Goal: Task Accomplishment & Management: Manage account settings

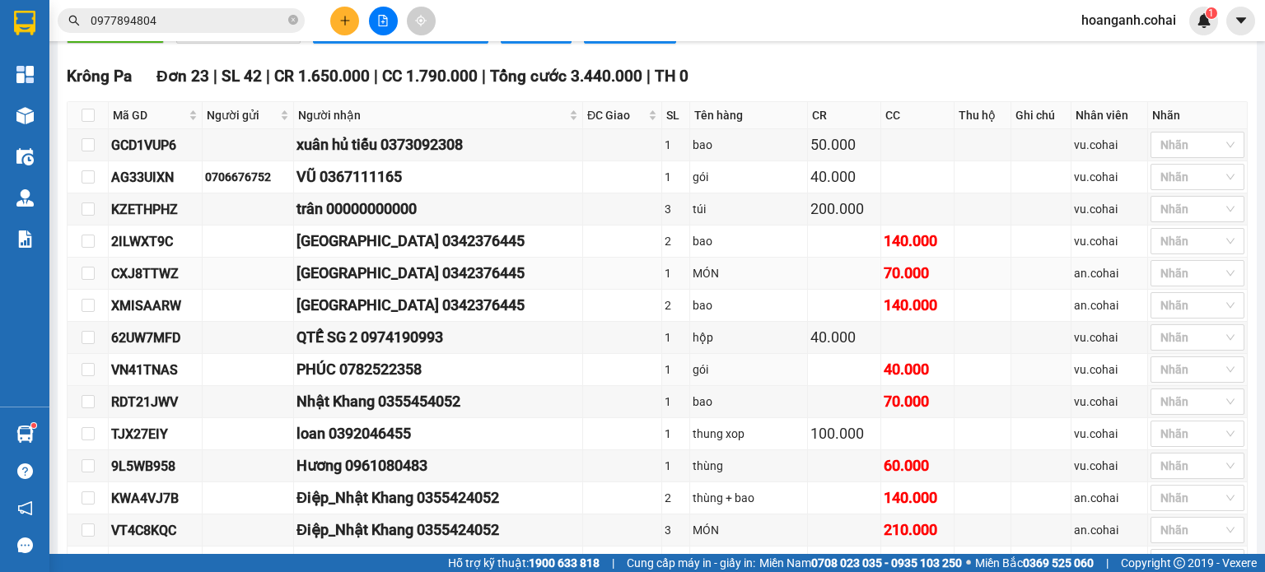
scroll to position [240, 0]
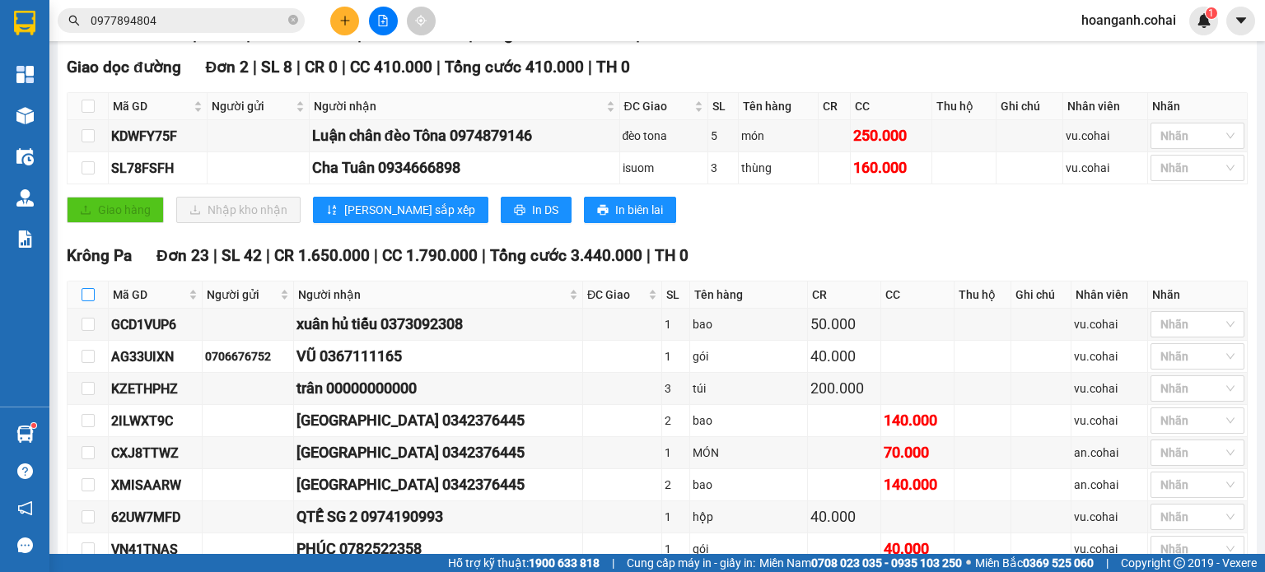
click at [91, 301] on input "checkbox" at bounding box center [88, 294] width 13 height 13
checkbox input "true"
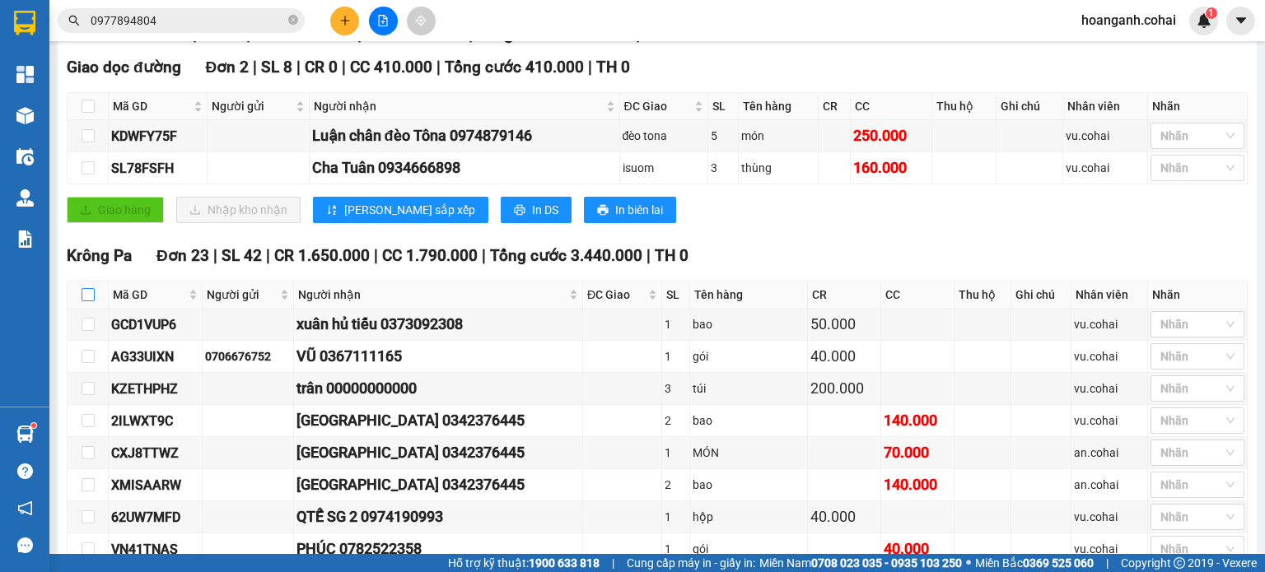
checkbox input "true"
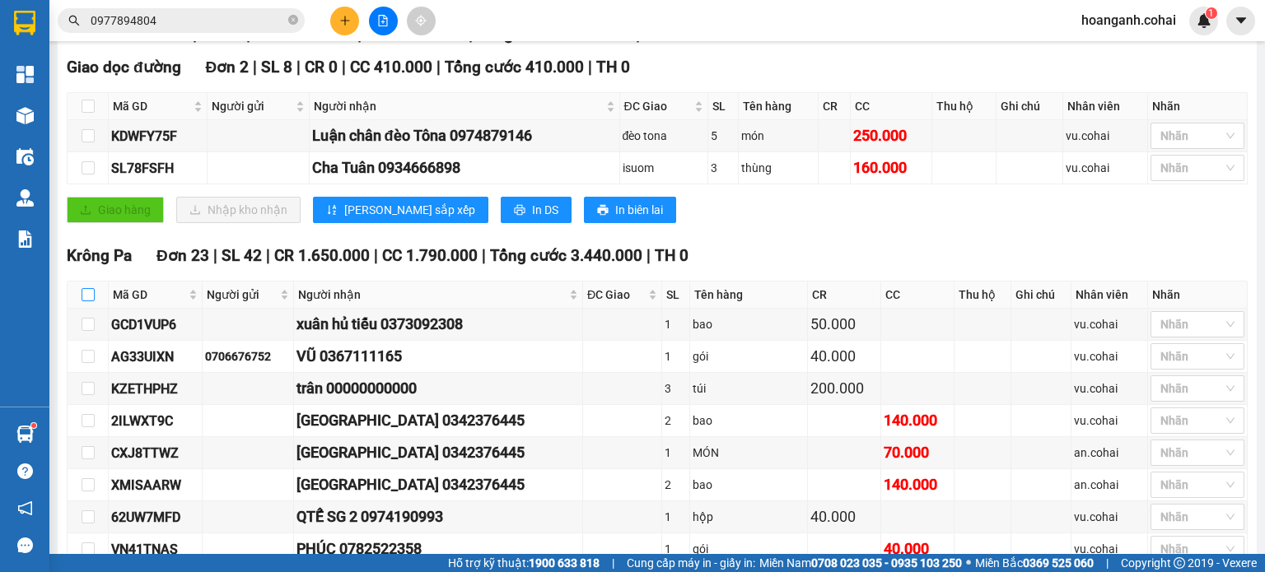
checkbox input "true"
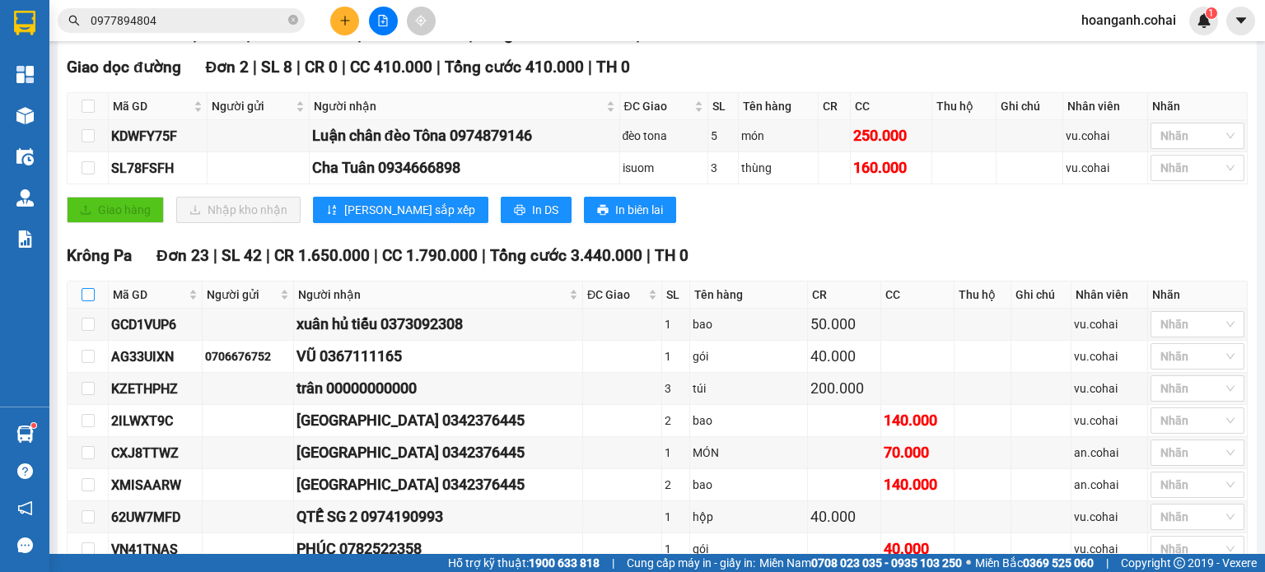
checkbox input "true"
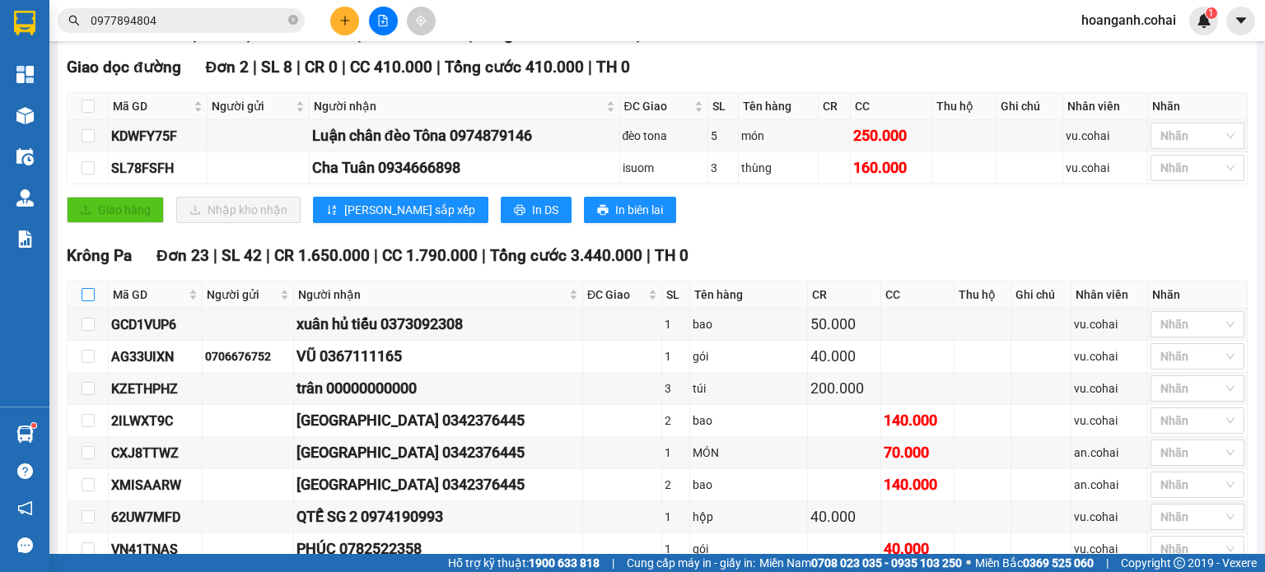
checkbox input "true"
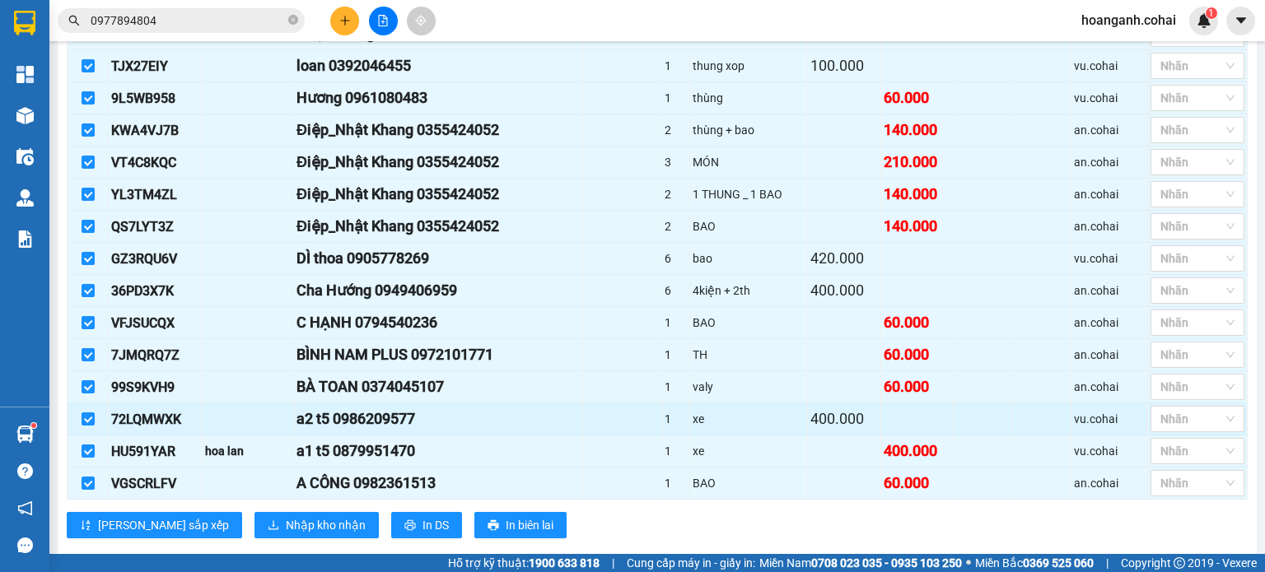
scroll to position [816, 0]
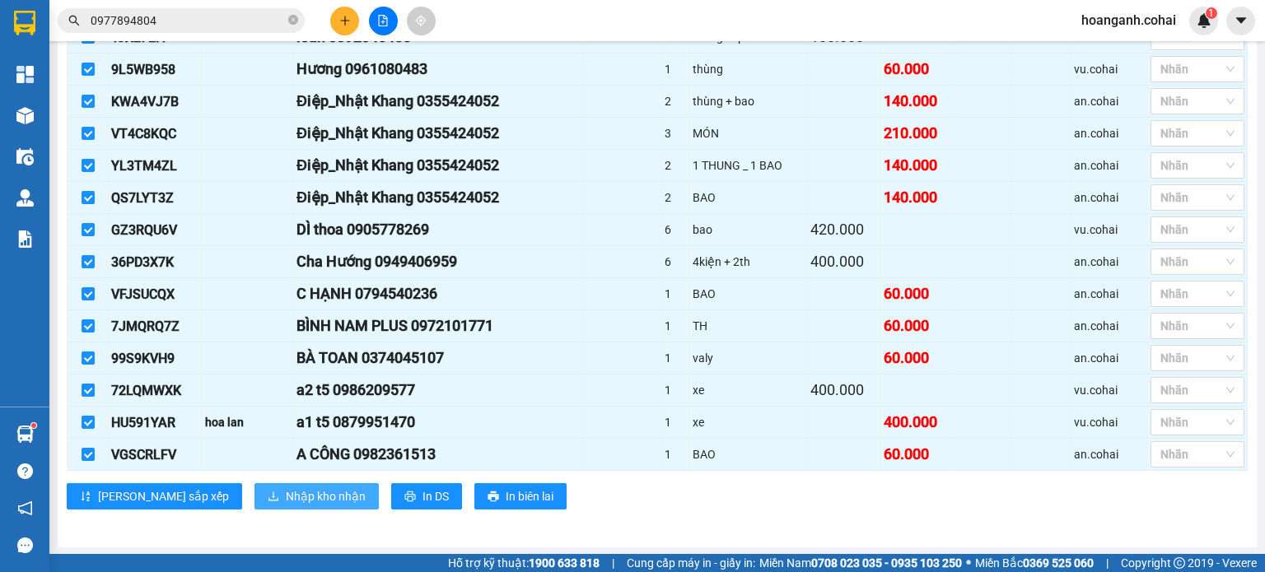
click at [286, 500] on span "Nhập kho nhận" at bounding box center [326, 497] width 80 height 18
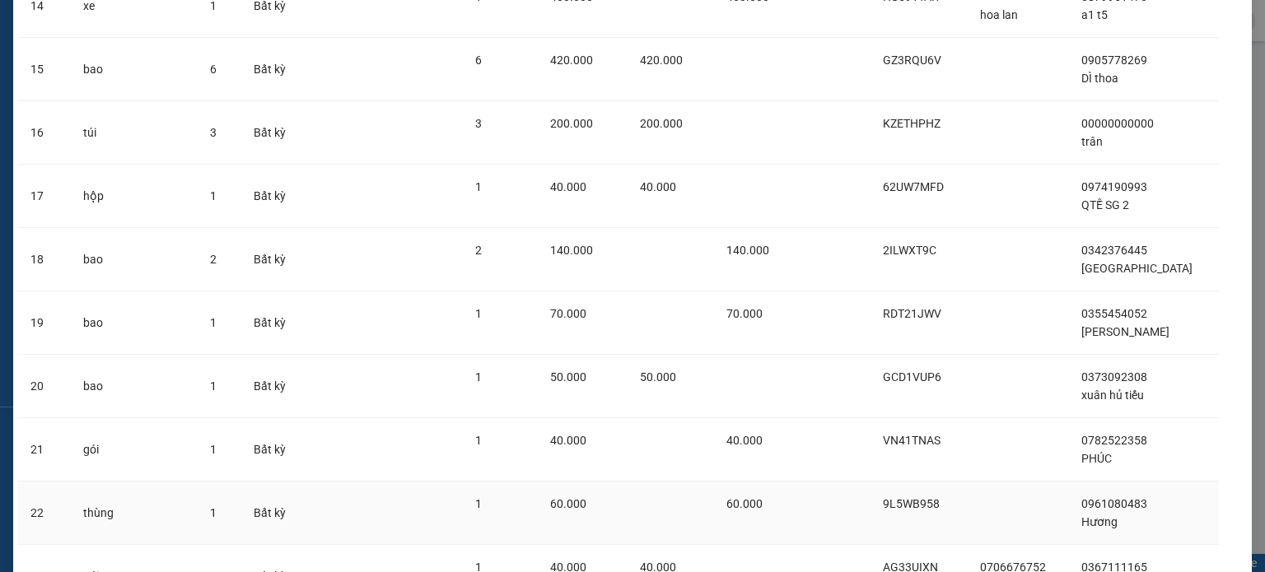
scroll to position [1140, 0]
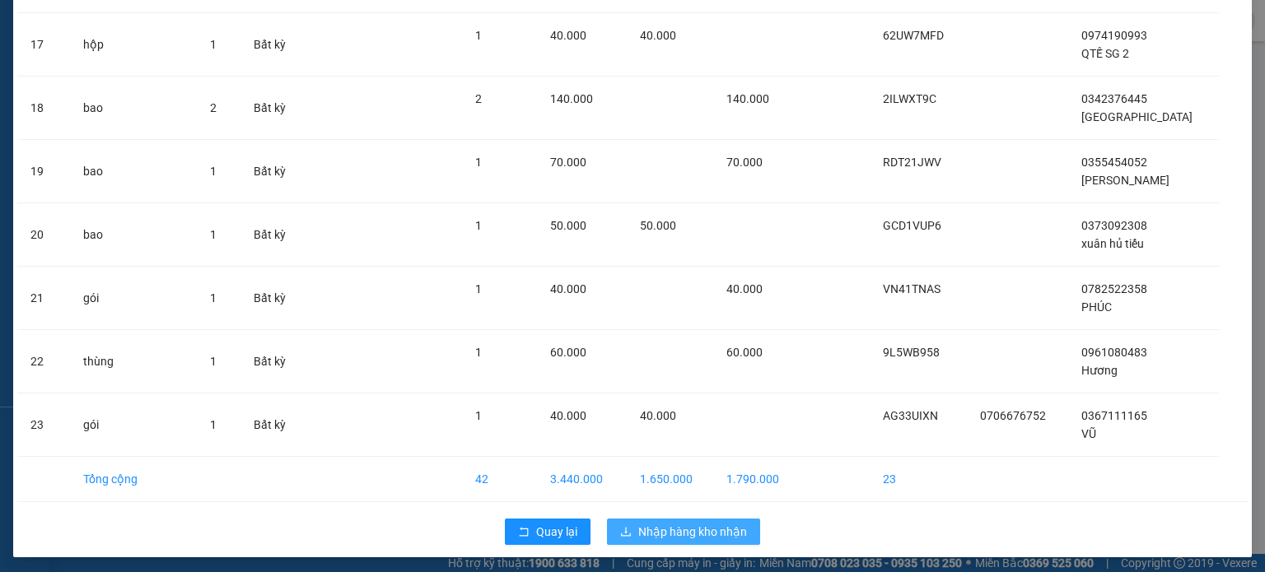
click at [638, 526] on span "Nhập hàng kho nhận" at bounding box center [692, 532] width 109 height 18
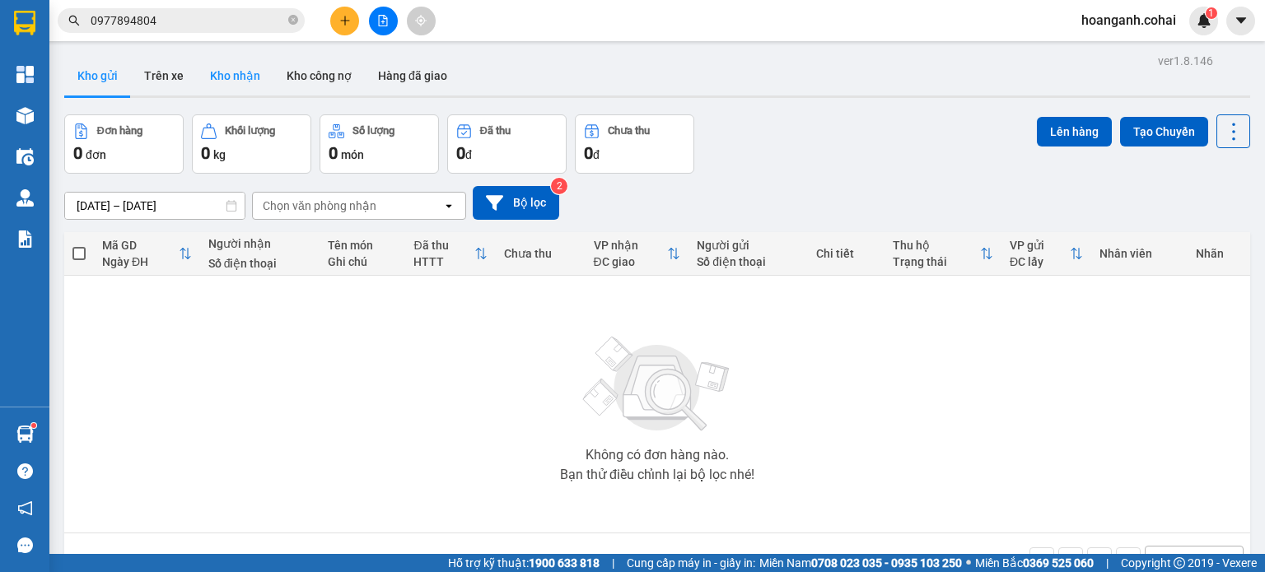
click at [222, 73] on button "Kho nhận" at bounding box center [235, 76] width 77 height 40
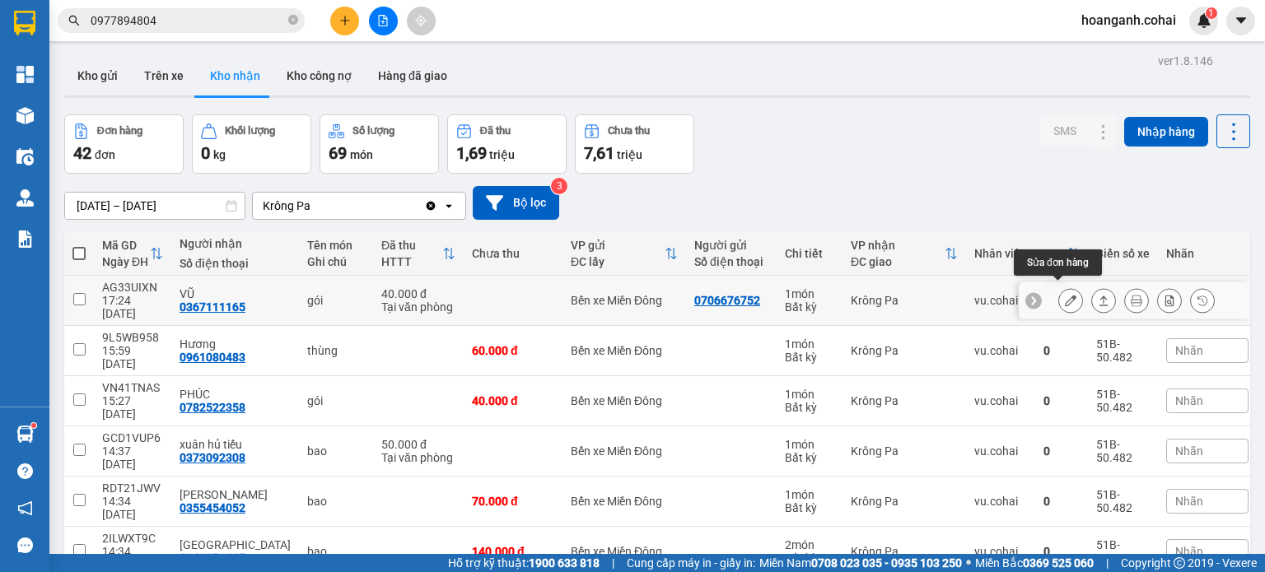
click at [1065, 295] on icon at bounding box center [1071, 301] width 12 height 12
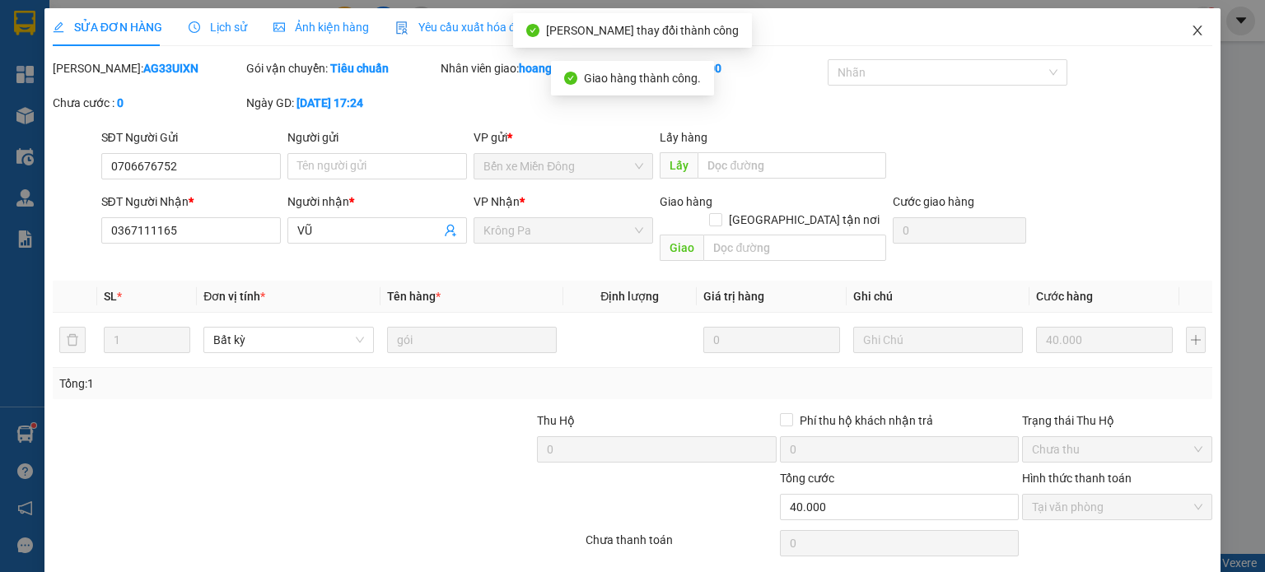
click at [1193, 29] on icon "close" at bounding box center [1197, 31] width 9 height 10
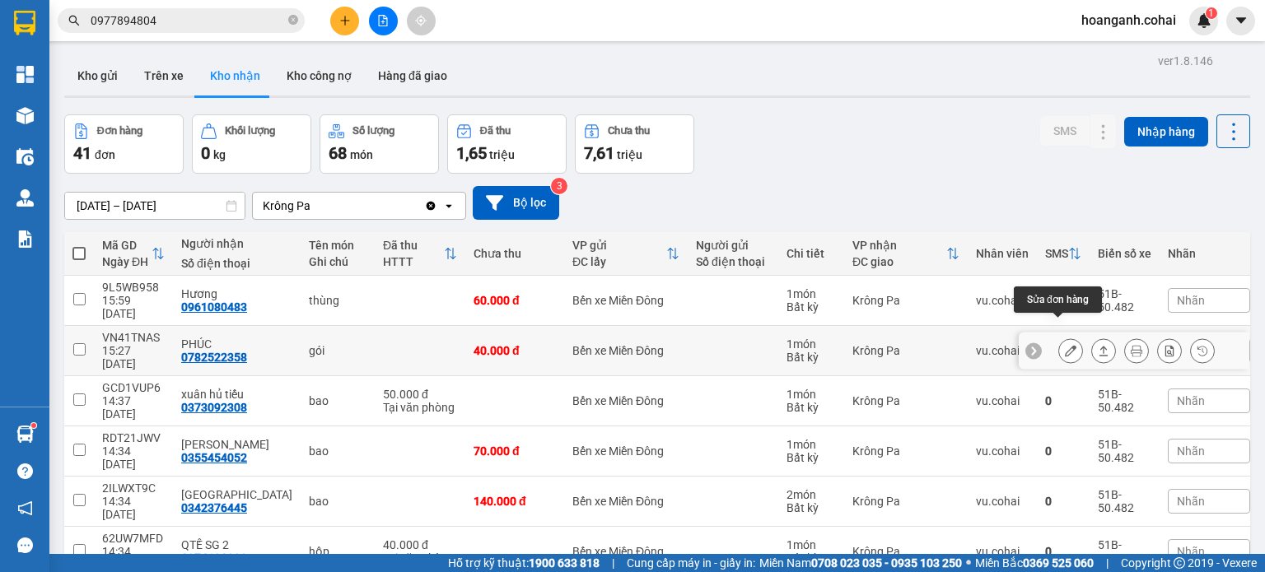
click at [1065, 345] on icon at bounding box center [1071, 351] width 12 height 12
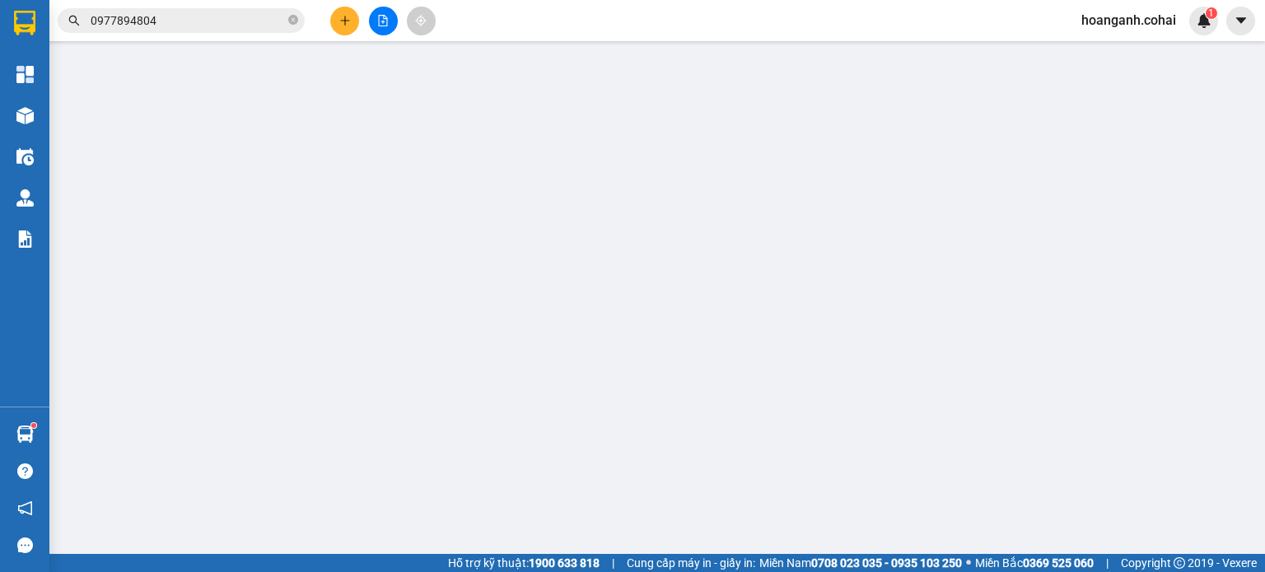
type input "0782522358"
type input "PHÚC"
type input "0"
type input "40.000"
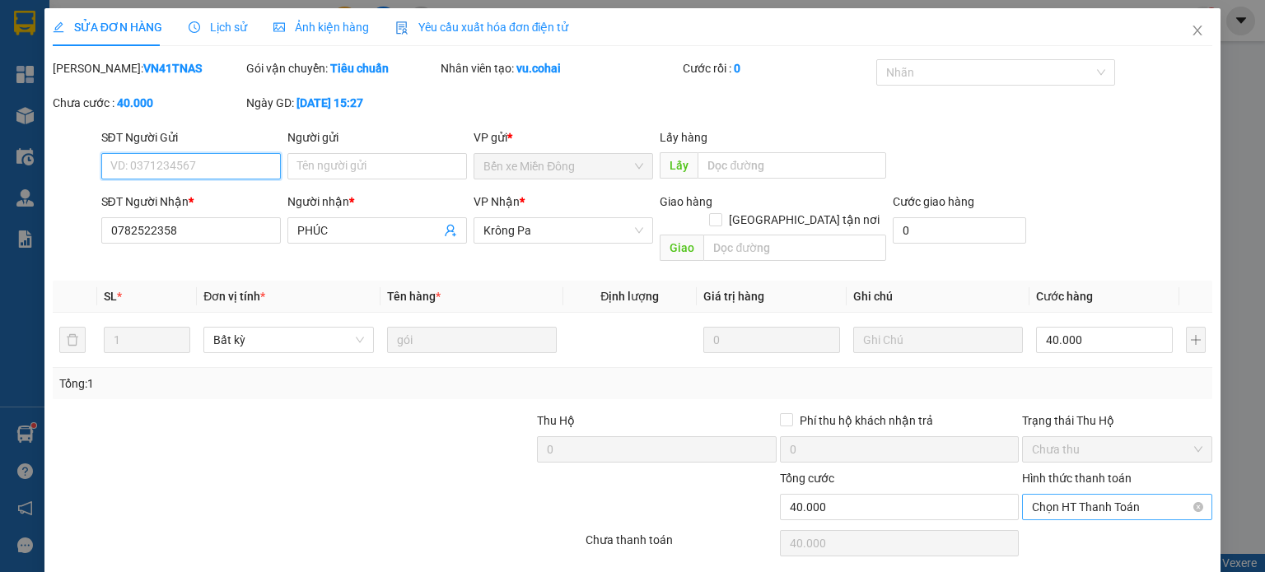
click at [1069, 496] on span "Chọn HT Thanh Toán" at bounding box center [1117, 507] width 170 height 25
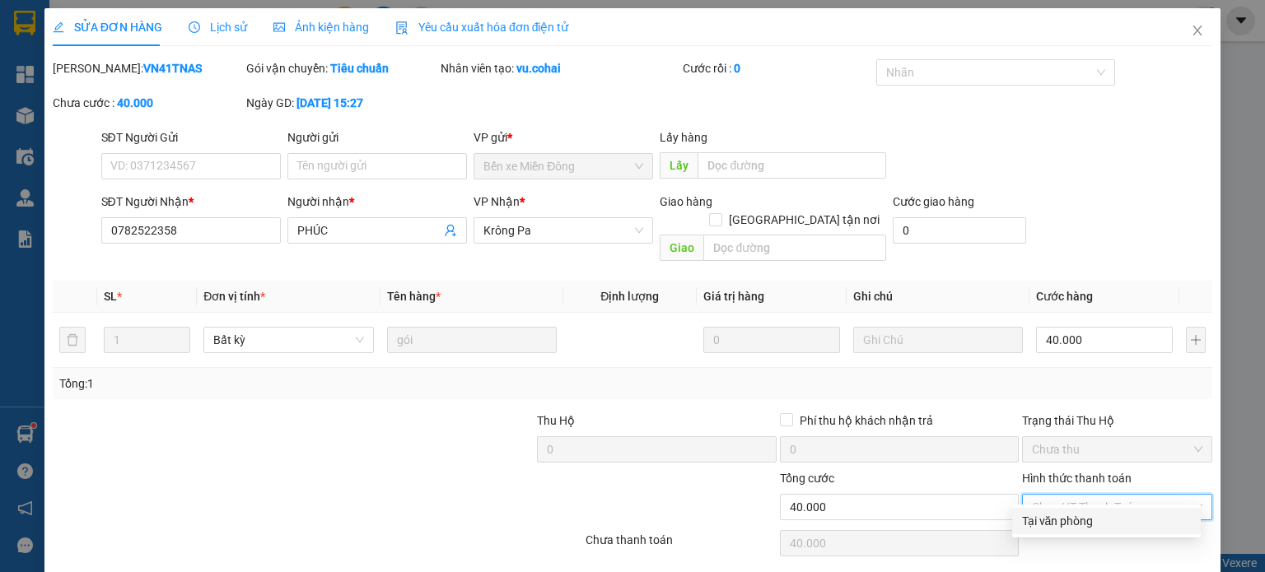
drag, startPoint x: 1062, startPoint y: 520, endPoint x: 931, endPoint y: 540, distance: 132.4
click at [1061, 521] on div "Tại văn phòng" at bounding box center [1106, 521] width 169 height 18
type input "0"
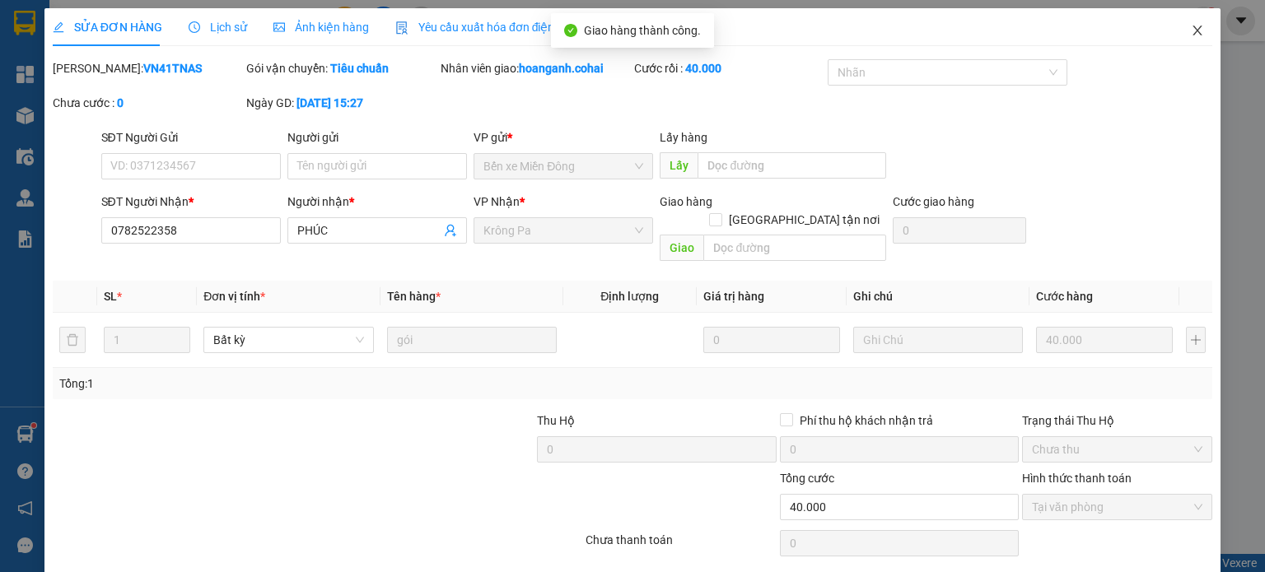
click at [1191, 29] on icon "close" at bounding box center [1197, 30] width 13 height 13
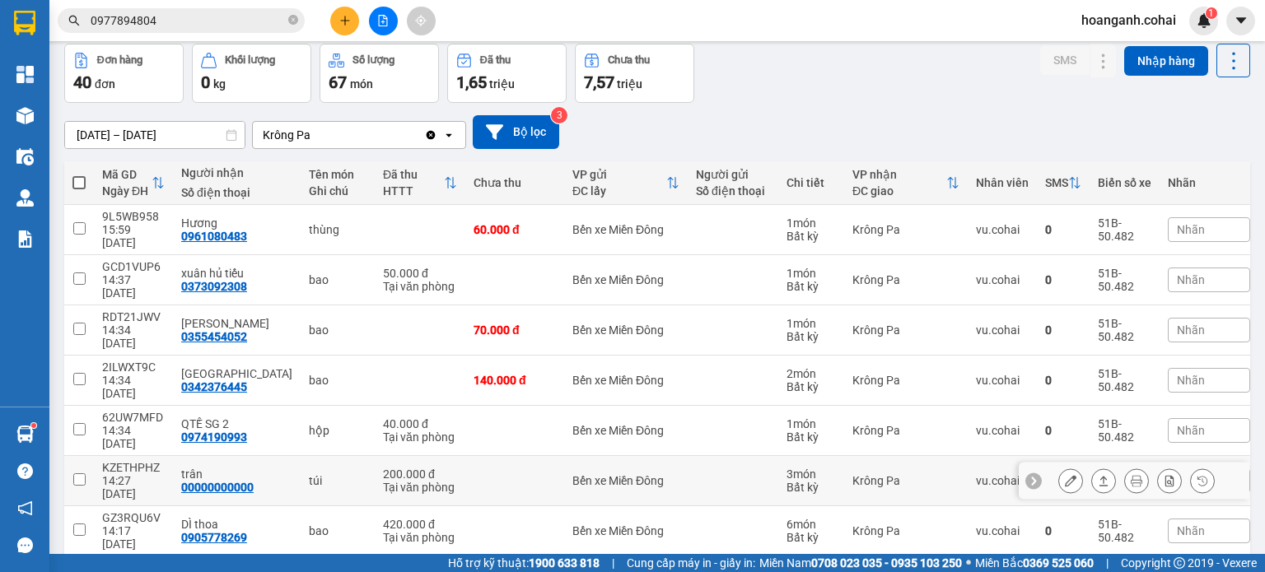
scroll to position [156, 0]
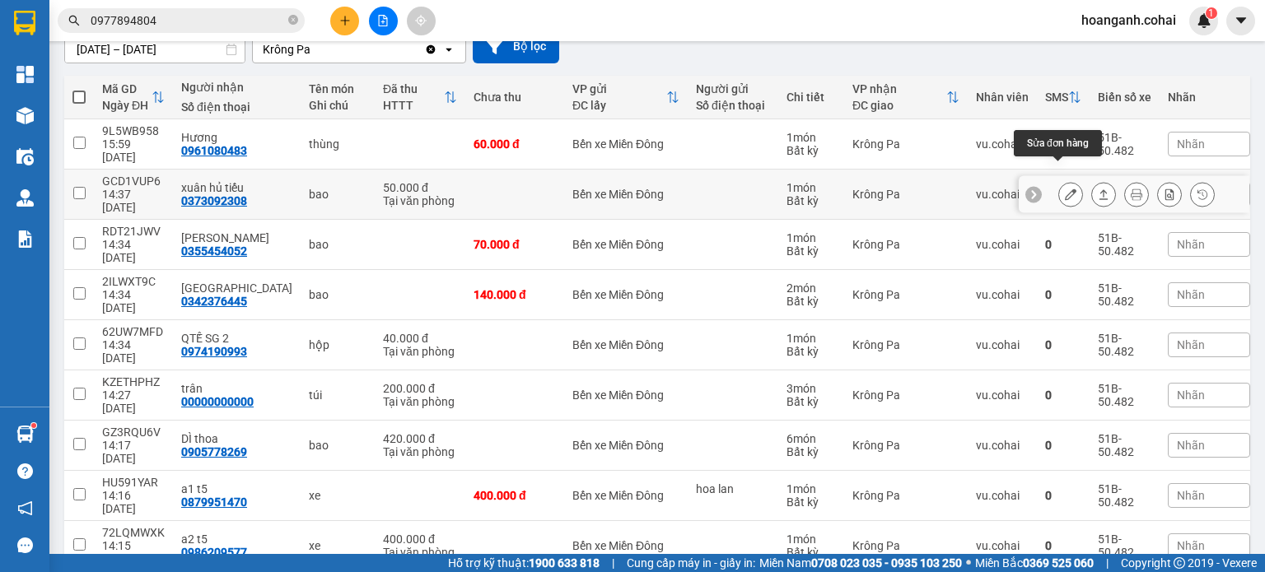
click at [1059, 180] on button at bounding box center [1070, 194] width 23 height 29
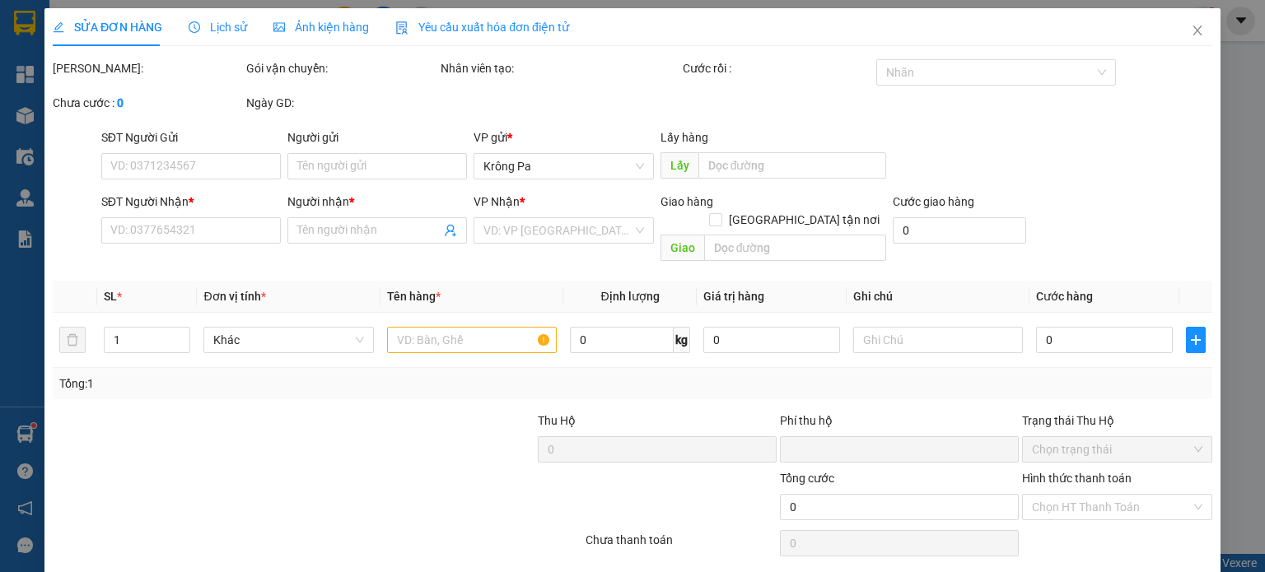
type input "0373092308"
type input "xuân hủ tiếu"
type input "0"
type input "50.000"
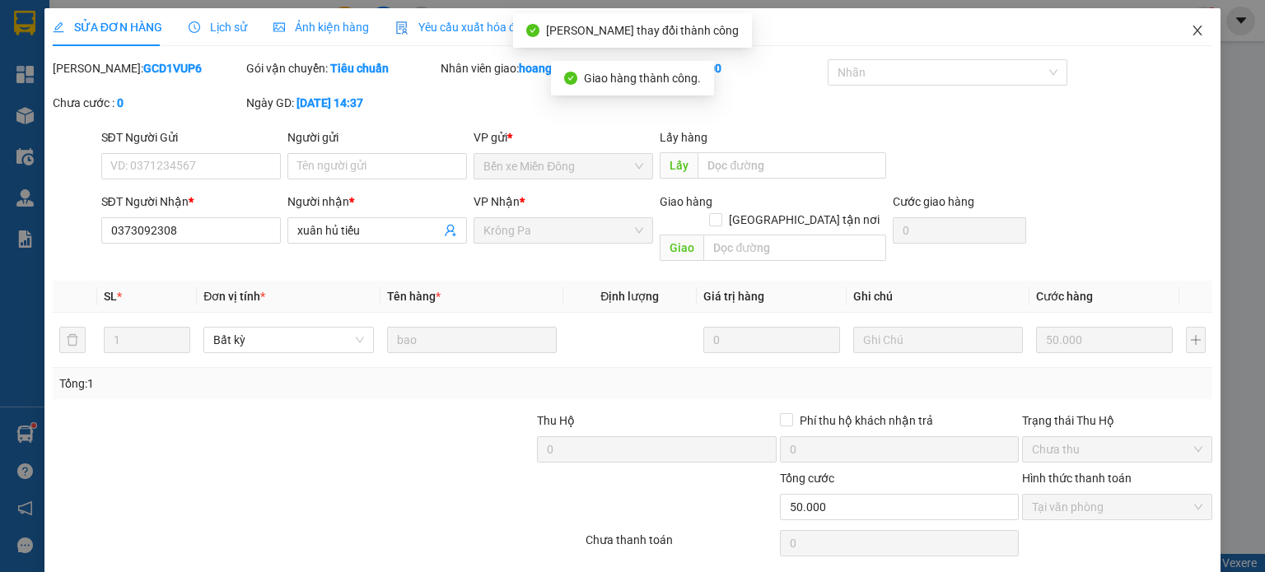
click at [1189, 24] on span "Close" at bounding box center [1197, 31] width 46 height 46
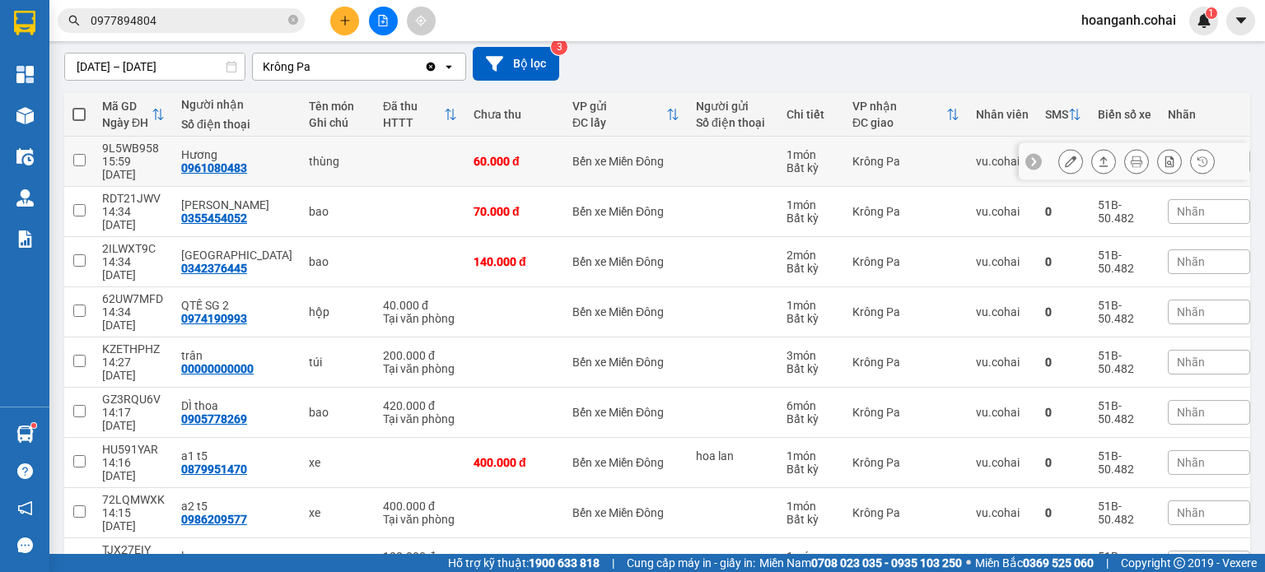
scroll to position [156, 0]
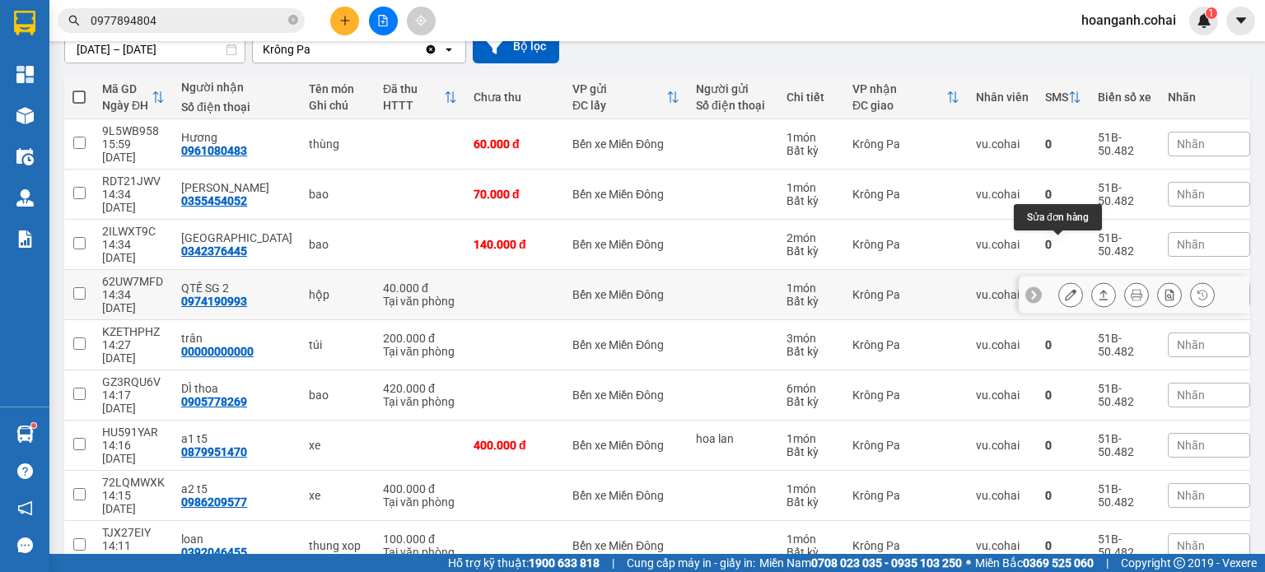
click at [1059, 281] on button at bounding box center [1070, 295] width 23 height 29
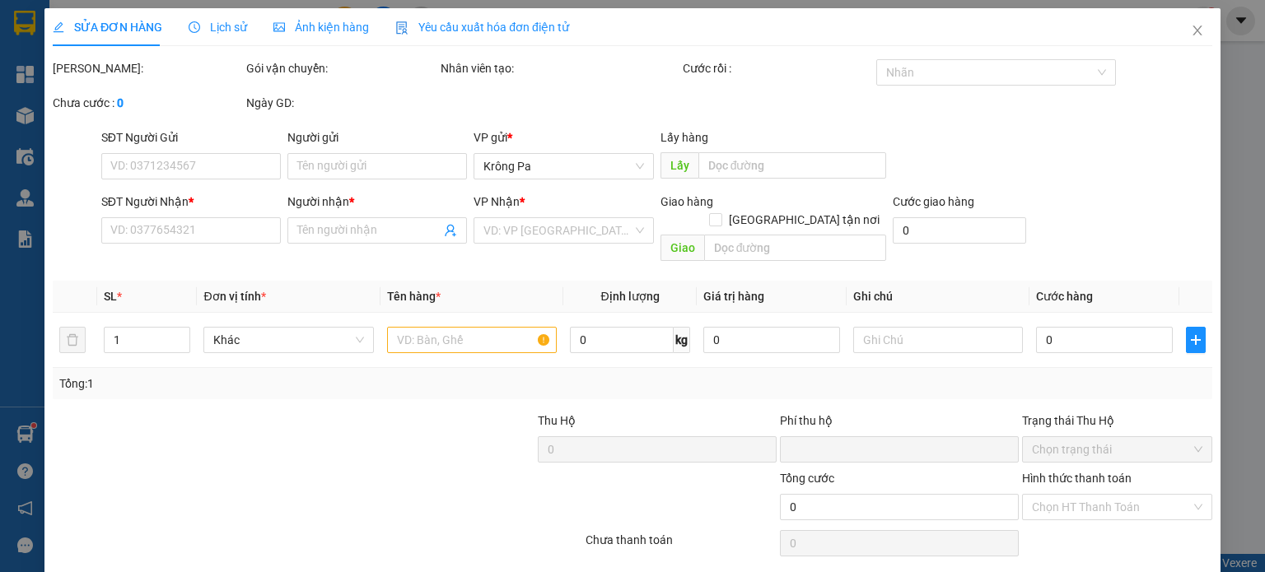
type input "0974190993"
type input "QTẾ SG 2"
type input "0"
type input "40.000"
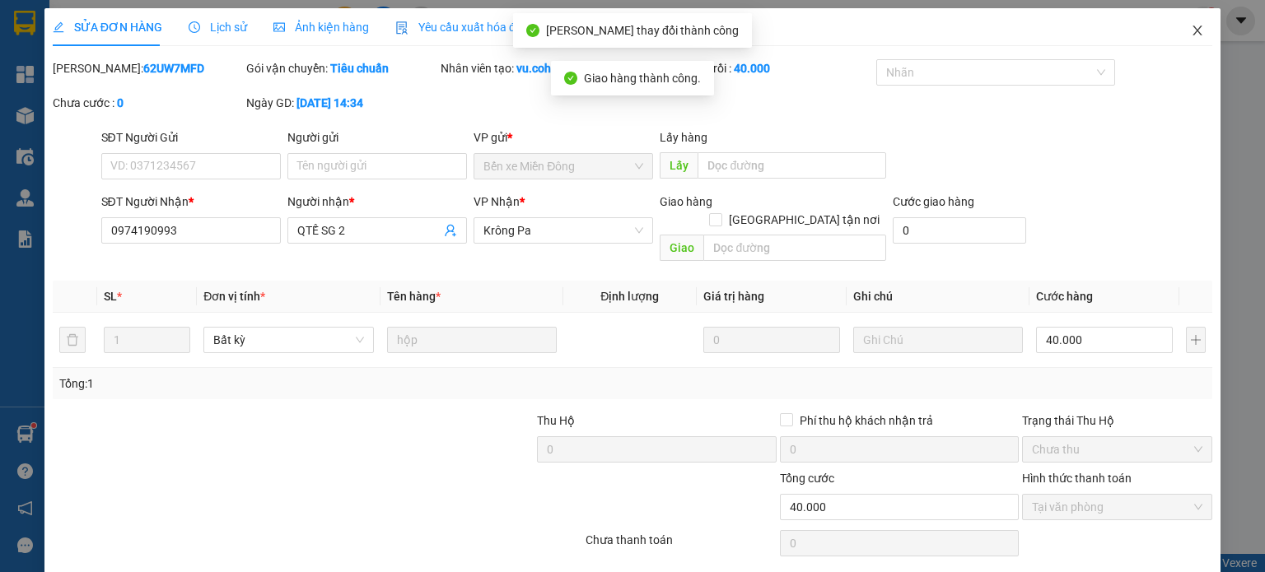
click at [1202, 24] on span "Close" at bounding box center [1197, 31] width 46 height 46
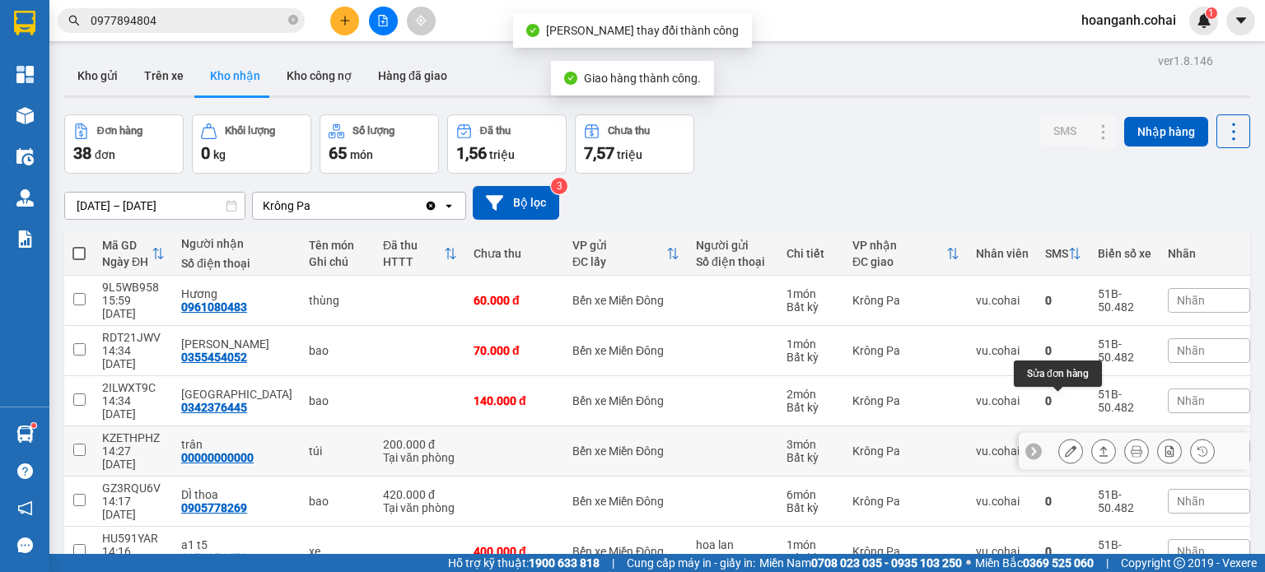
click at [1065, 446] on icon at bounding box center [1071, 452] width 12 height 12
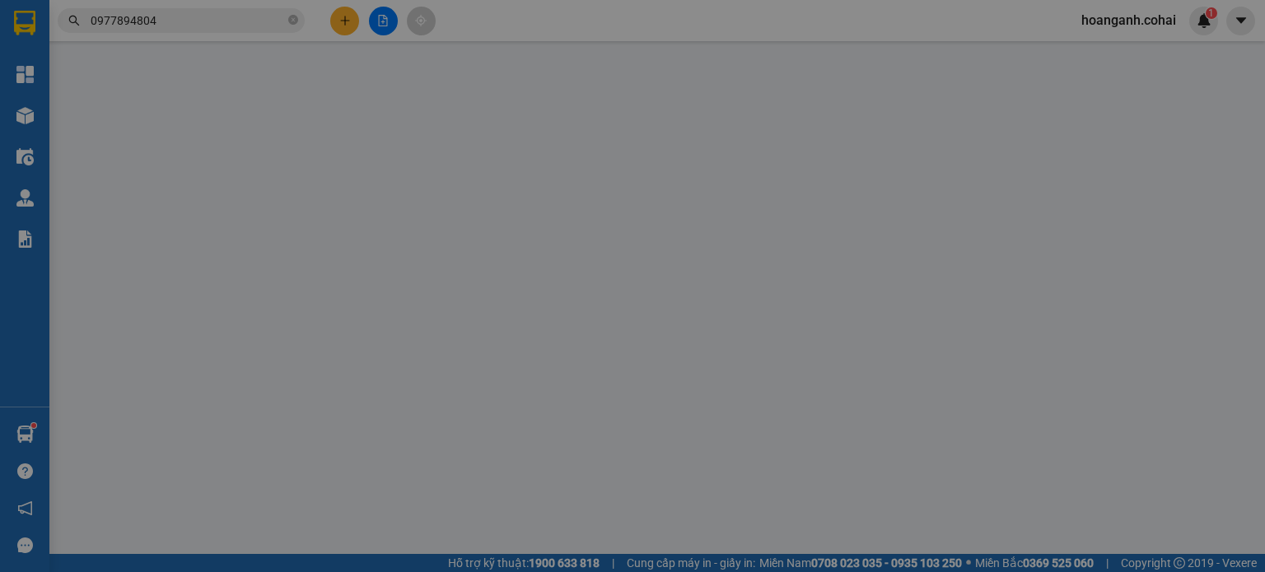
type input "00000000000"
type input "trân"
type input "0"
type input "200.000"
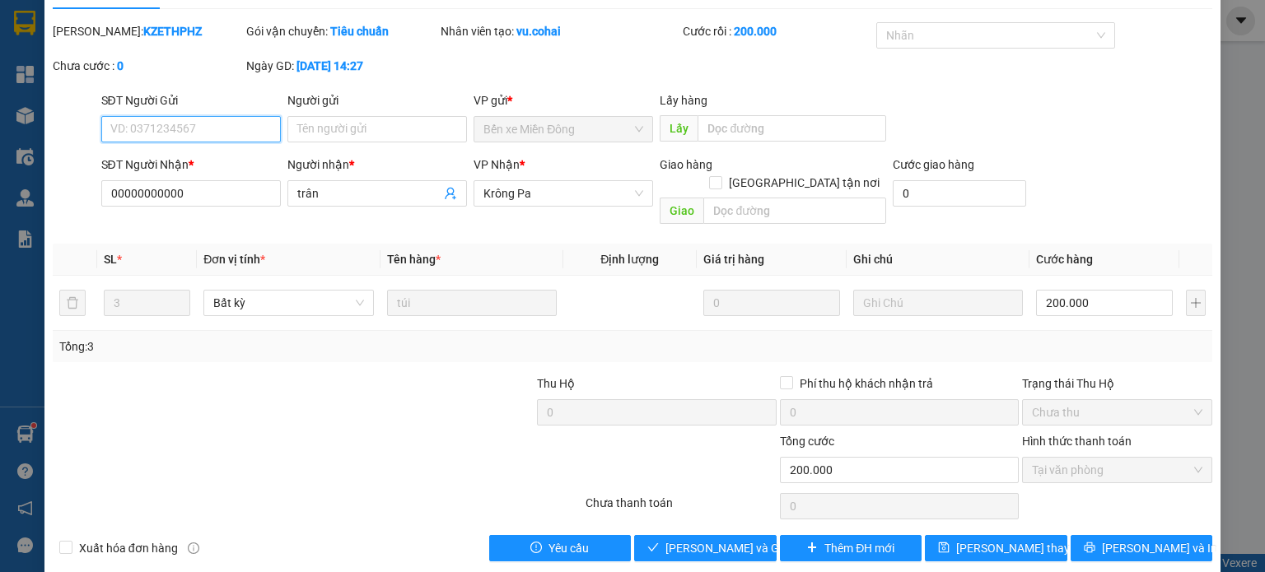
scroll to position [40, 0]
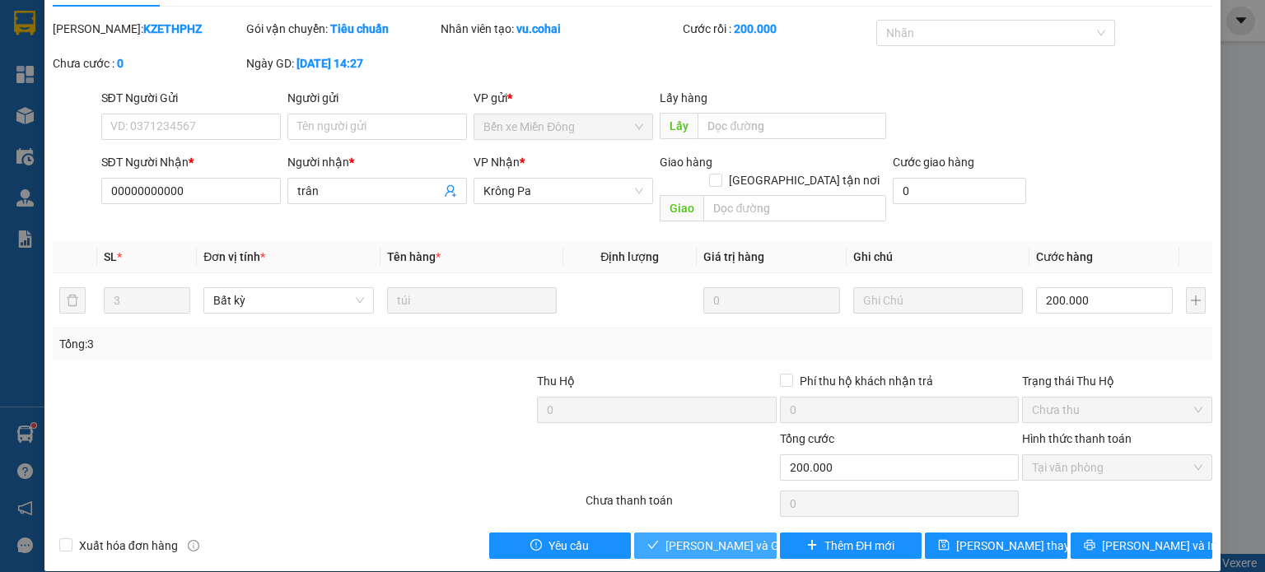
click at [688, 537] on span "[PERSON_NAME] và Giao hàng" at bounding box center [744, 546] width 158 height 18
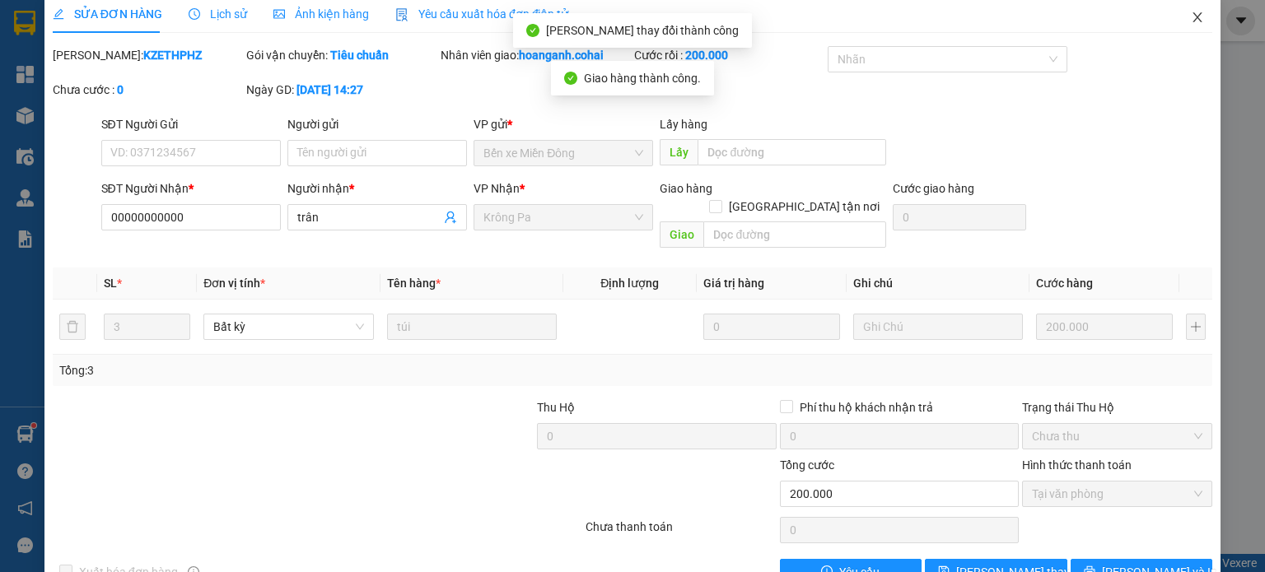
scroll to position [0, 0]
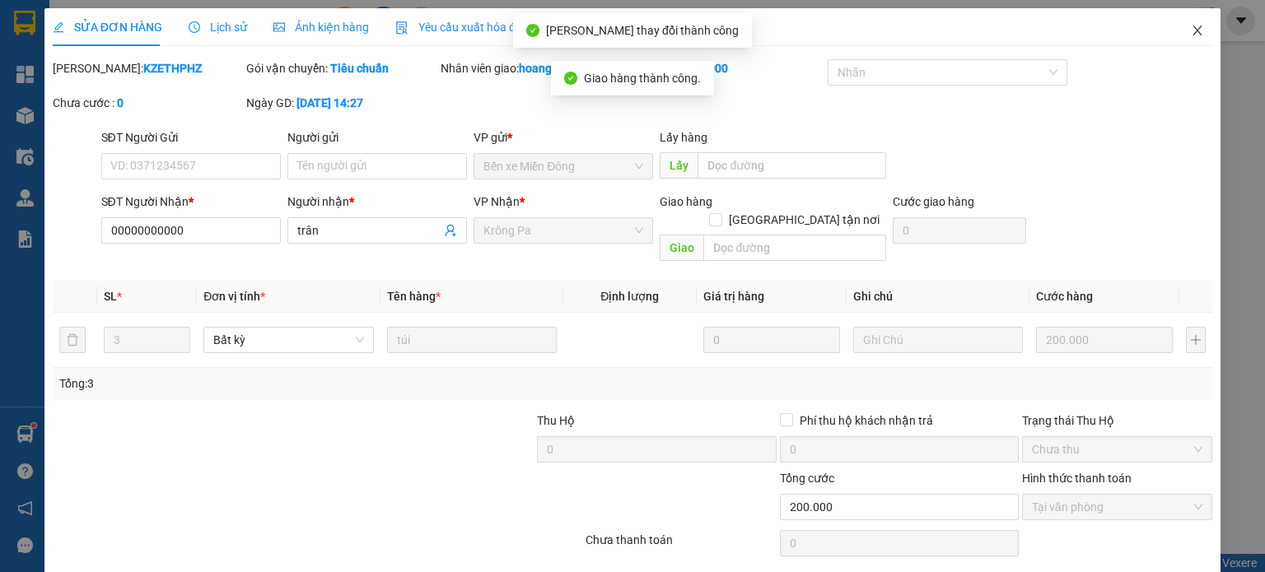
click at [1194, 31] on span "Close" at bounding box center [1197, 31] width 46 height 46
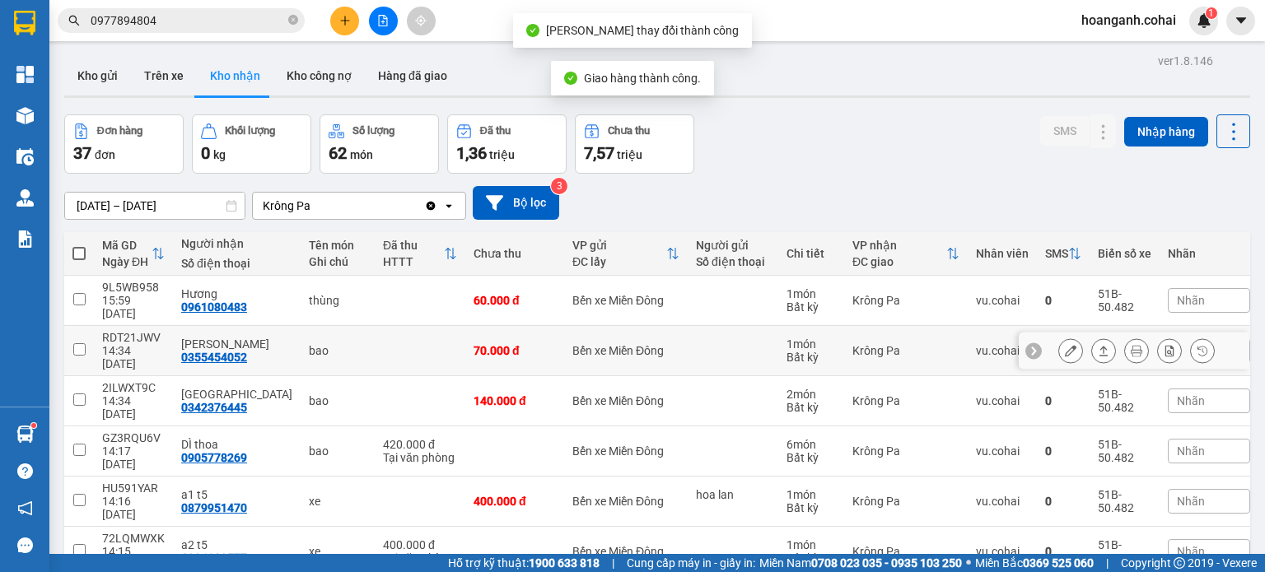
scroll to position [156, 0]
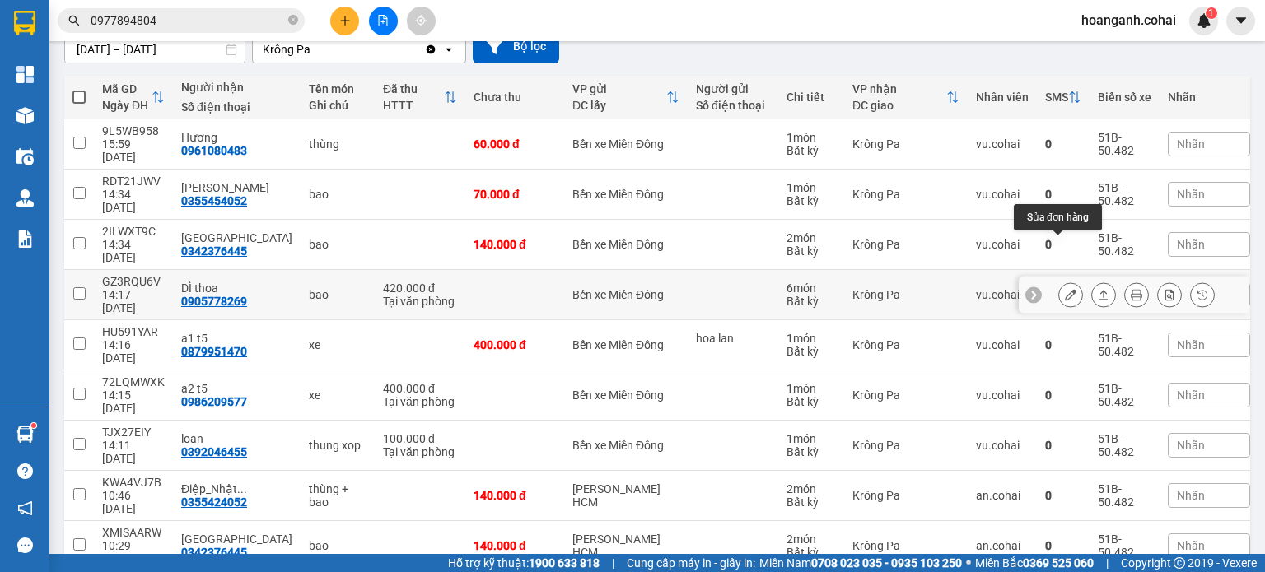
click at [1065, 289] on icon at bounding box center [1071, 295] width 12 height 12
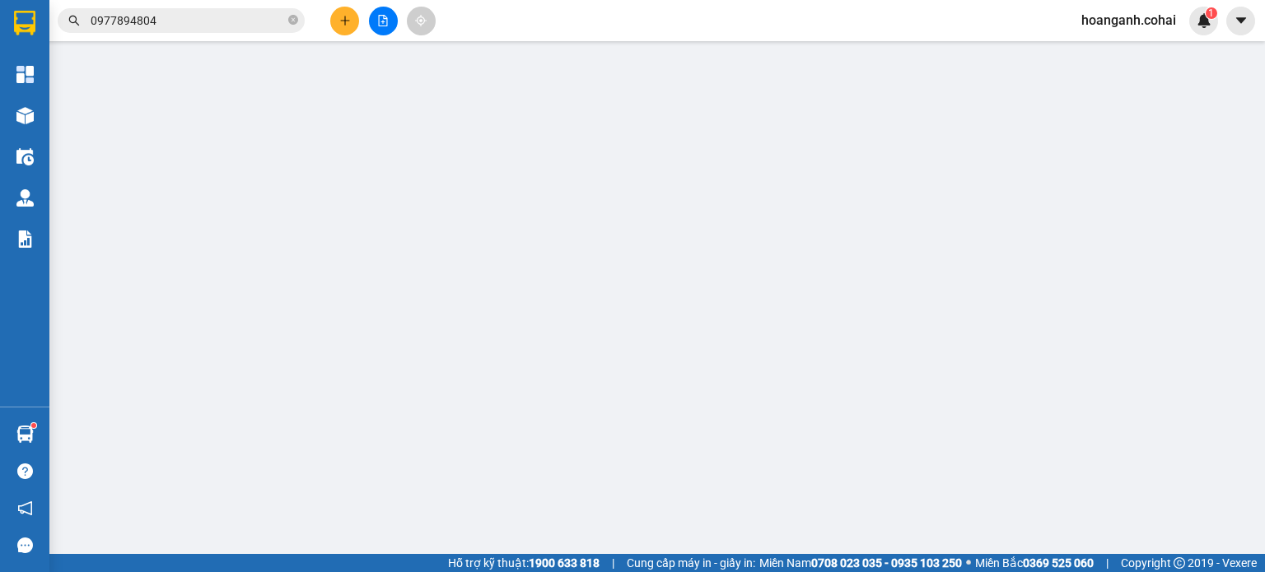
type input "0905778269"
type input "DÌ thoa"
type input "0"
type input "420.000"
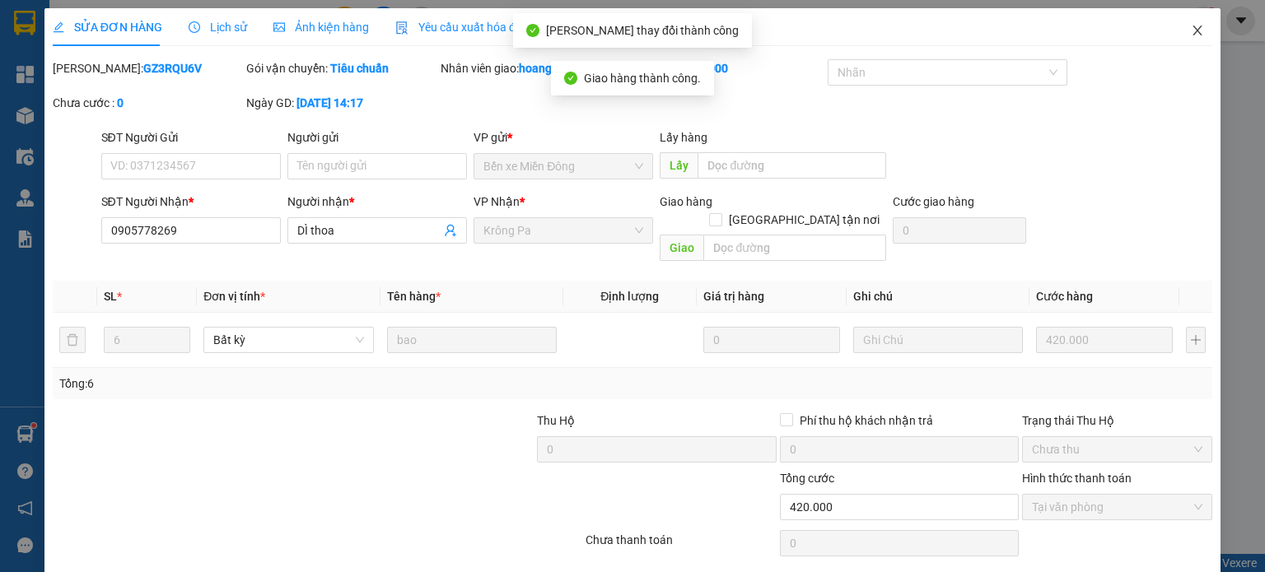
click at [1199, 32] on span "Close" at bounding box center [1197, 31] width 46 height 46
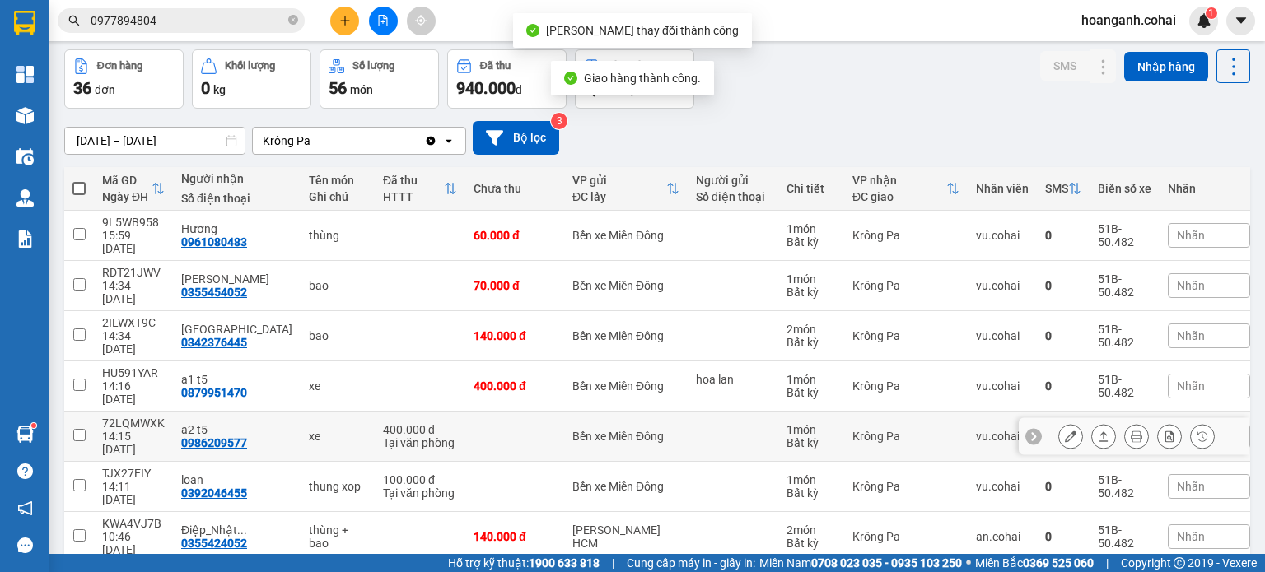
scroll to position [156, 0]
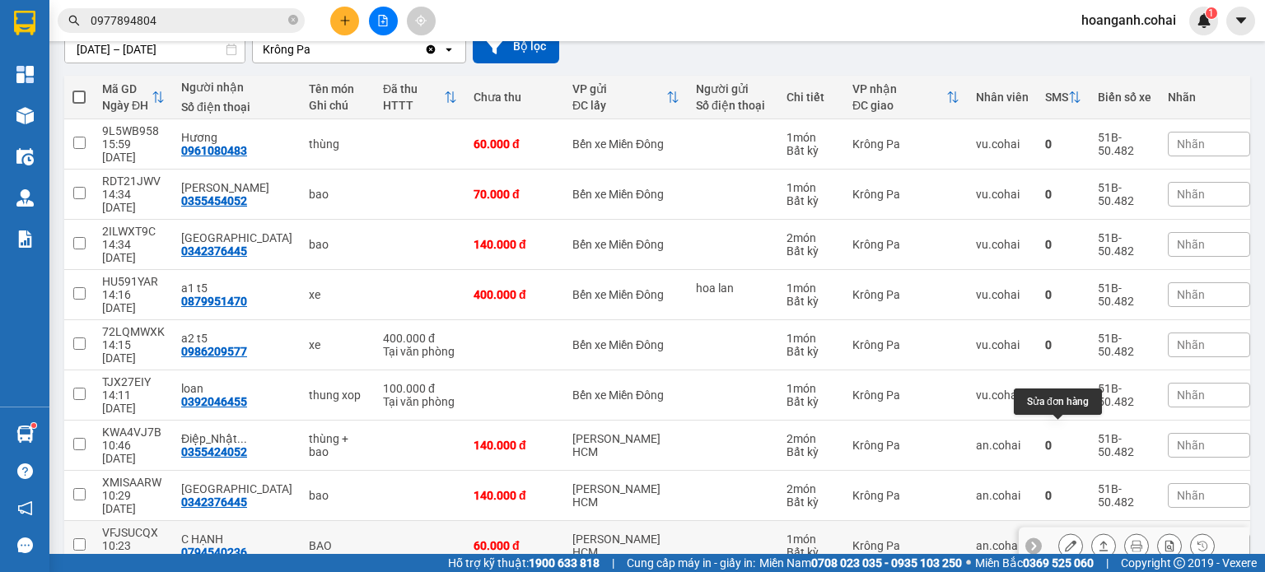
click at [1065, 540] on icon at bounding box center [1071, 546] width 12 height 12
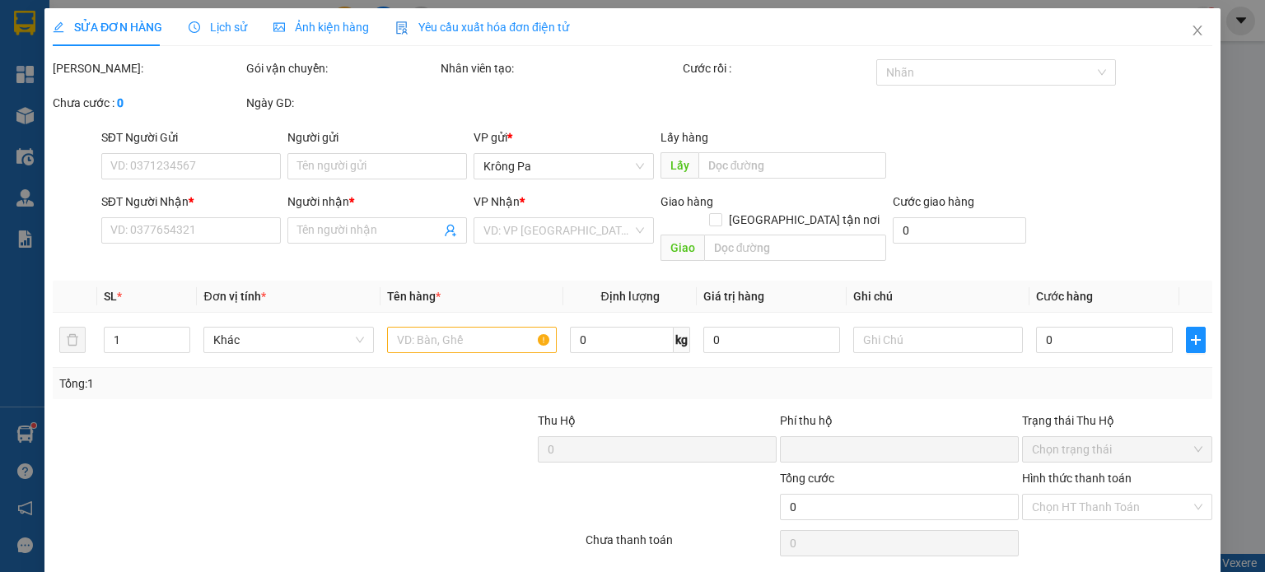
type input "0794540236"
type input "C HẠNH"
type input "0"
type input "60.000"
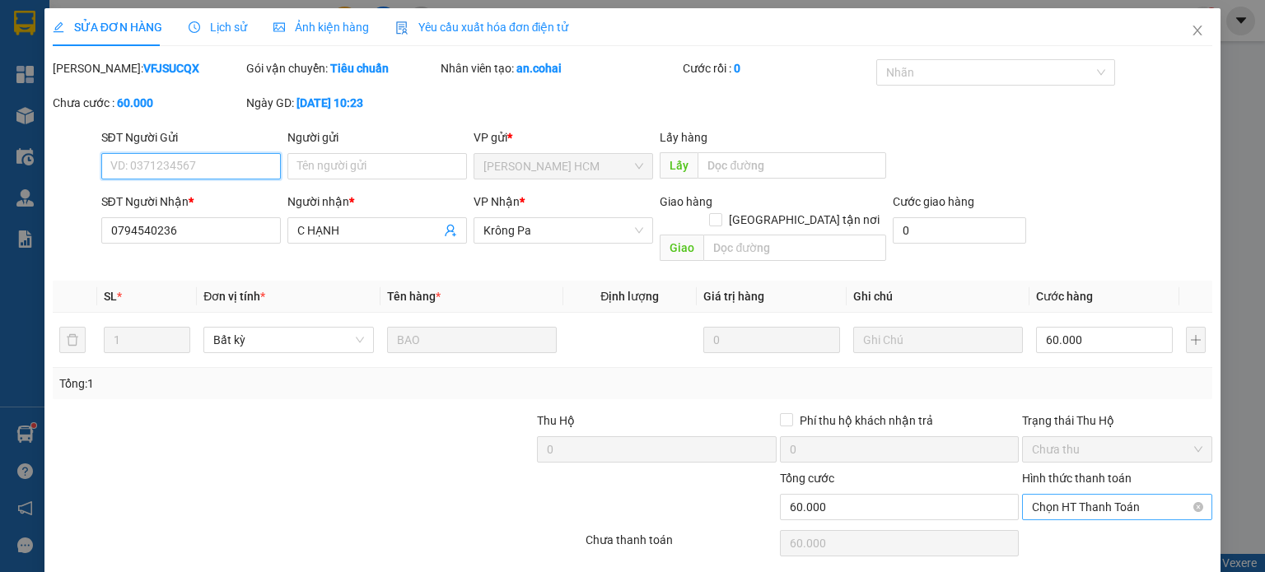
click at [1075, 495] on span "Chọn HT Thanh Toán" at bounding box center [1117, 507] width 170 height 25
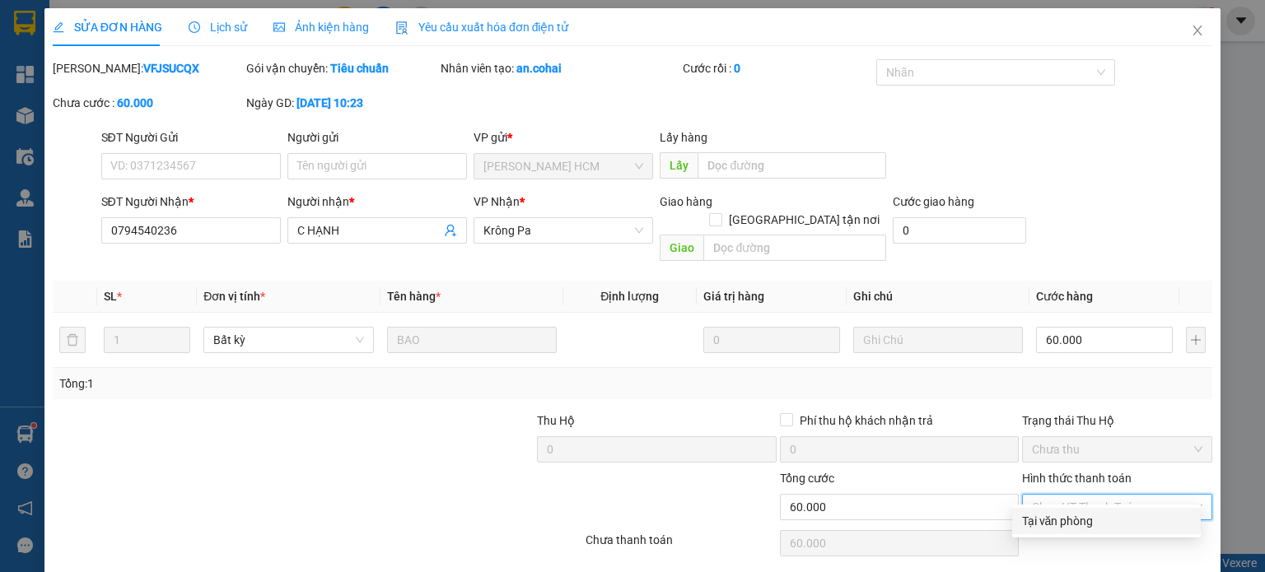
click at [1042, 523] on div "Tại văn phòng" at bounding box center [1106, 521] width 169 height 18
type input "0"
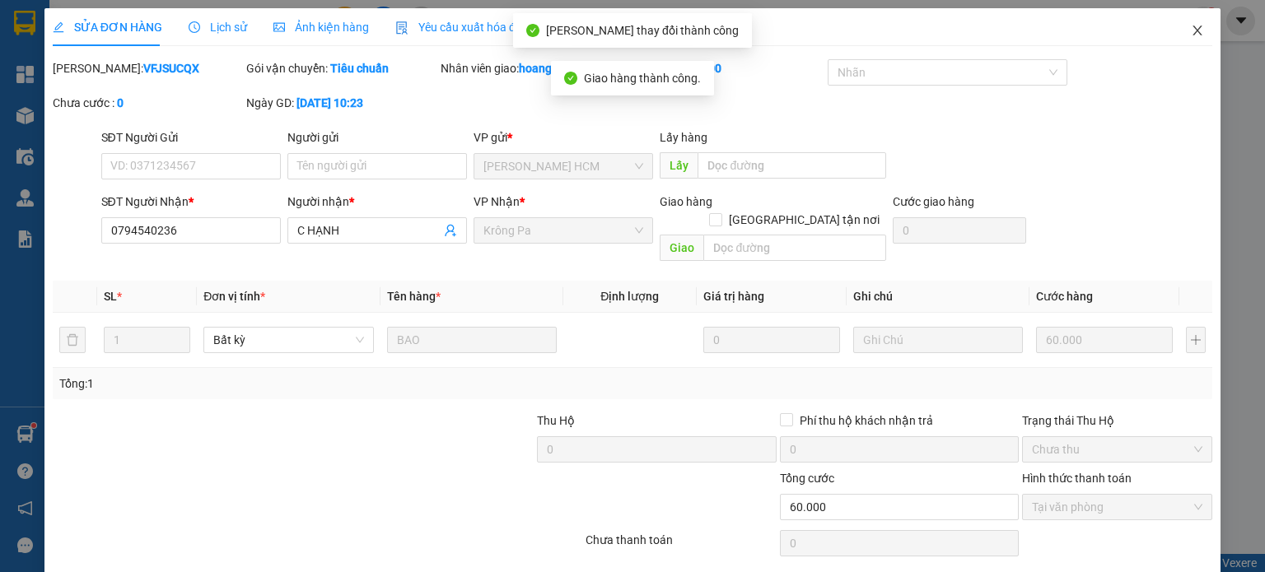
click at [1196, 35] on span "Close" at bounding box center [1197, 31] width 46 height 46
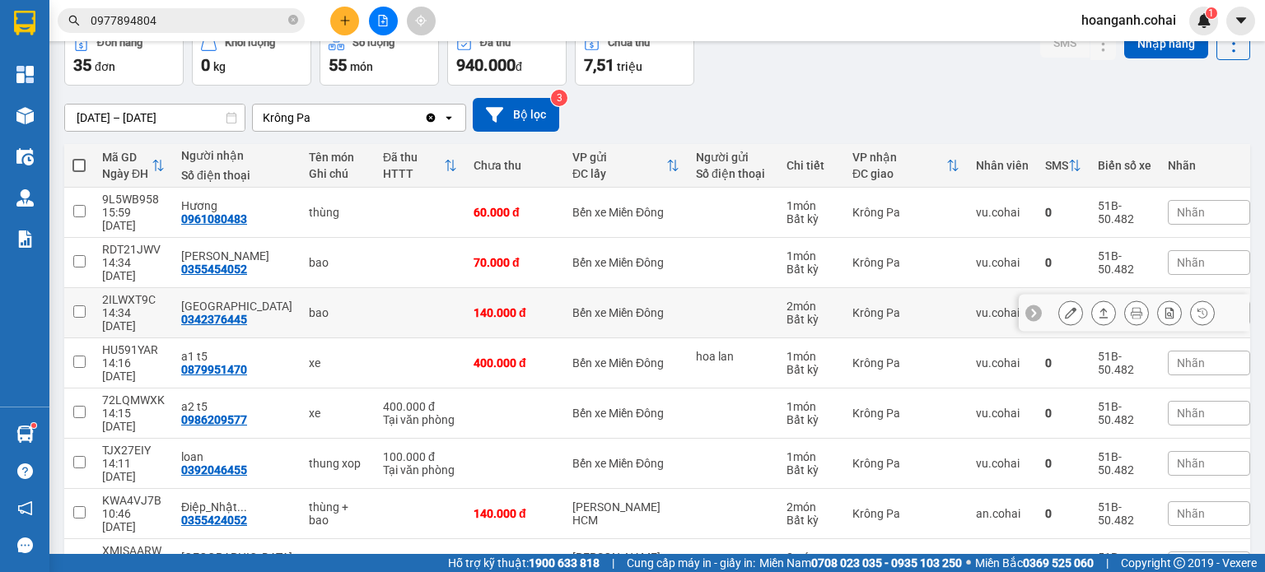
scroll to position [156, 0]
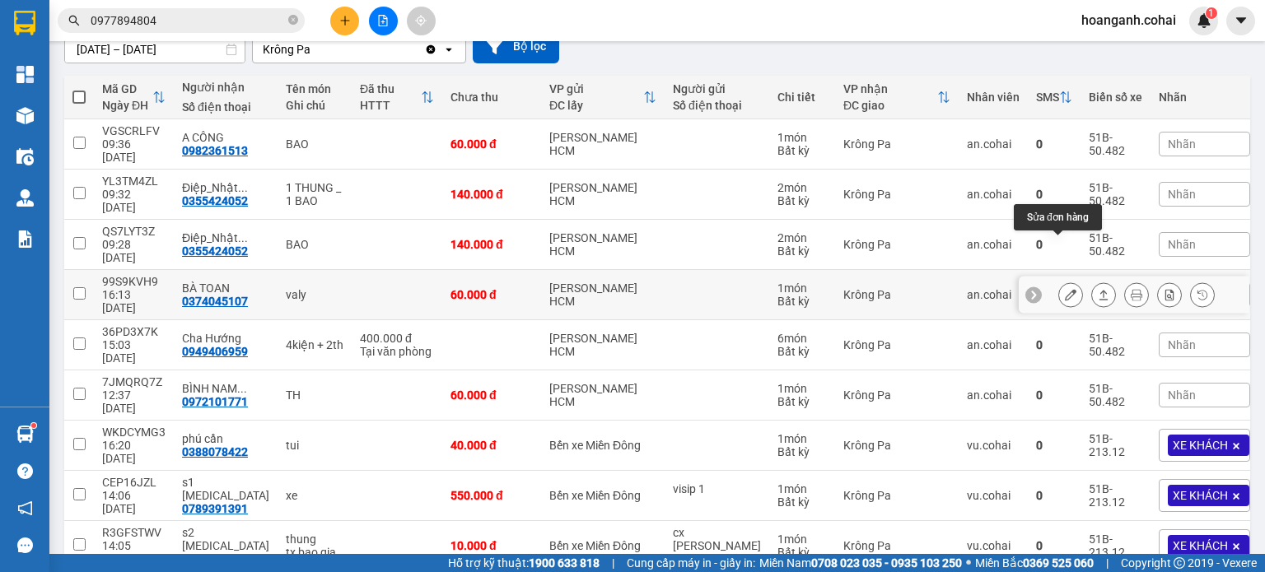
click at [1065, 289] on icon at bounding box center [1071, 295] width 12 height 12
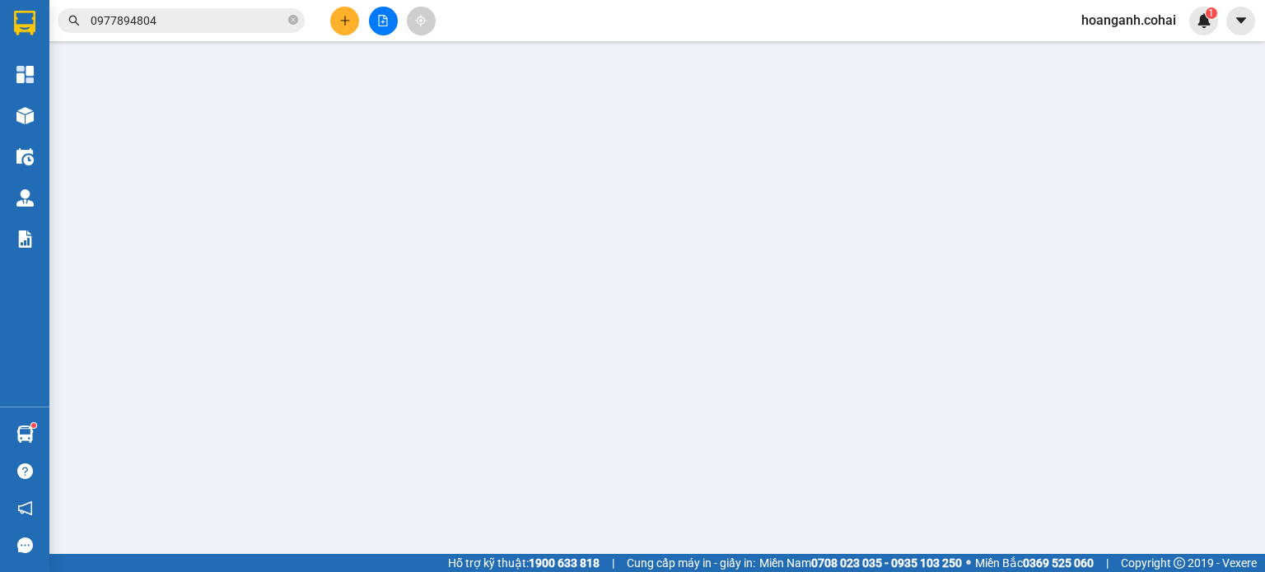
type input "0374045107"
type input "BÀ TOAN"
type input "0"
type input "60.000"
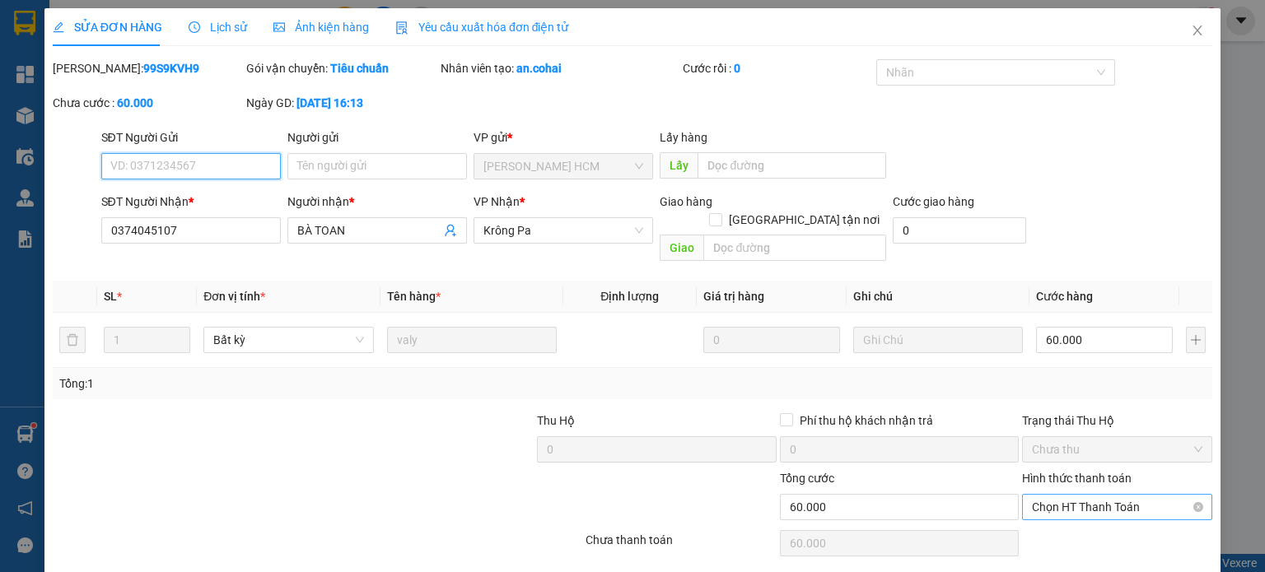
click at [1067, 495] on span "Chọn HT Thanh Toán" at bounding box center [1117, 507] width 170 height 25
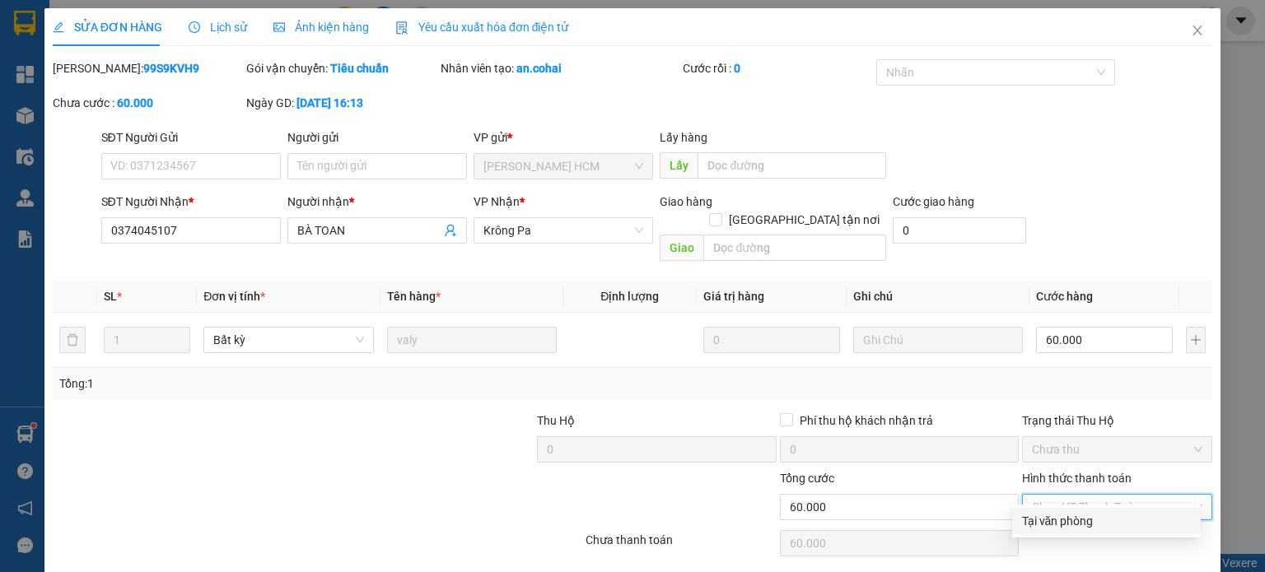
click at [1045, 523] on div "Tại văn phòng" at bounding box center [1106, 521] width 169 height 18
type input "0"
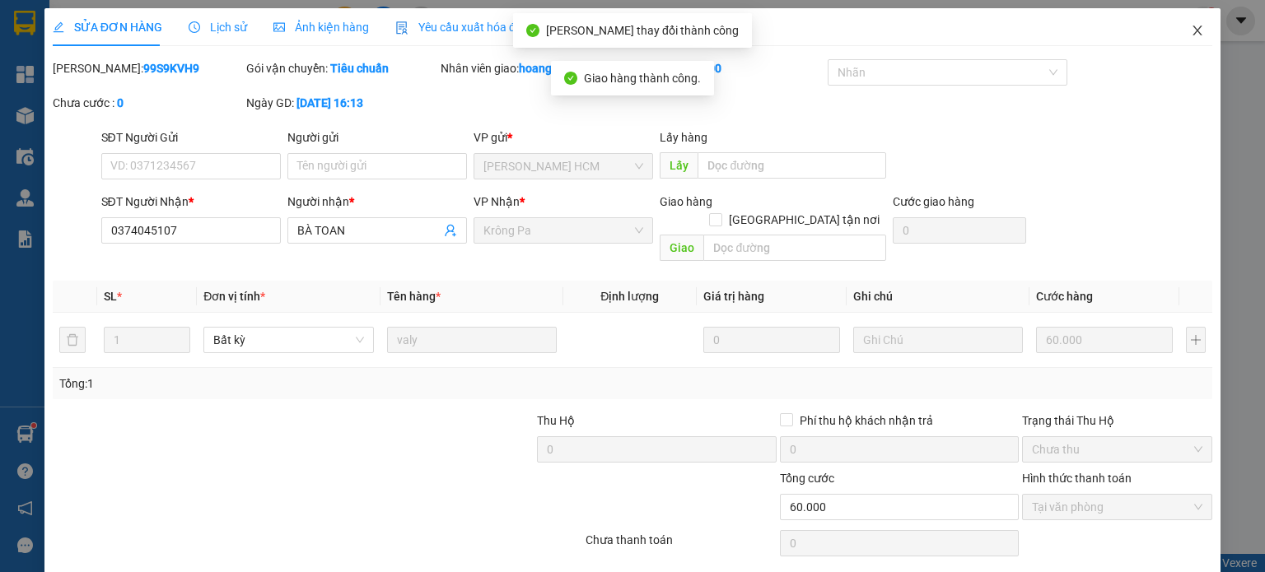
click at [1191, 30] on icon "close" at bounding box center [1197, 30] width 13 height 13
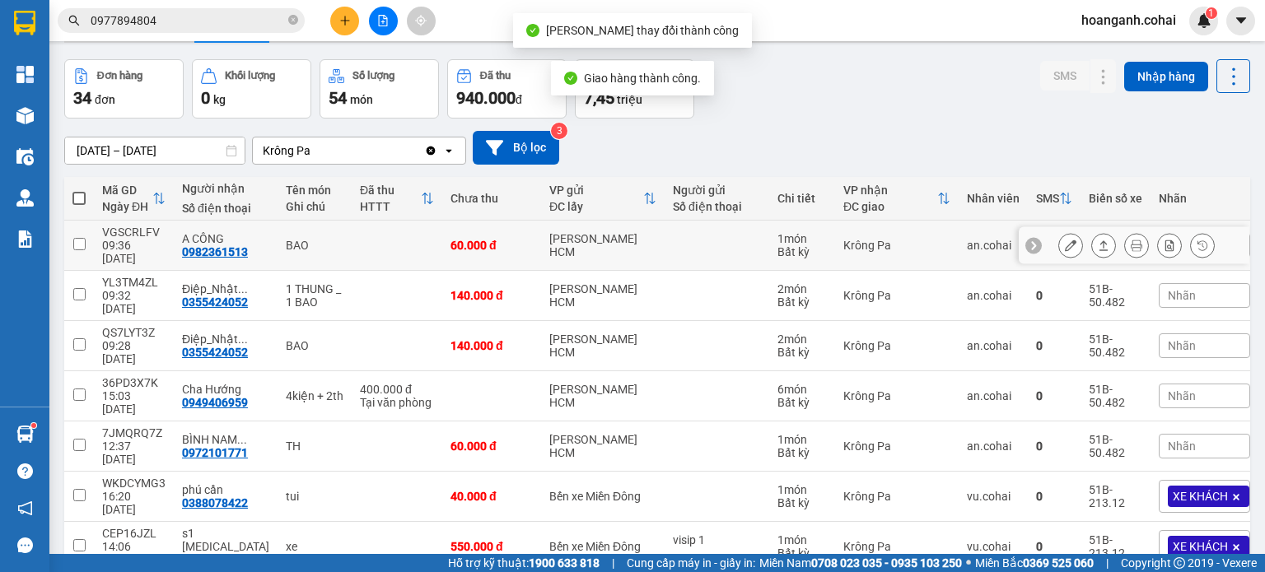
scroll to position [82, 0]
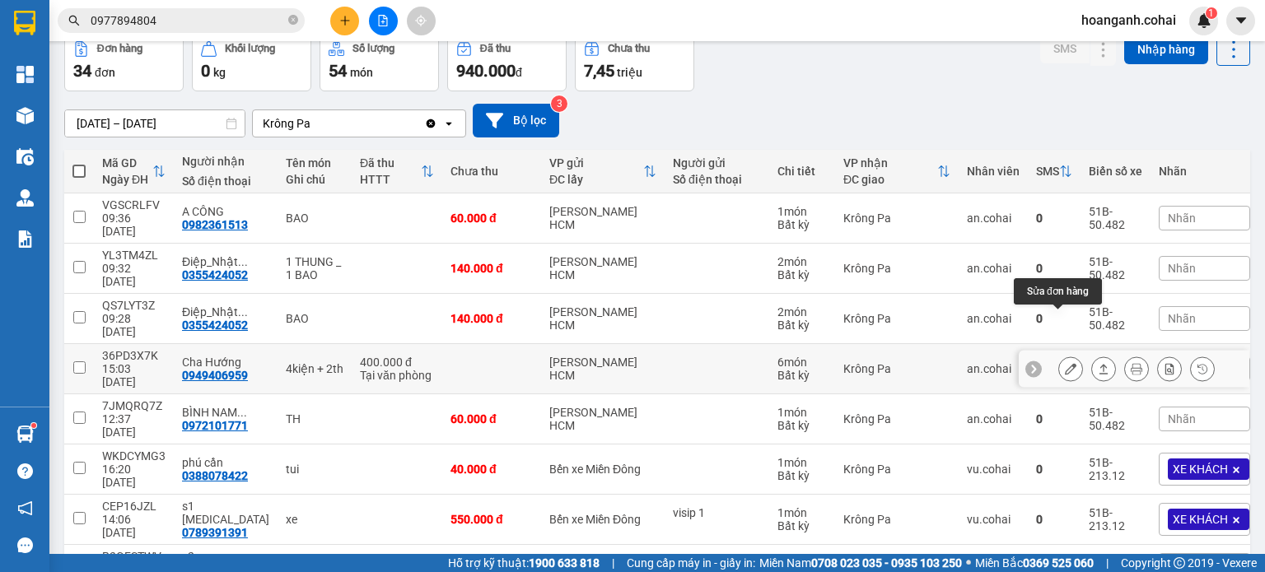
click at [1065, 363] on icon at bounding box center [1071, 369] width 12 height 12
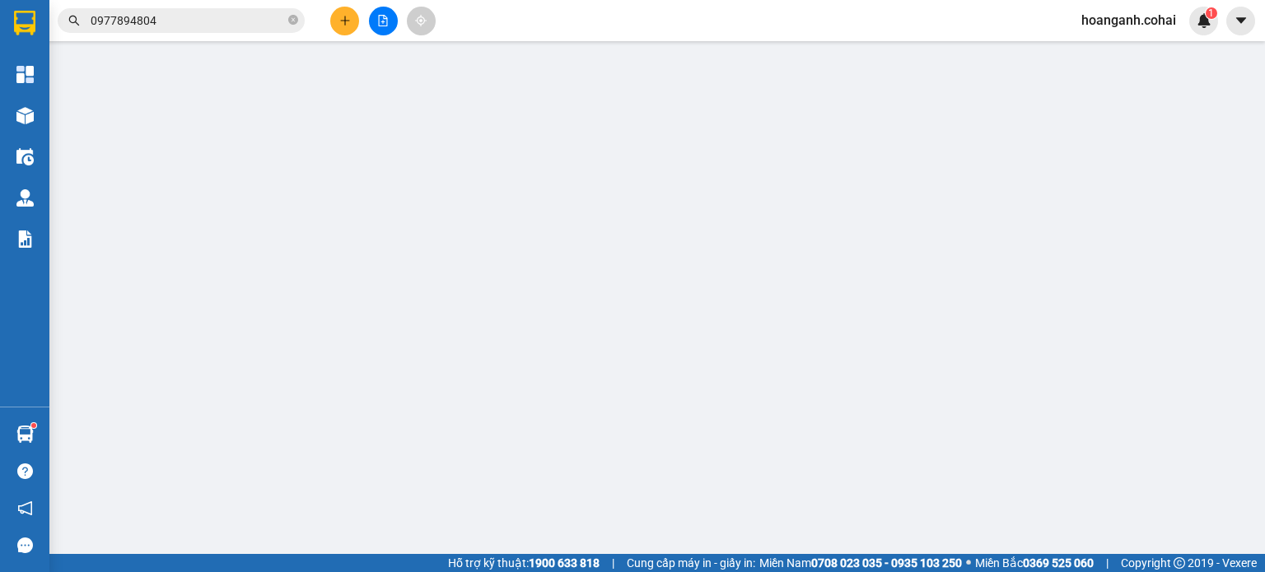
type input "0949406959"
type input "Cha Hướng"
type input "0"
type input "400.000"
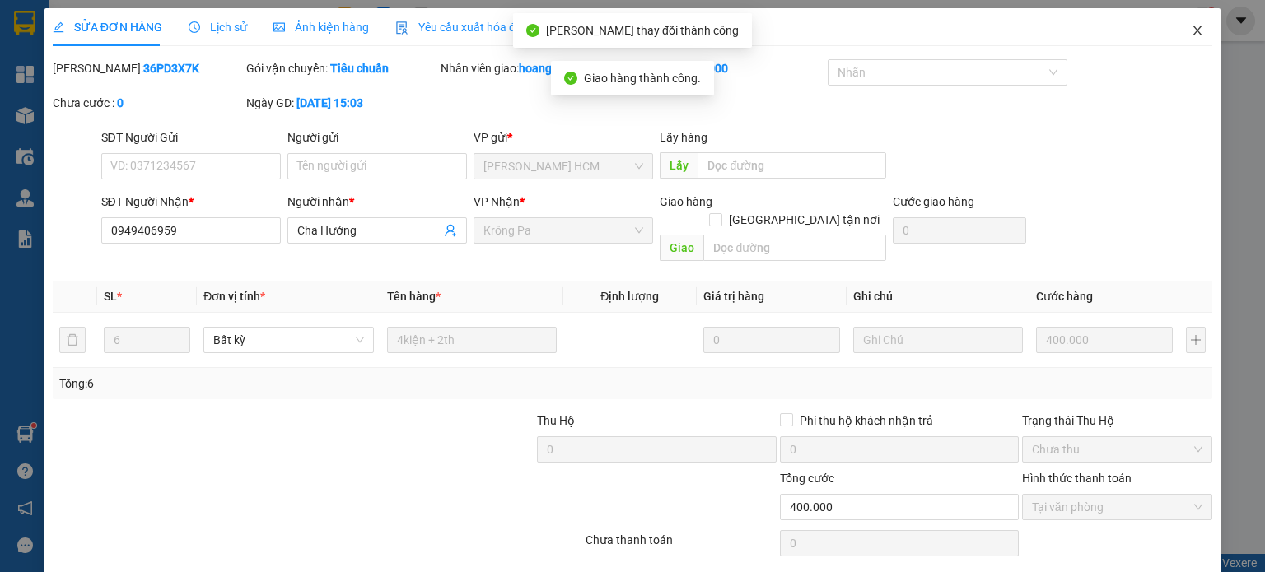
click at [1191, 33] on icon "close" at bounding box center [1197, 30] width 13 height 13
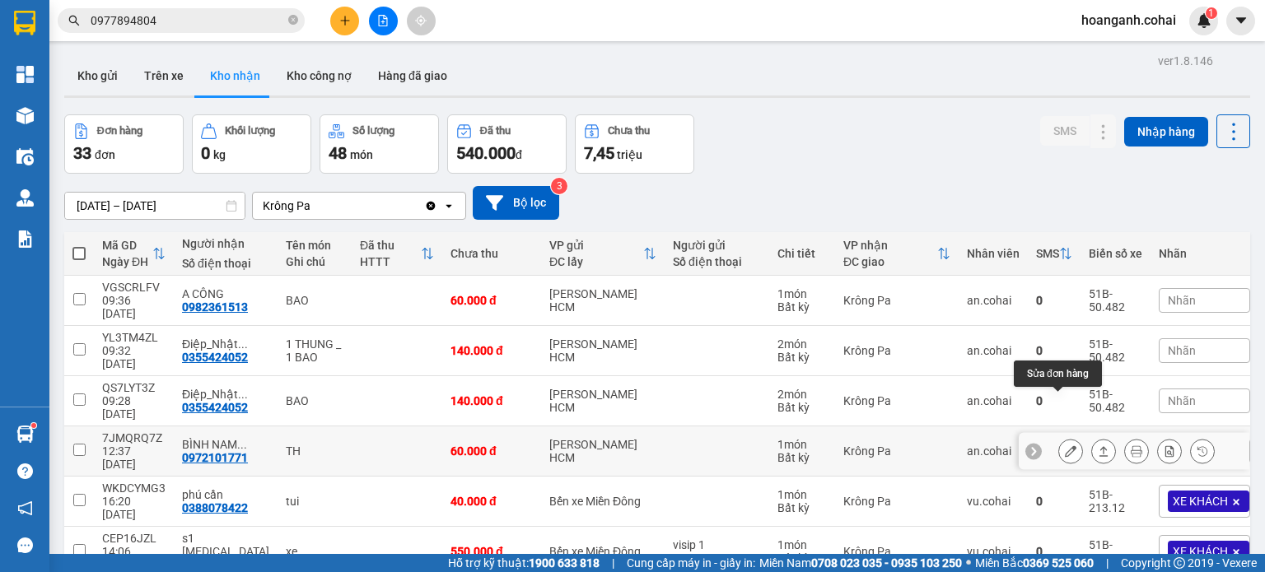
click at [1065, 446] on icon at bounding box center [1071, 452] width 12 height 12
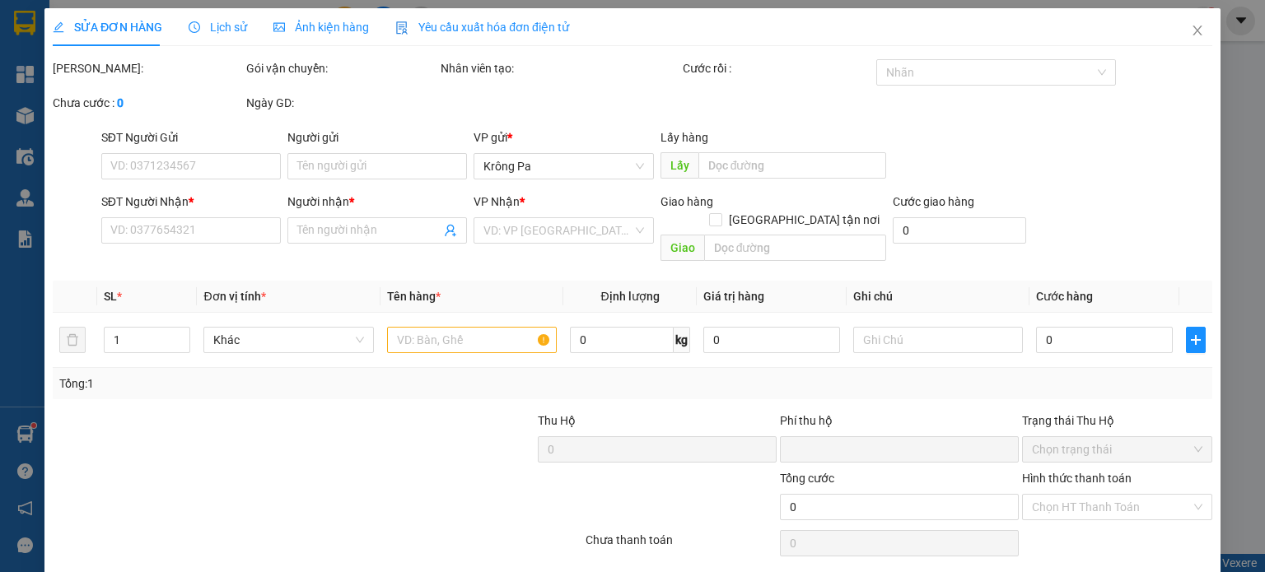
type input "0972101771"
type input "BÌNH NAM PLUS"
type input "0"
type input "60.000"
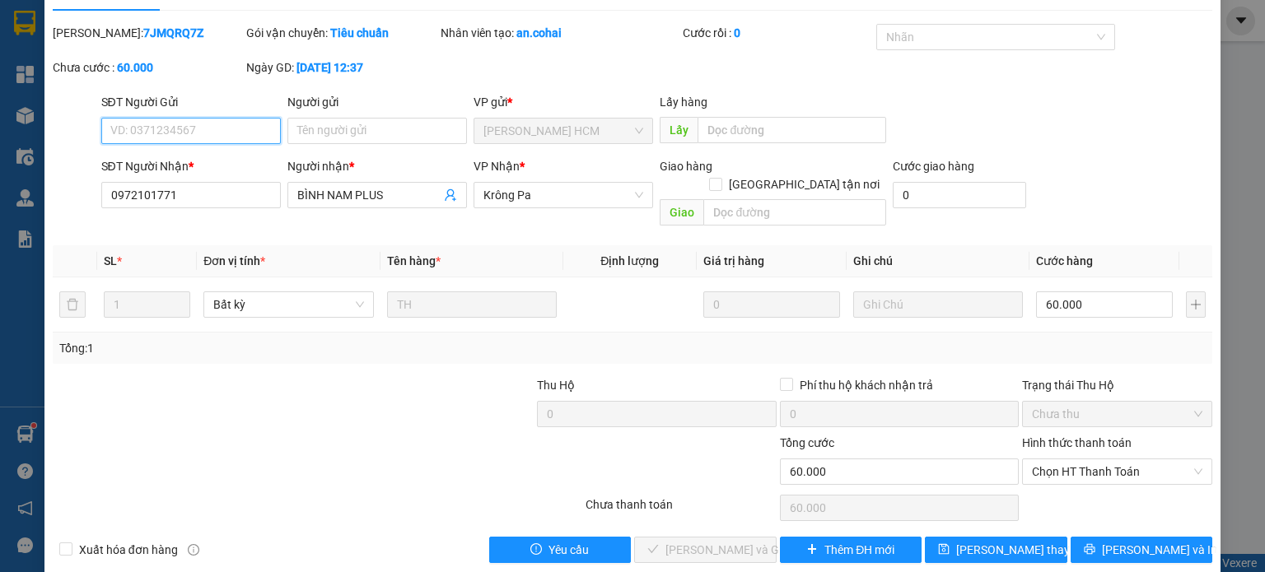
scroll to position [40, 0]
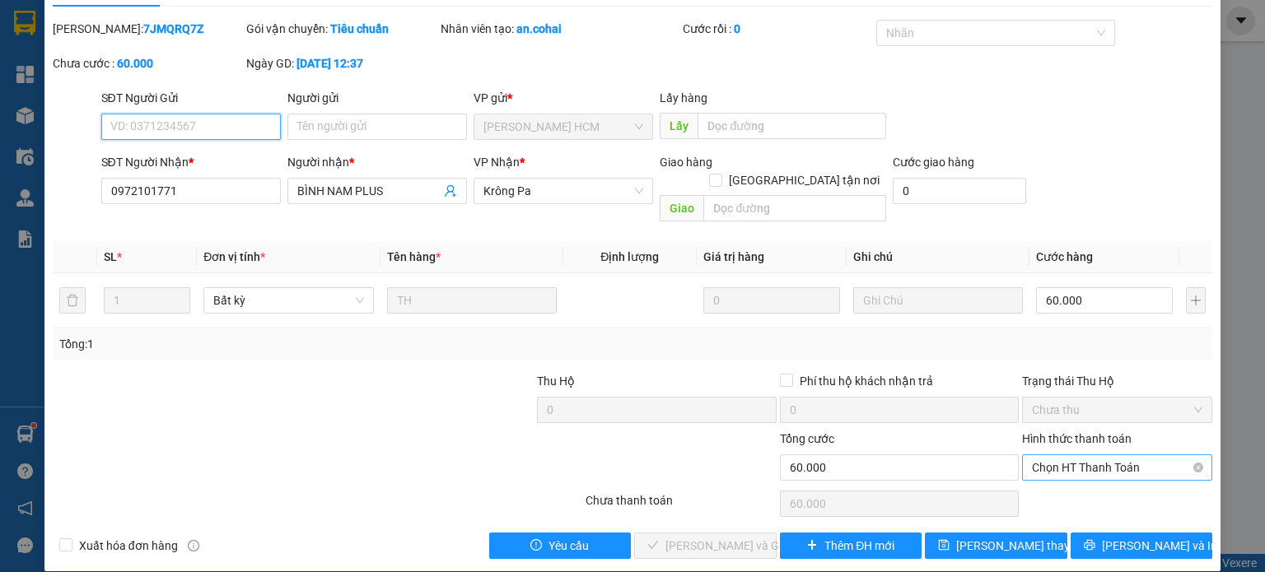
click at [1038, 455] on span "Chọn HT Thanh Toán" at bounding box center [1117, 467] width 170 height 25
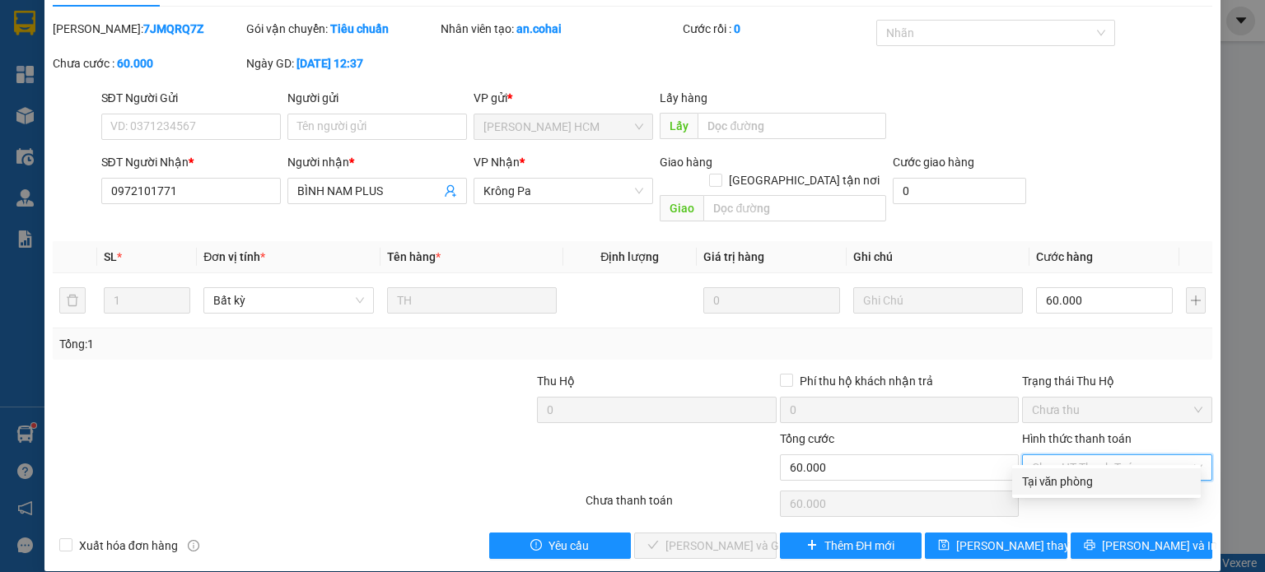
click at [1032, 483] on div "Tại văn phòng" at bounding box center [1106, 482] width 169 height 18
type input "0"
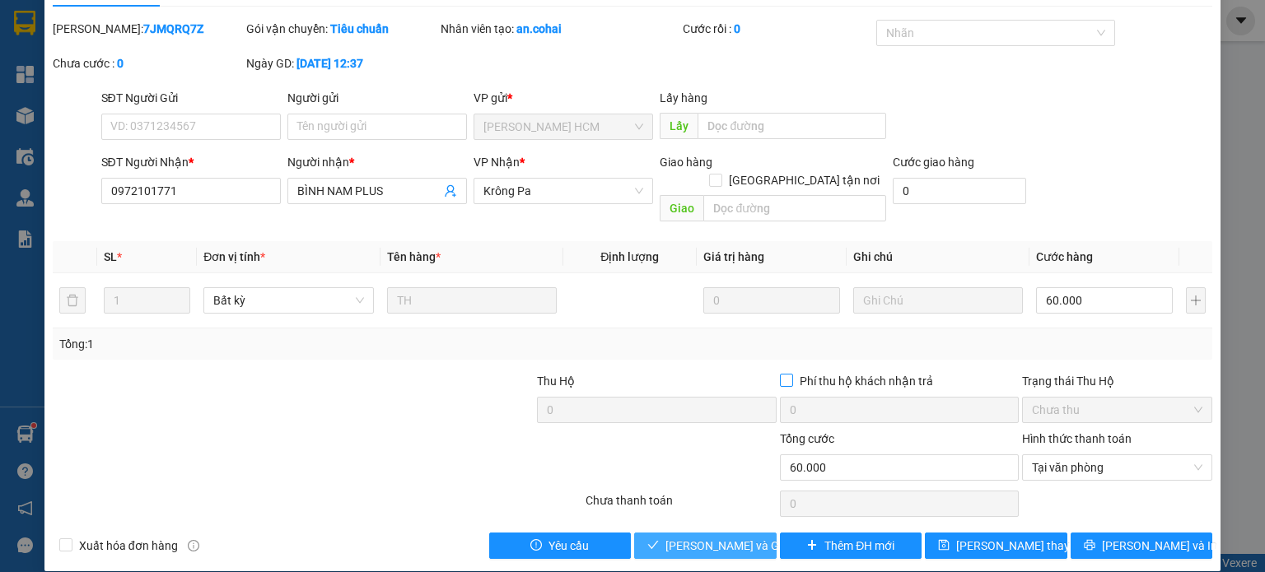
drag, startPoint x: 718, startPoint y: 523, endPoint x: 830, endPoint y: 363, distance: 195.1
click at [718, 533] on button "[PERSON_NAME] và Giao hàng" at bounding box center [705, 546] width 142 height 26
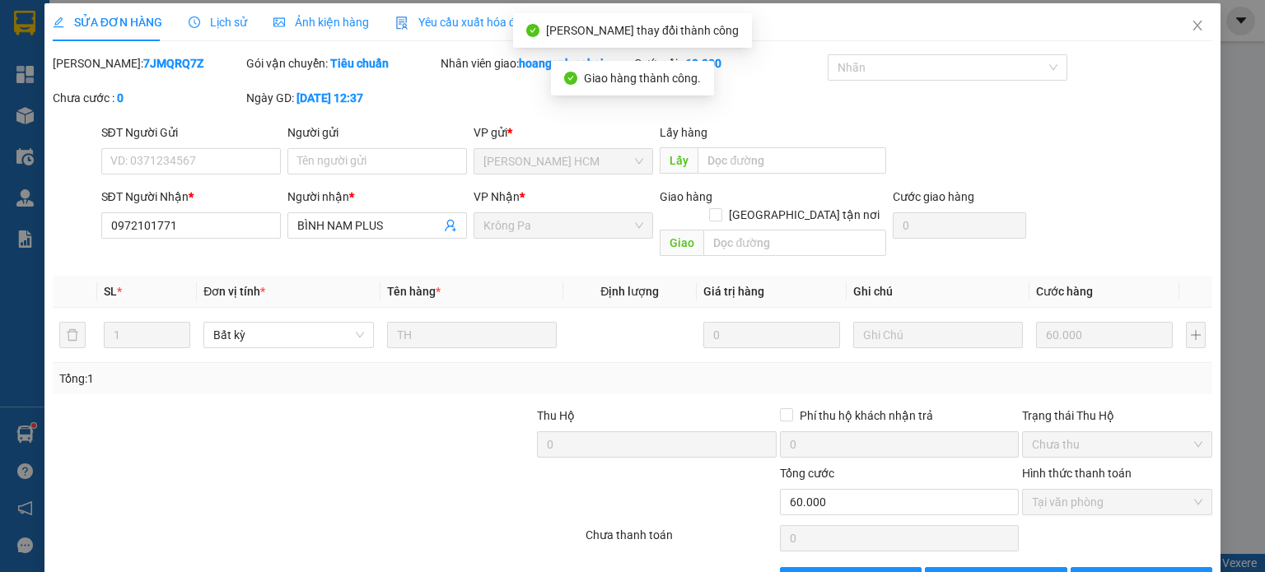
scroll to position [0, 0]
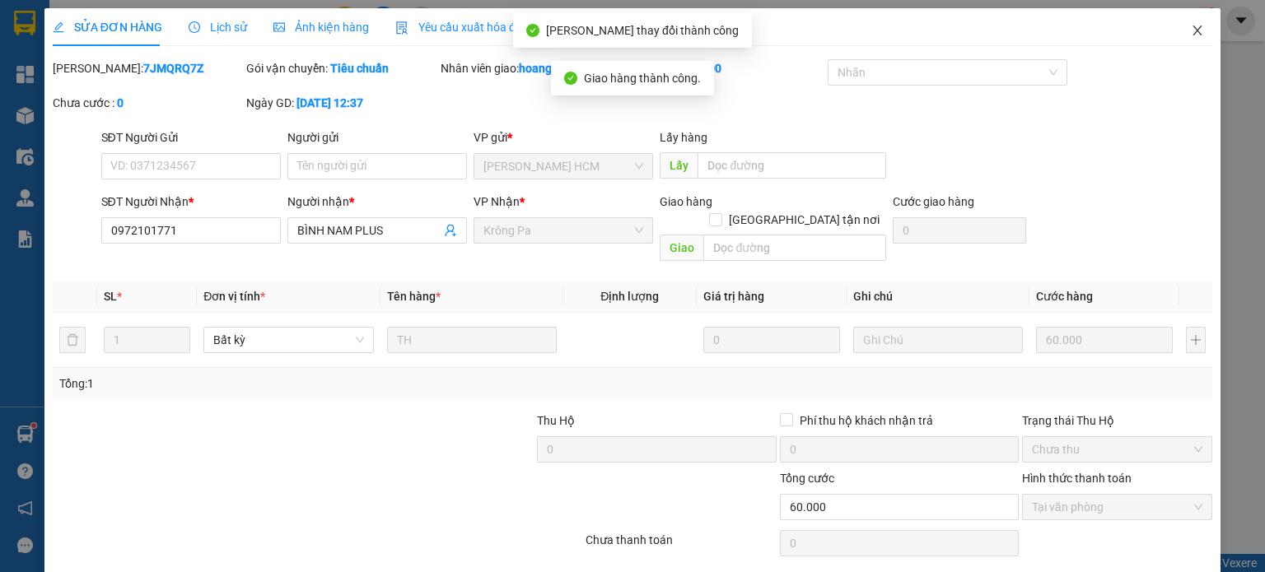
click at [1196, 38] on span "Close" at bounding box center [1197, 31] width 46 height 46
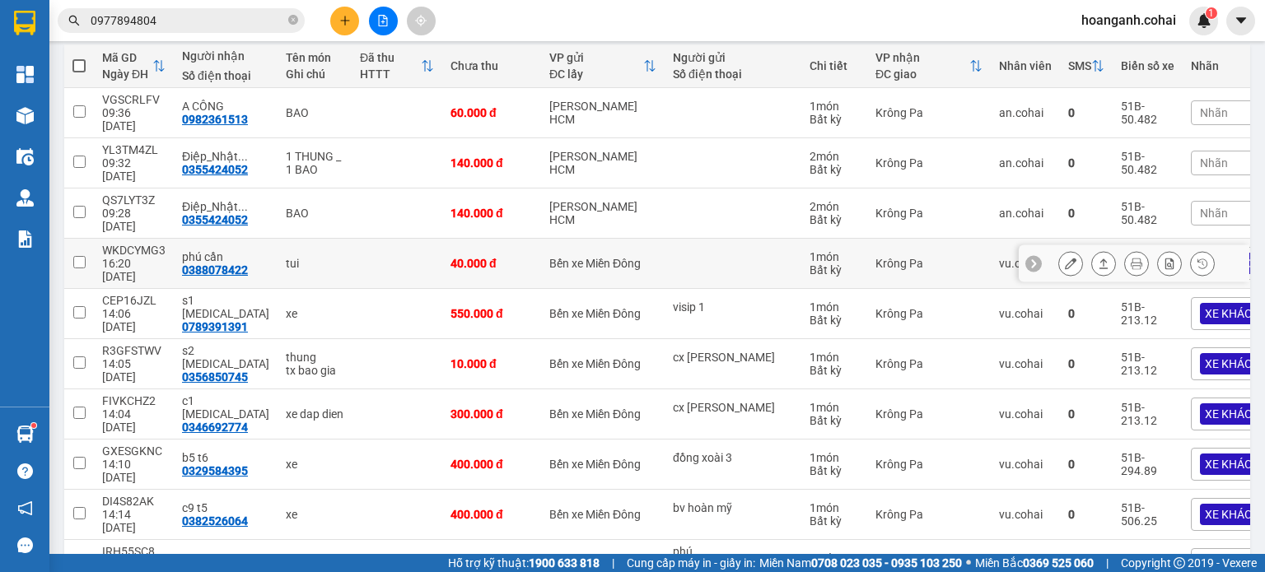
scroll to position [189, 0]
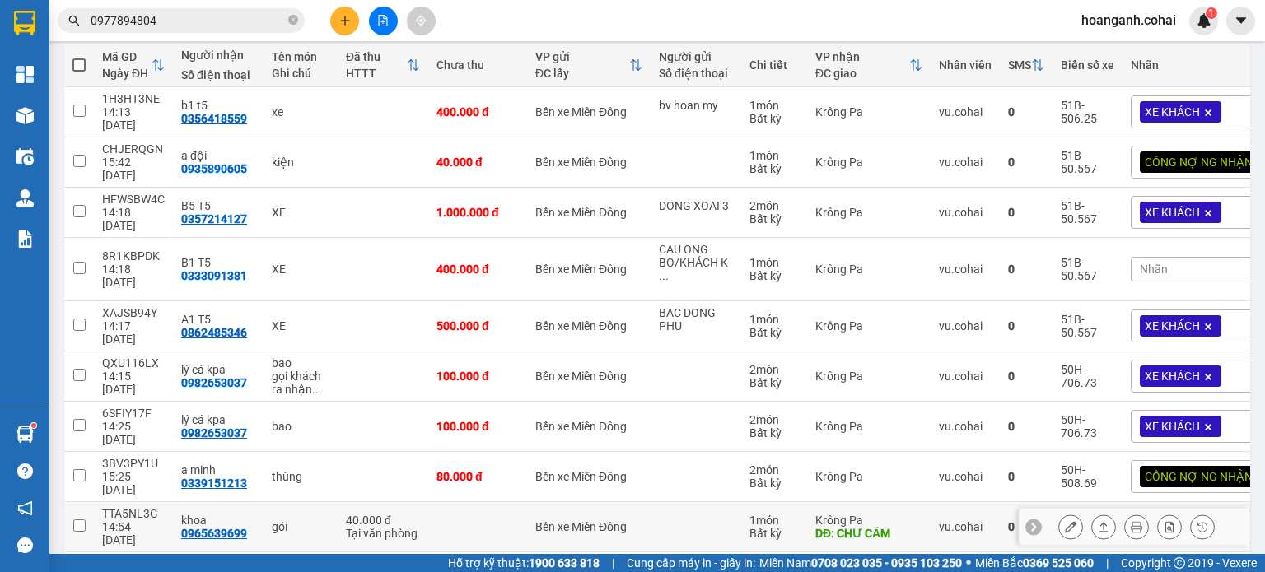
scroll to position [248, 0]
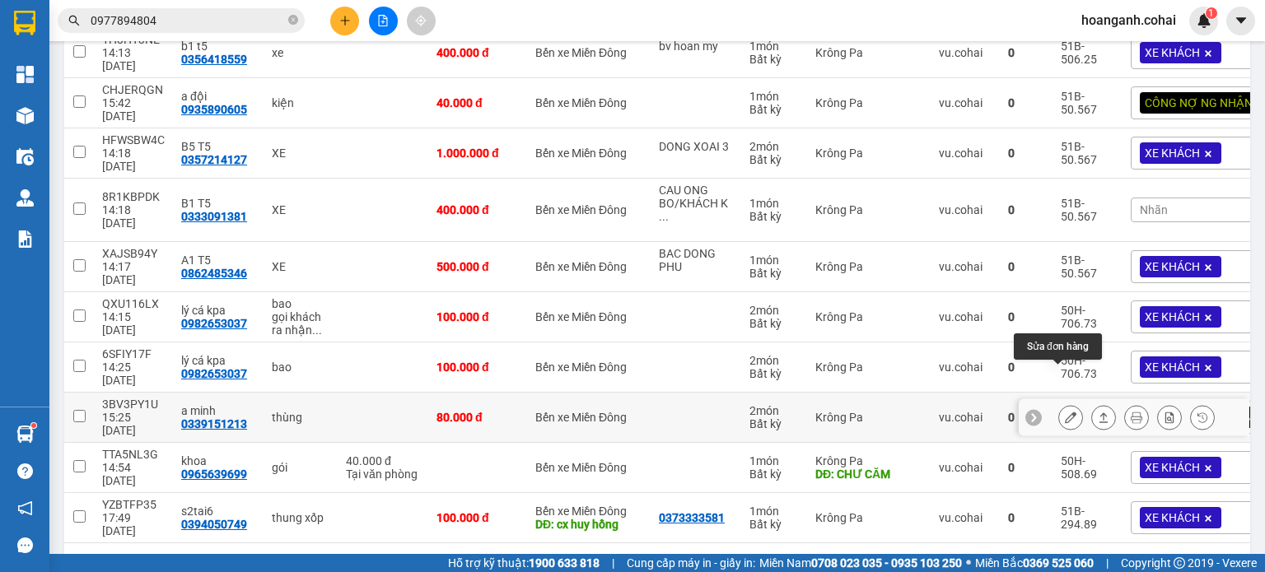
click at [1065, 412] on icon at bounding box center [1071, 418] width 12 height 12
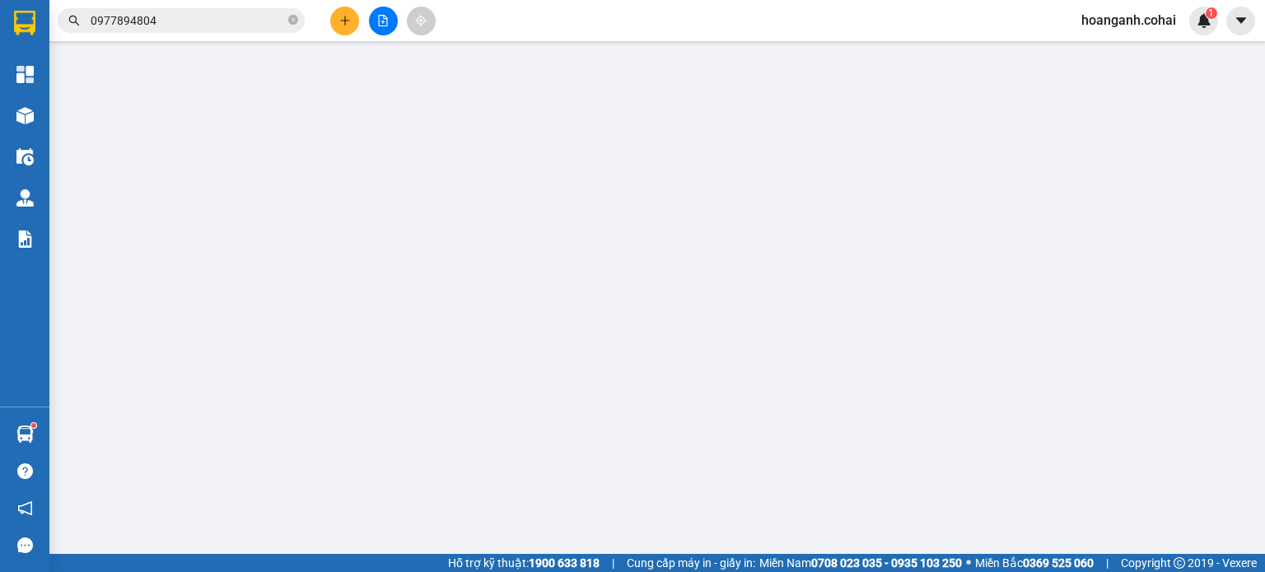
type input "0339151213"
type input "a minh"
type input "0"
type input "80.000"
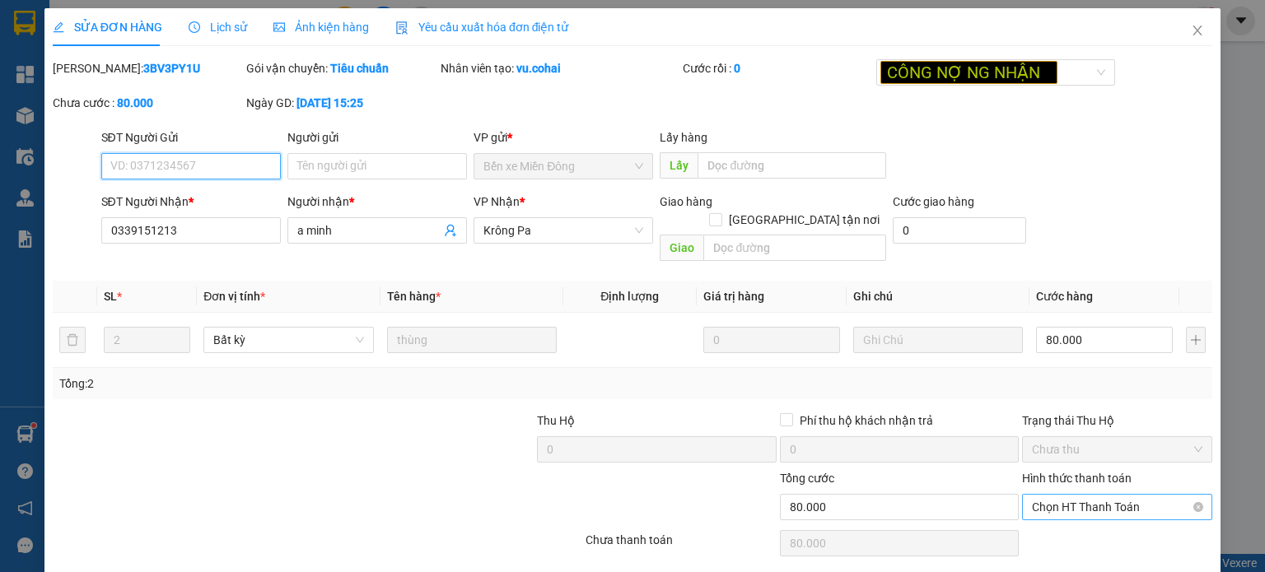
click at [1061, 495] on span "Chọn HT Thanh Toán" at bounding box center [1117, 507] width 170 height 25
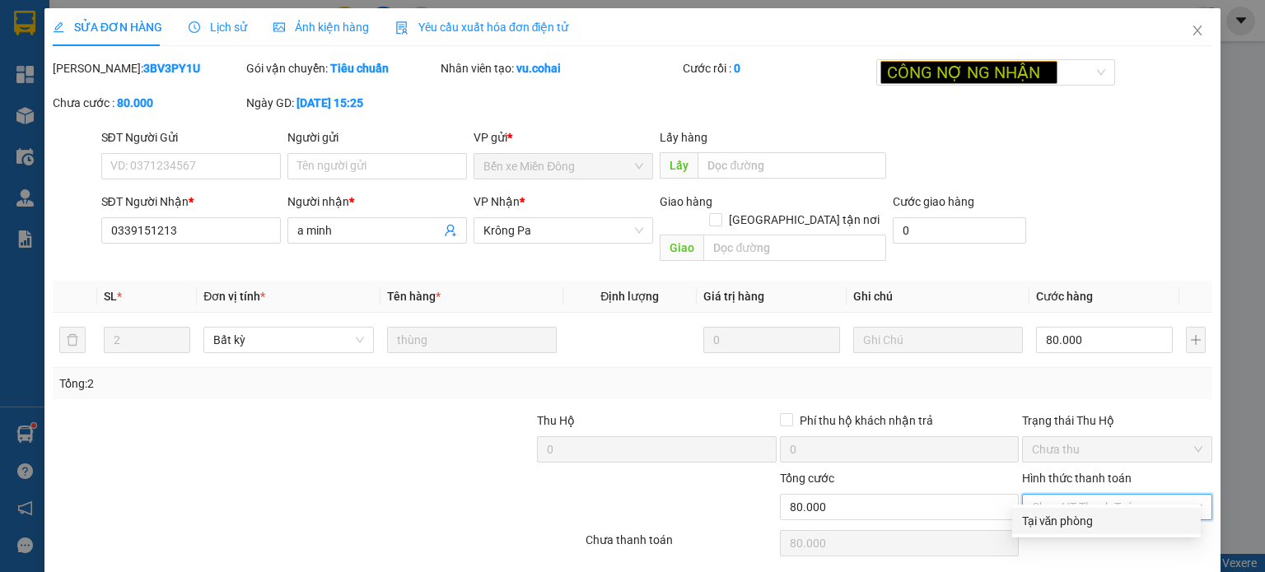
click at [1060, 524] on div "Tại văn phòng" at bounding box center [1106, 521] width 169 height 18
type input "0"
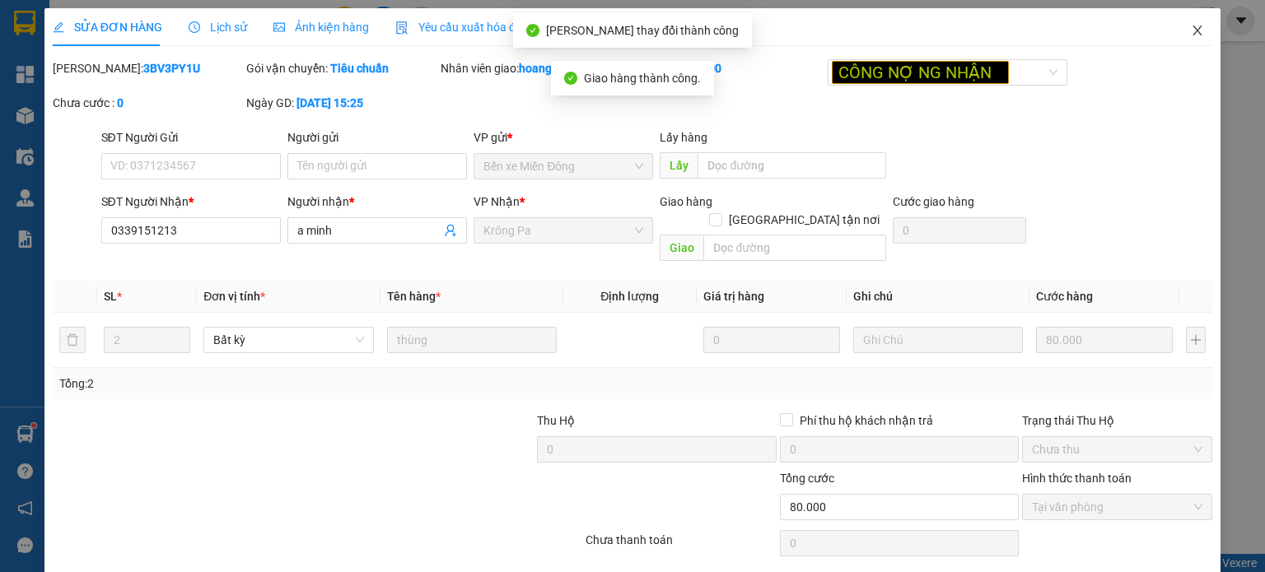
click at [1188, 39] on span "Close" at bounding box center [1197, 31] width 46 height 46
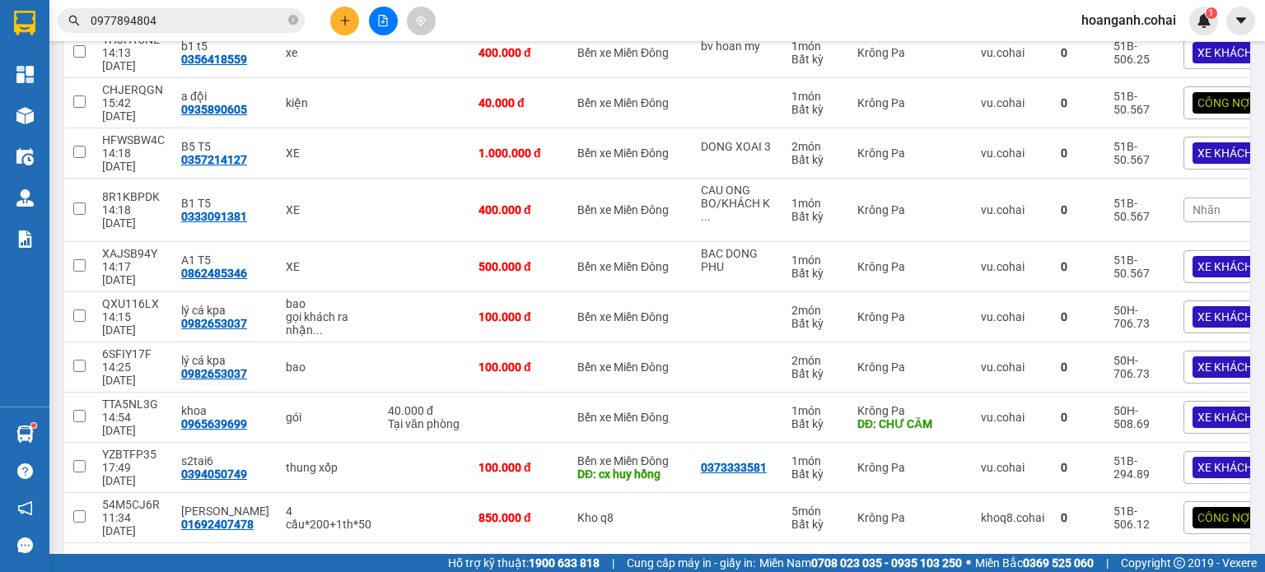
scroll to position [1, 0]
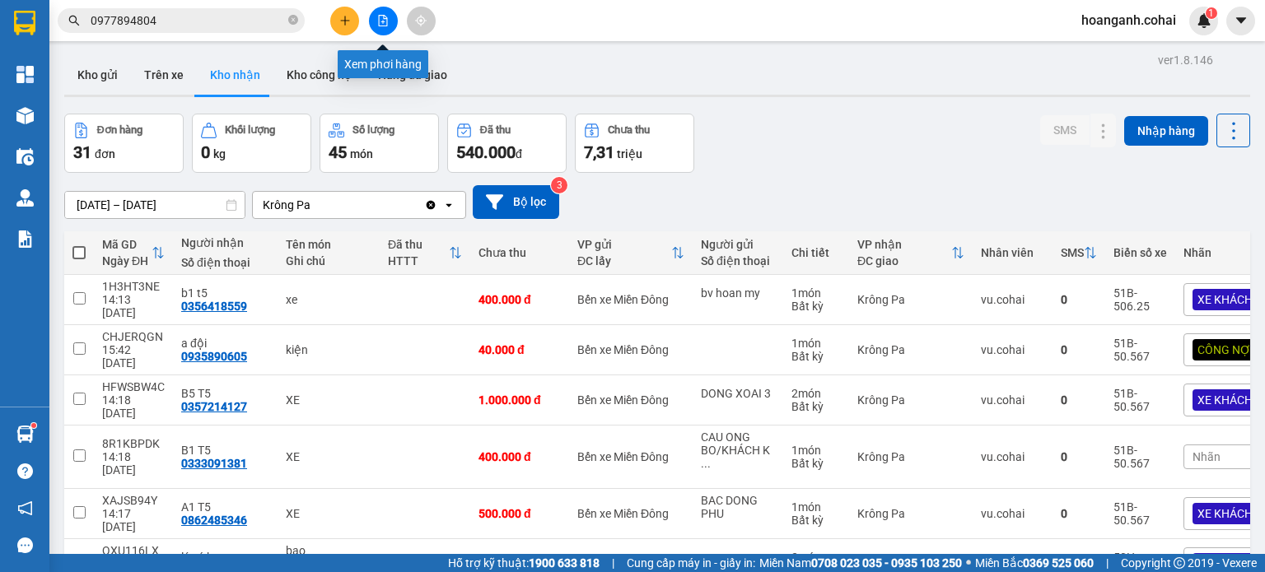
click at [379, 19] on icon "file-add" at bounding box center [383, 21] width 12 height 12
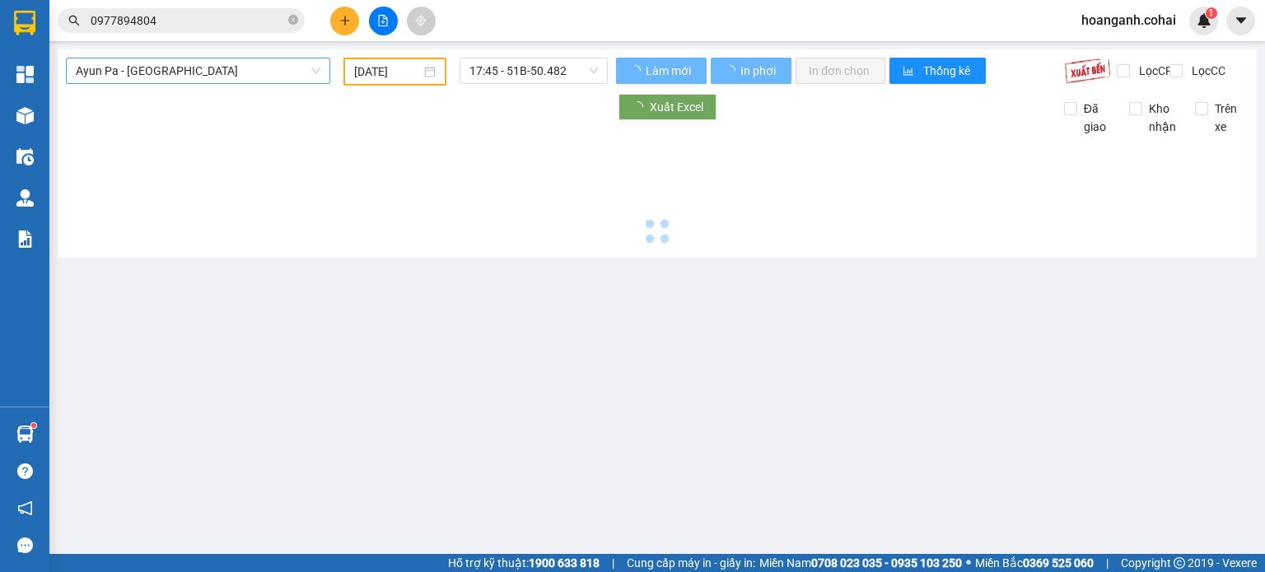
type input "[DATE]"
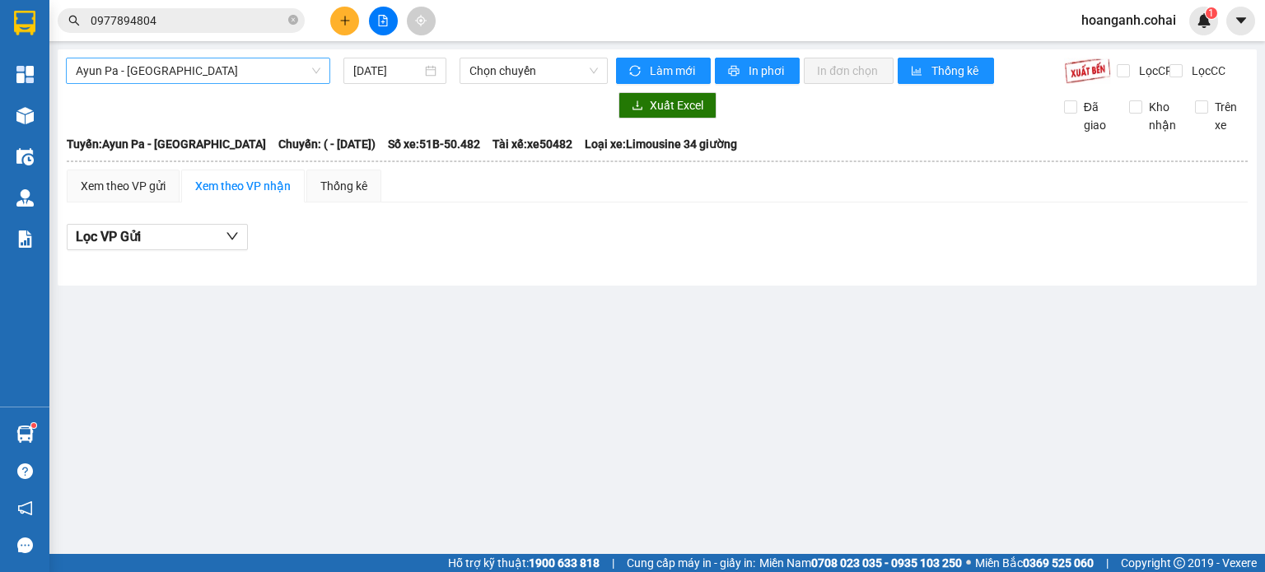
click at [309, 78] on span "Ayun Pa - [GEOGRAPHIC_DATA]" at bounding box center [198, 70] width 245 height 25
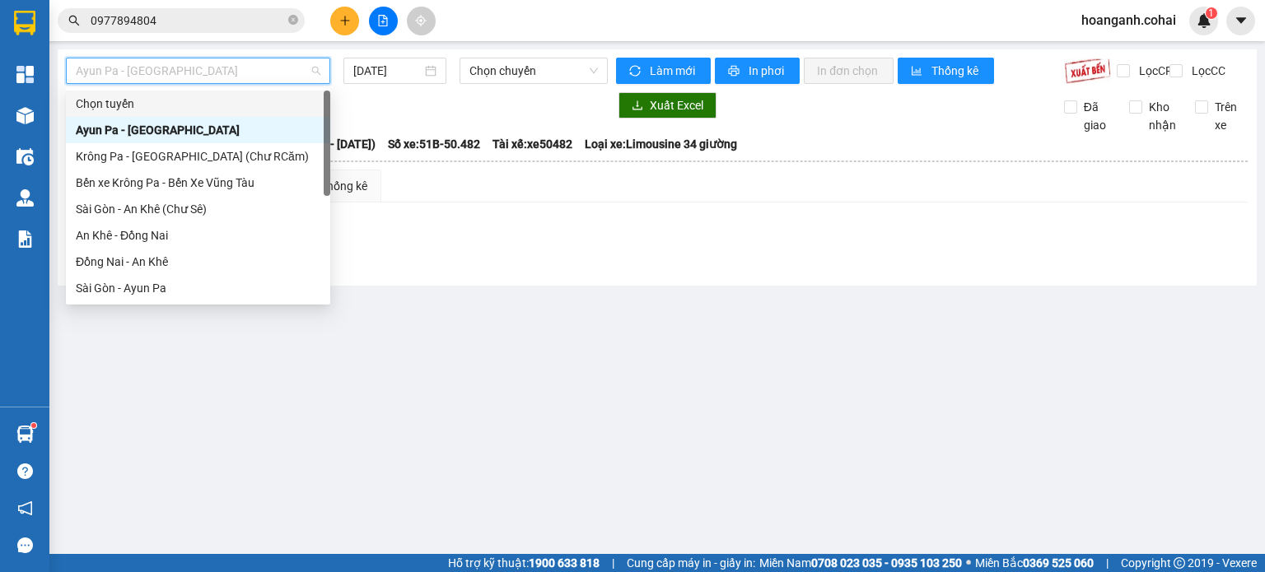
scroll to position [231, 0]
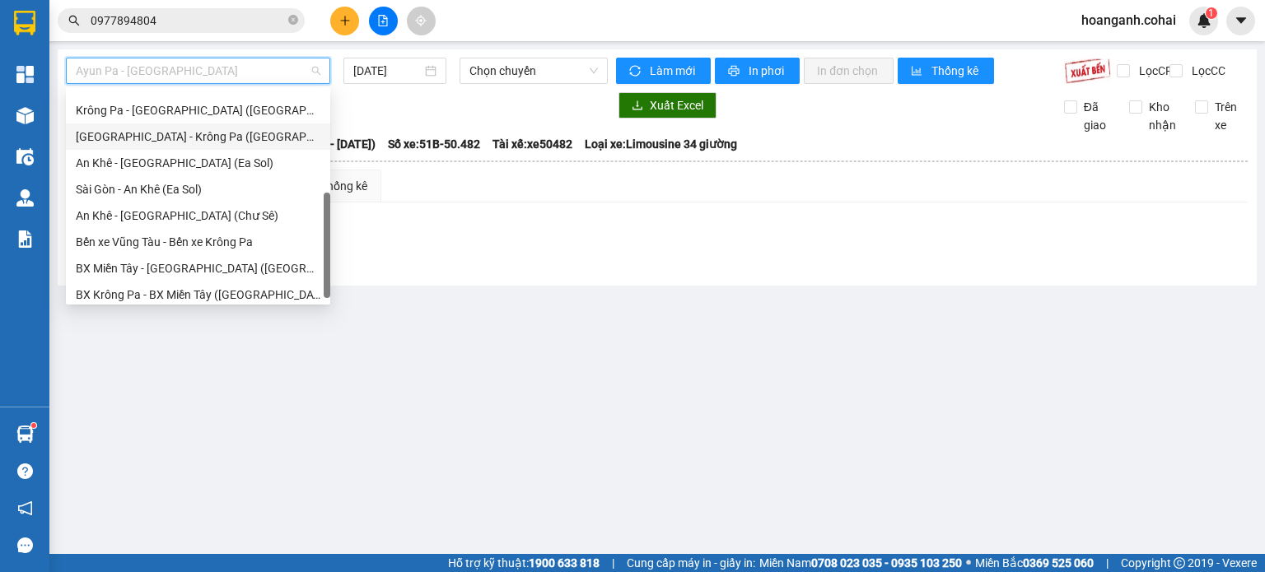
click at [217, 138] on div "[GEOGRAPHIC_DATA] - Krông Pa ([GEOGRAPHIC_DATA])" at bounding box center [198, 137] width 245 height 18
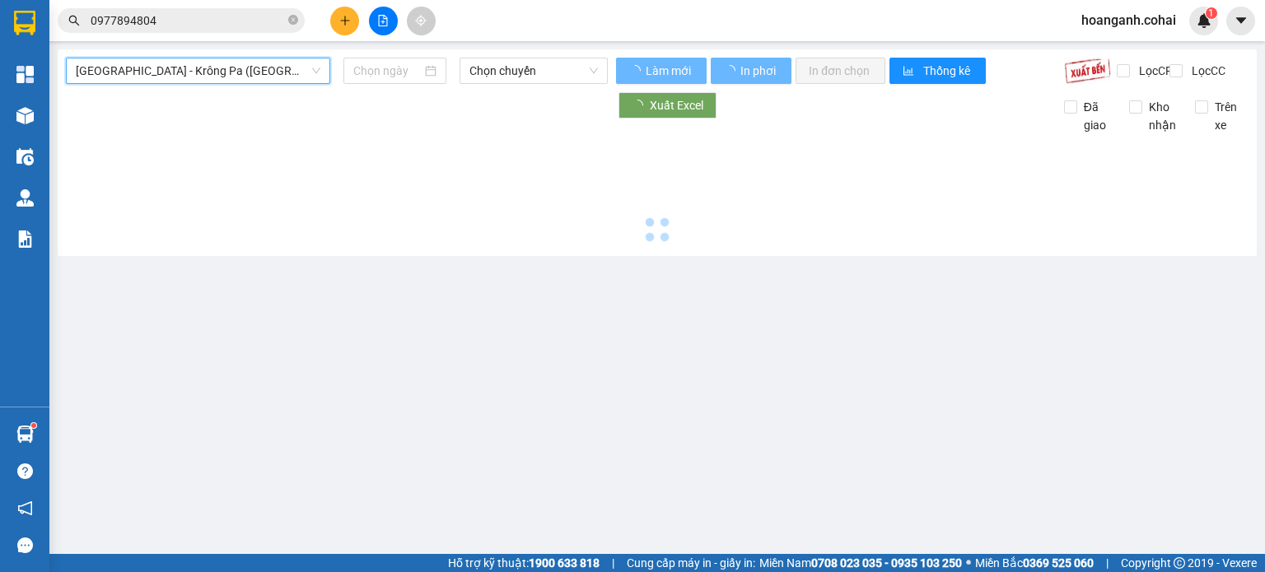
type input "[DATE]"
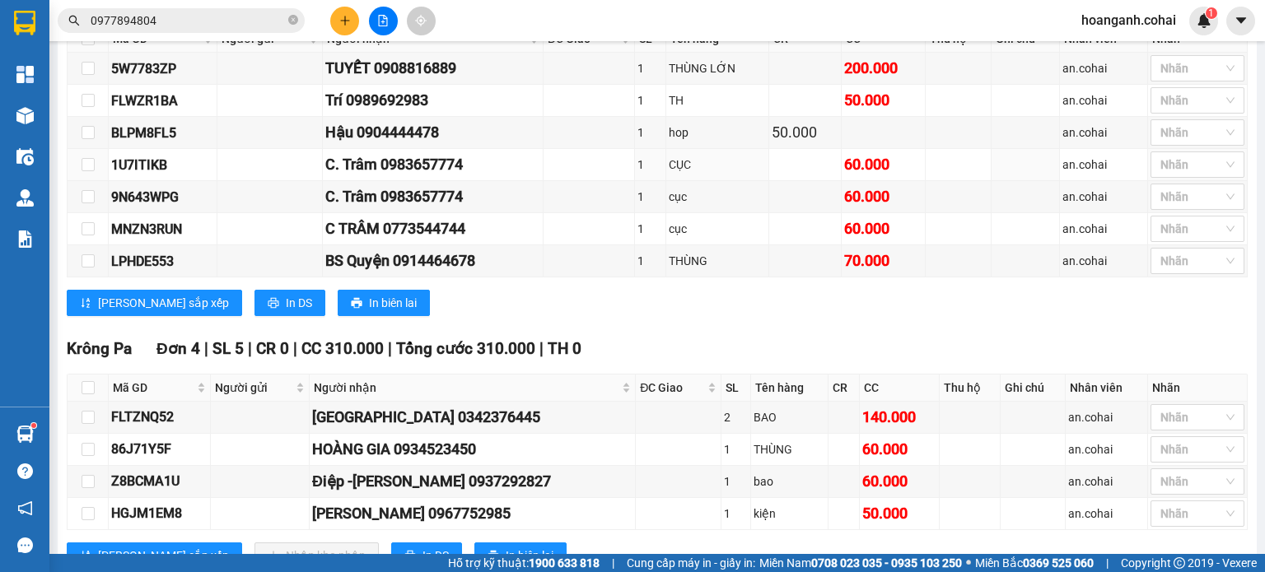
scroll to position [741, 0]
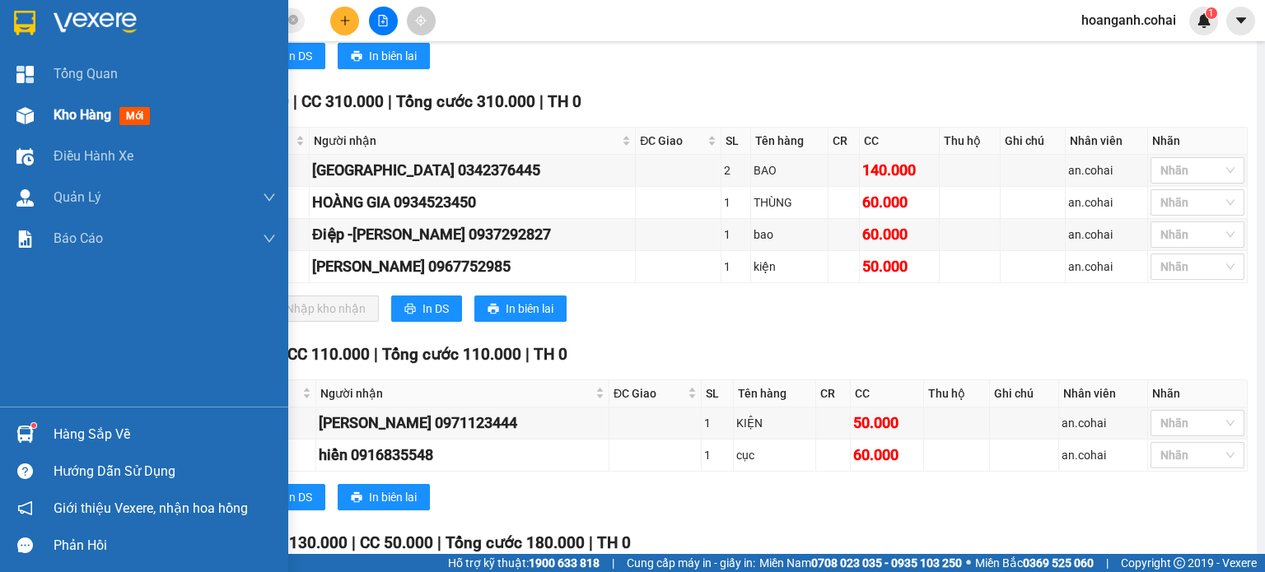
click at [54, 116] on span "Kho hàng" at bounding box center [83, 115] width 58 height 16
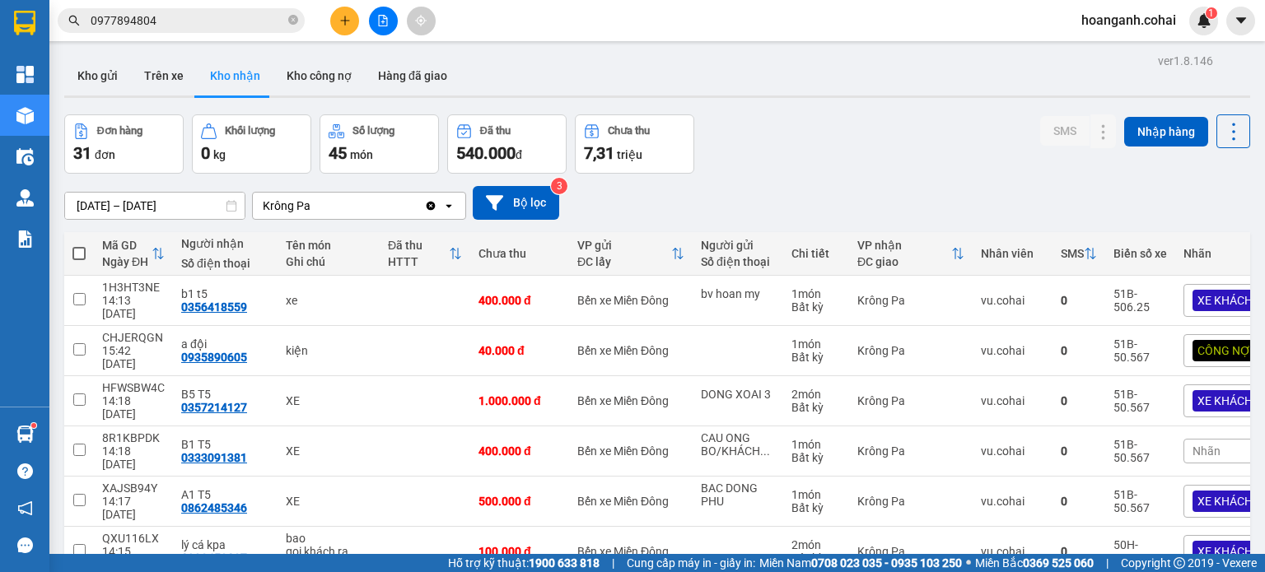
click at [397, 29] on div at bounding box center [383, 21] width 124 height 29
click at [379, 36] on div "Kết quả tìm kiếm ( 0 ) Bộ lọc No Data 0977894804 hoanganh.cohai 1" at bounding box center [632, 20] width 1265 height 41
click at [380, 22] on icon "file-add" at bounding box center [383, 21] width 12 height 12
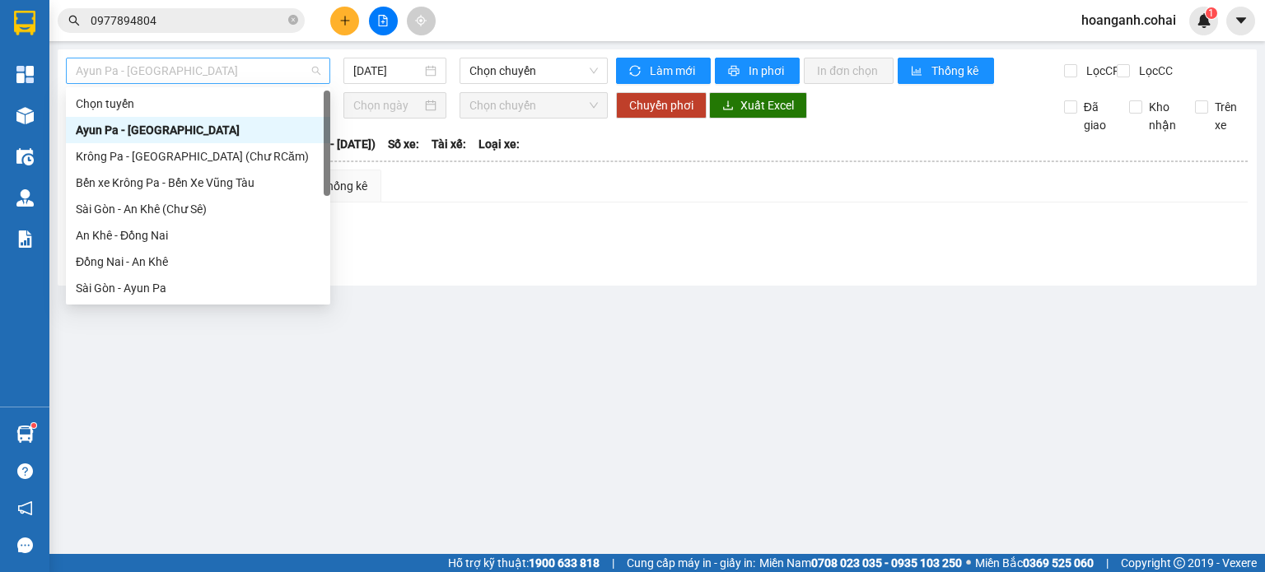
click at [304, 75] on span "Ayun Pa - [GEOGRAPHIC_DATA]" at bounding box center [198, 70] width 245 height 25
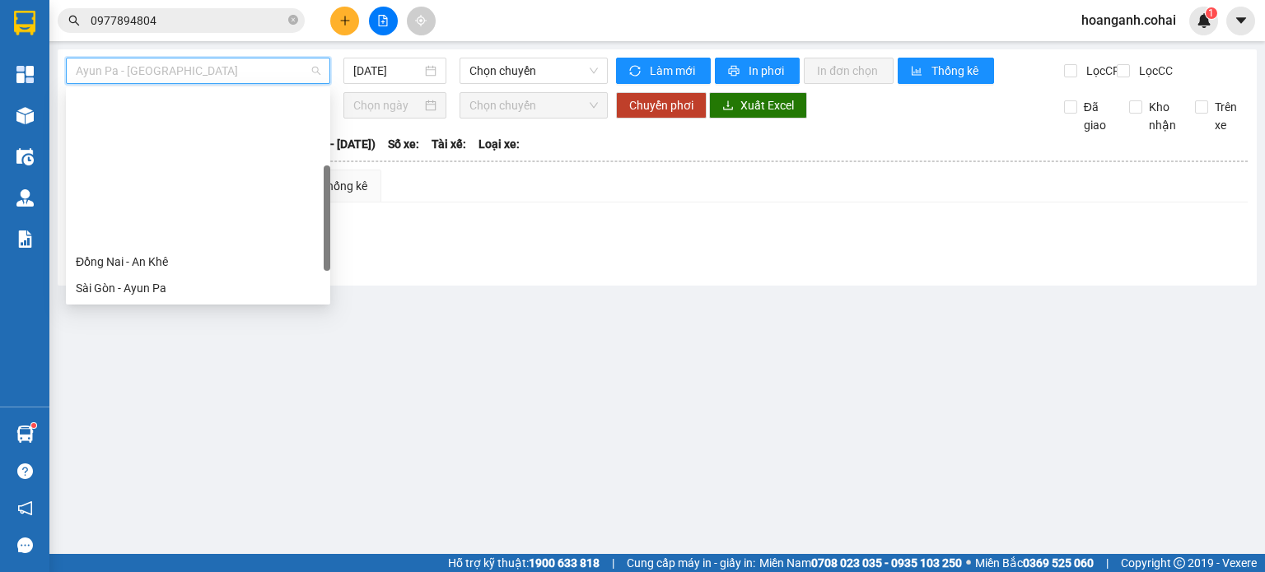
scroll to position [165, 0]
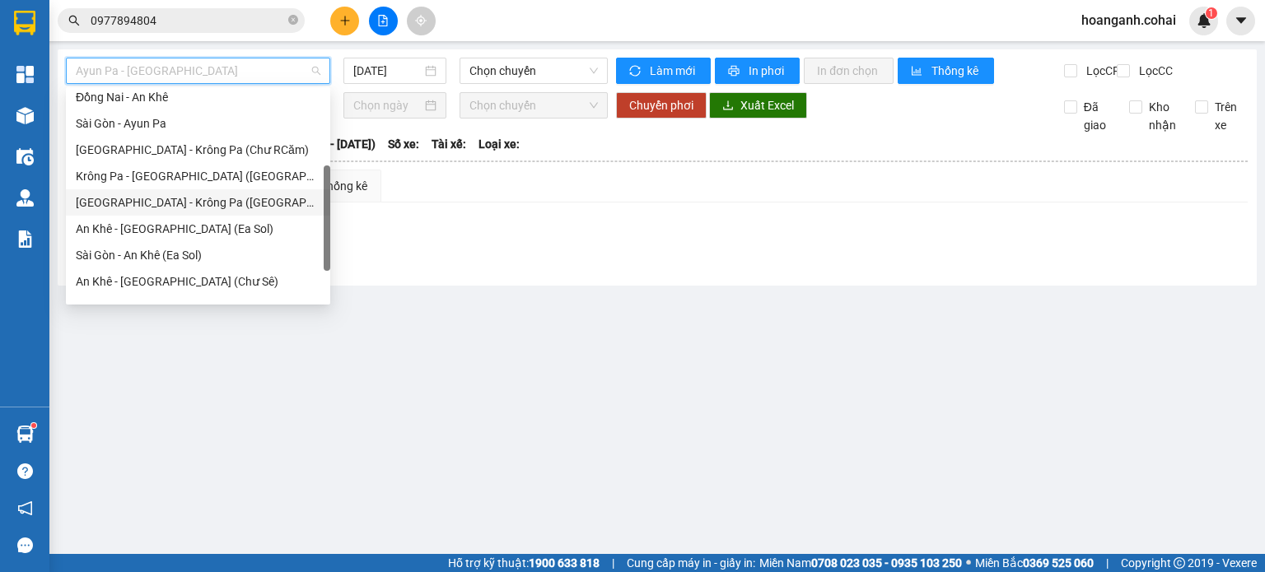
click at [198, 205] on div "[GEOGRAPHIC_DATA] - Krông Pa ([GEOGRAPHIC_DATA])" at bounding box center [198, 203] width 245 height 18
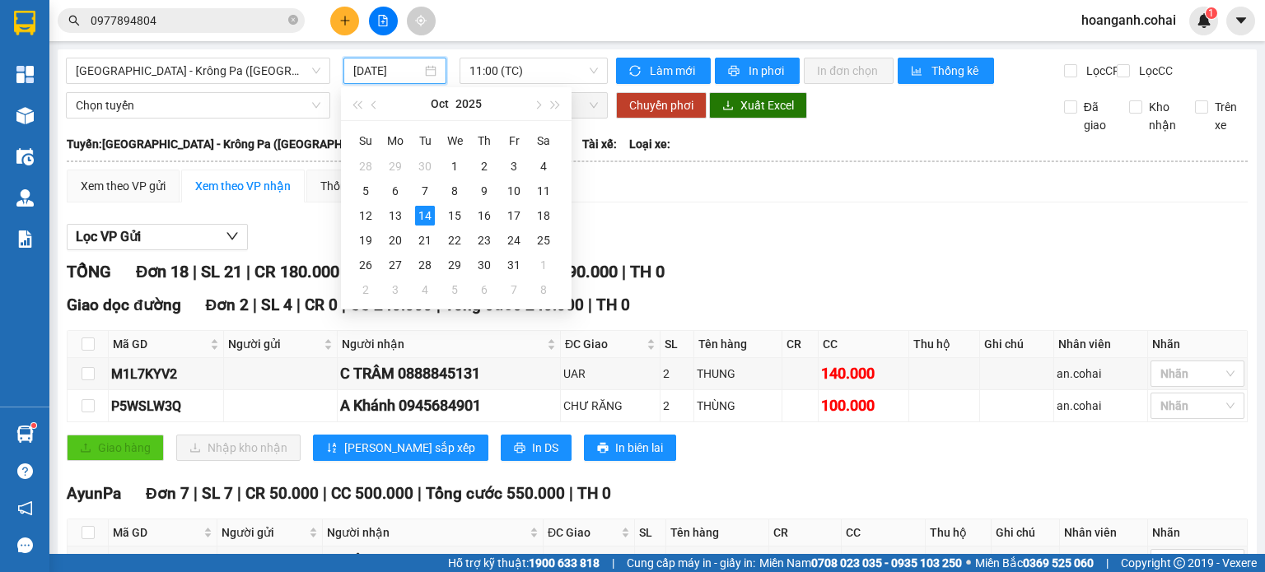
click at [389, 67] on input "[DATE]" at bounding box center [387, 71] width 68 height 18
click at [402, 216] on div "13" at bounding box center [395, 216] width 20 height 20
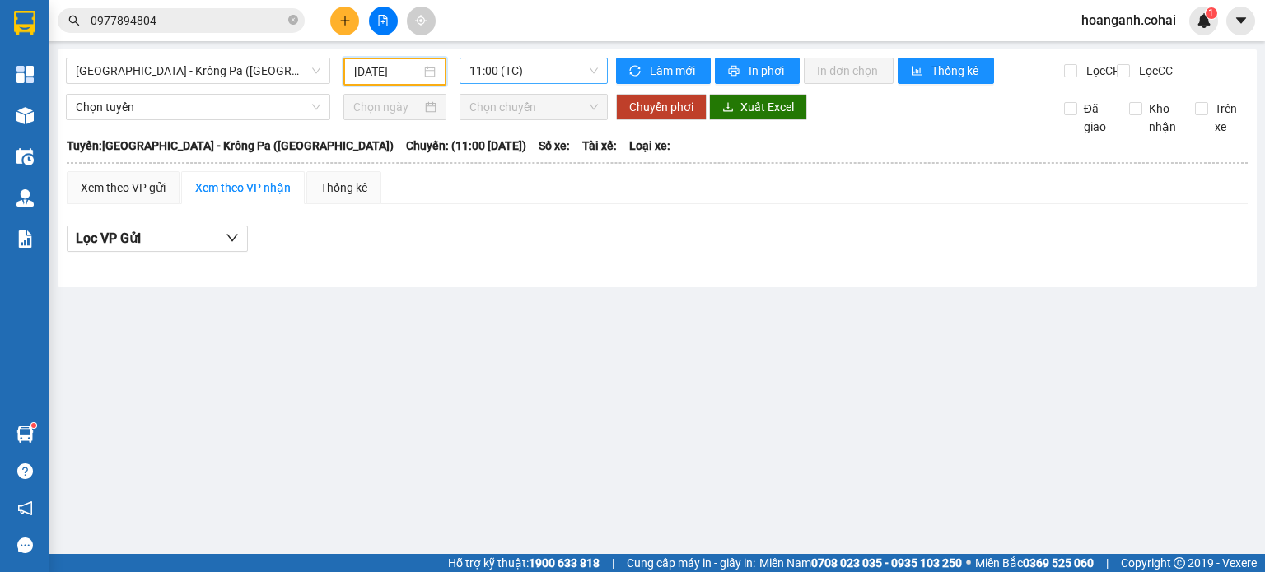
click at [558, 68] on span "11:00 (TC)" at bounding box center [533, 70] width 129 height 25
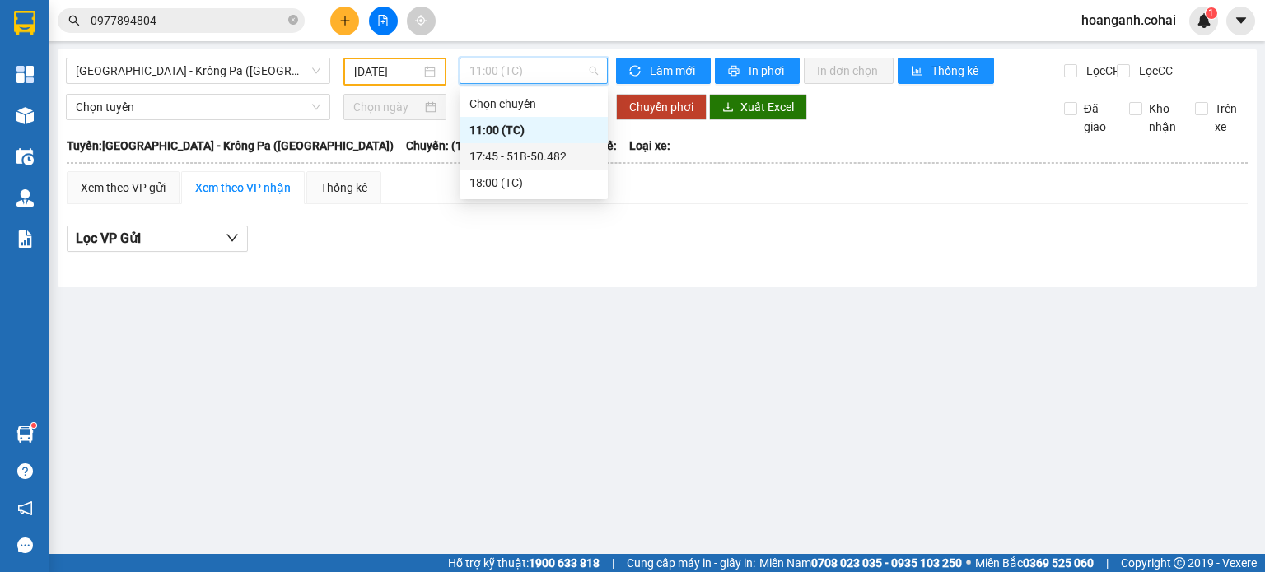
click at [552, 157] on div "17:45 - 51B-50.482" at bounding box center [533, 156] width 128 height 18
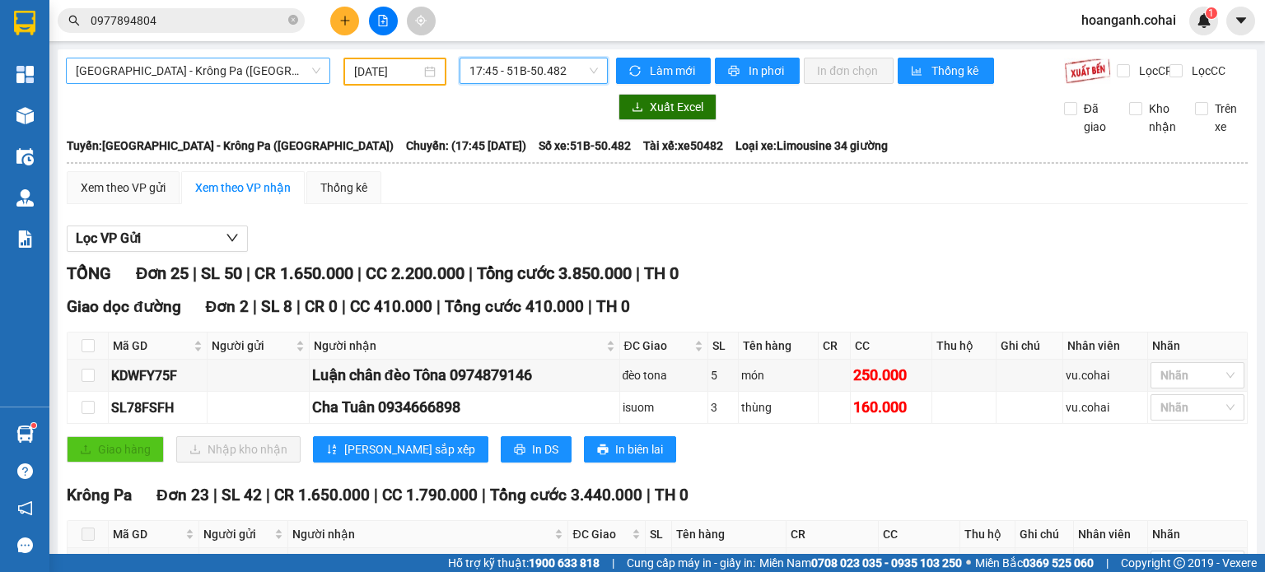
click at [250, 76] on span "[GEOGRAPHIC_DATA] - Krông Pa ([GEOGRAPHIC_DATA])" at bounding box center [198, 70] width 245 height 25
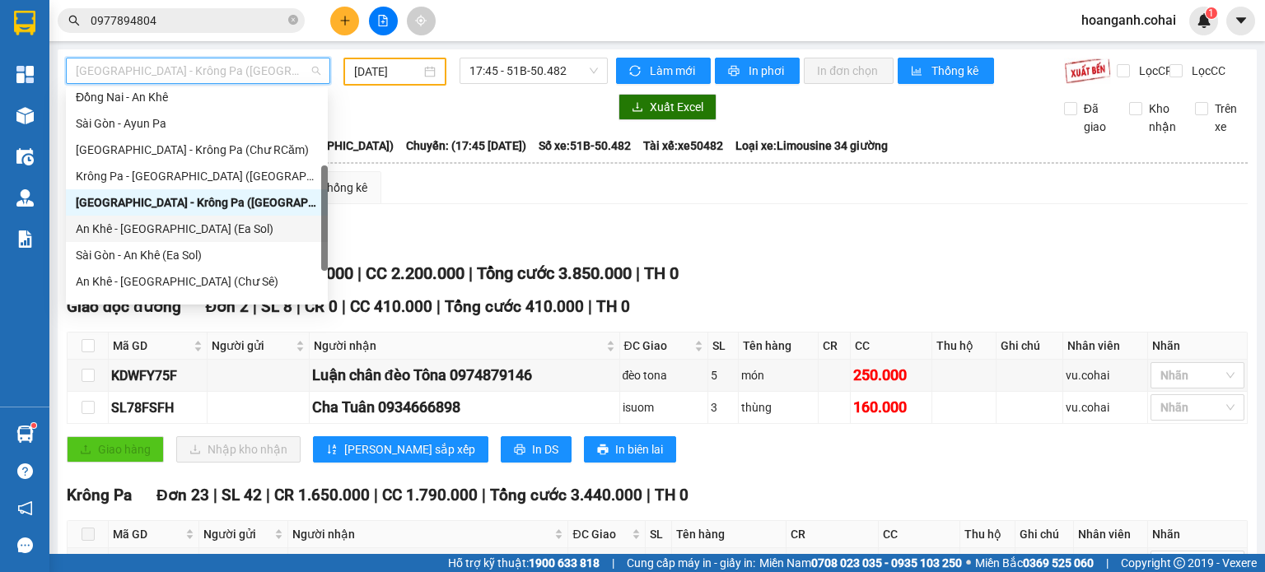
click at [395, 77] on input "[DATE]" at bounding box center [387, 72] width 66 height 18
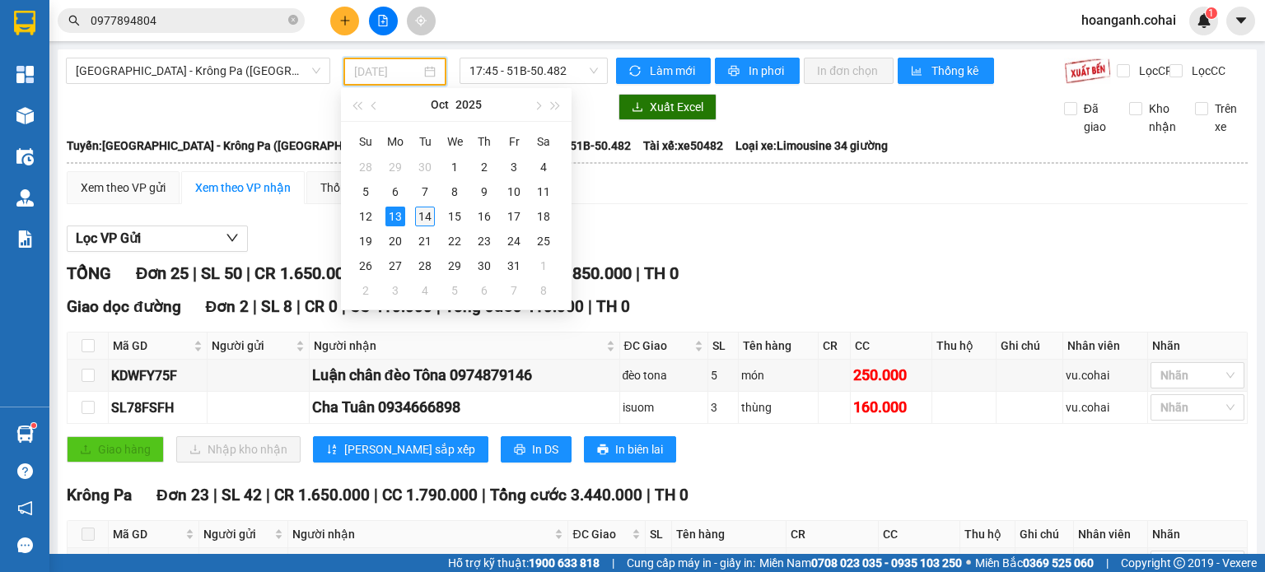
click at [415, 213] on div "14" at bounding box center [425, 217] width 20 height 20
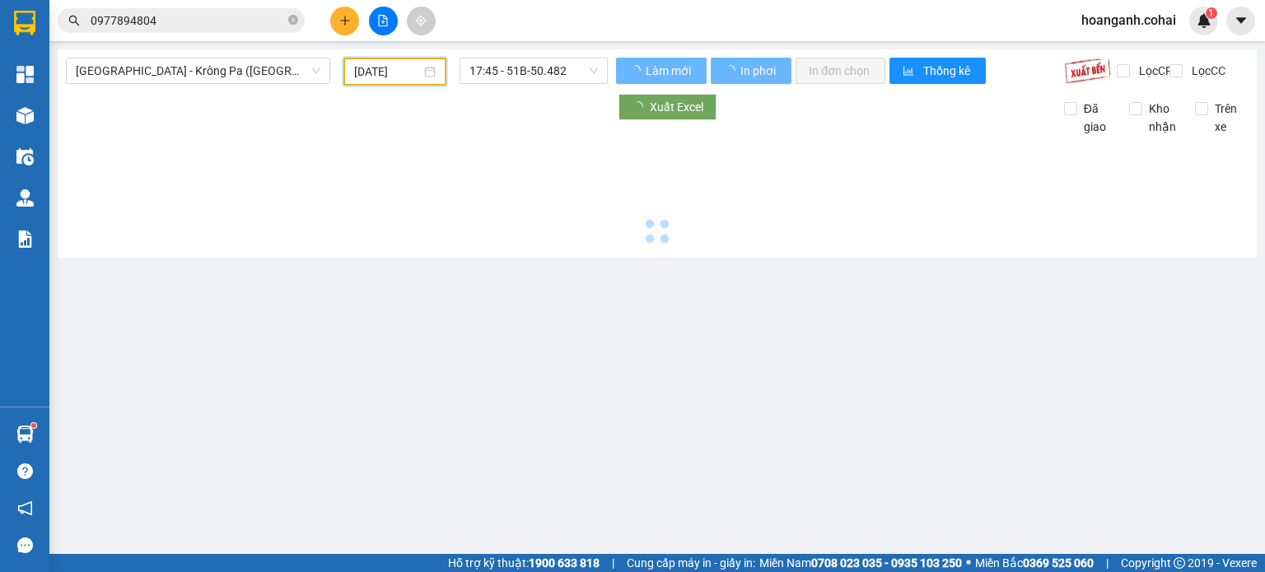
type input "[DATE]"
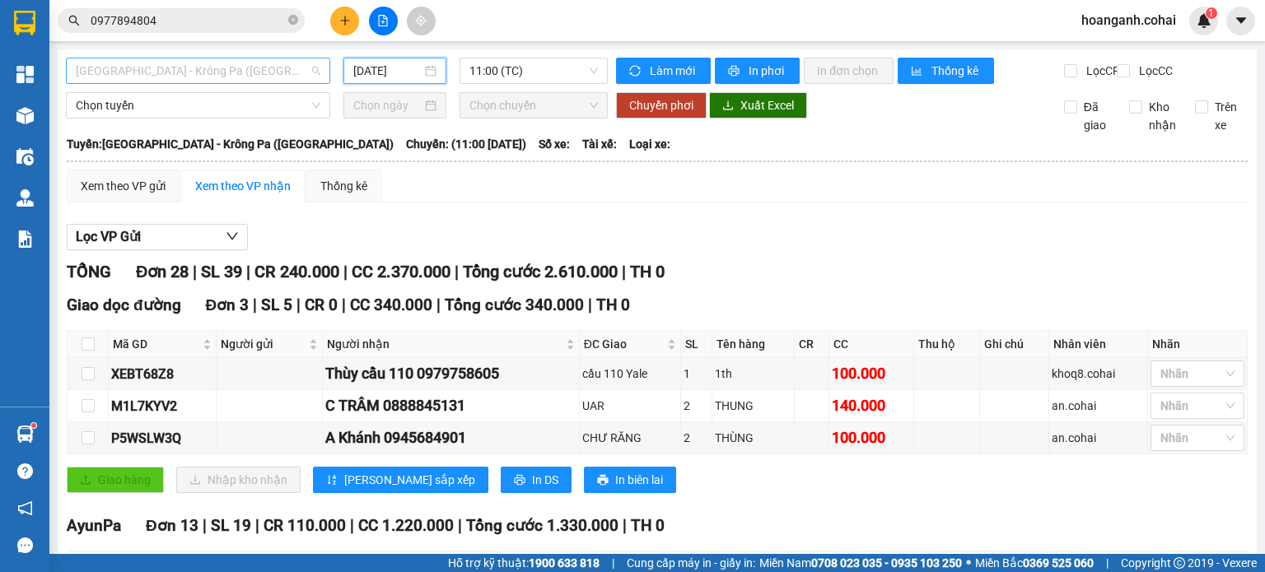
click at [293, 81] on span "[GEOGRAPHIC_DATA] - Krông Pa ([GEOGRAPHIC_DATA])" at bounding box center [198, 70] width 245 height 25
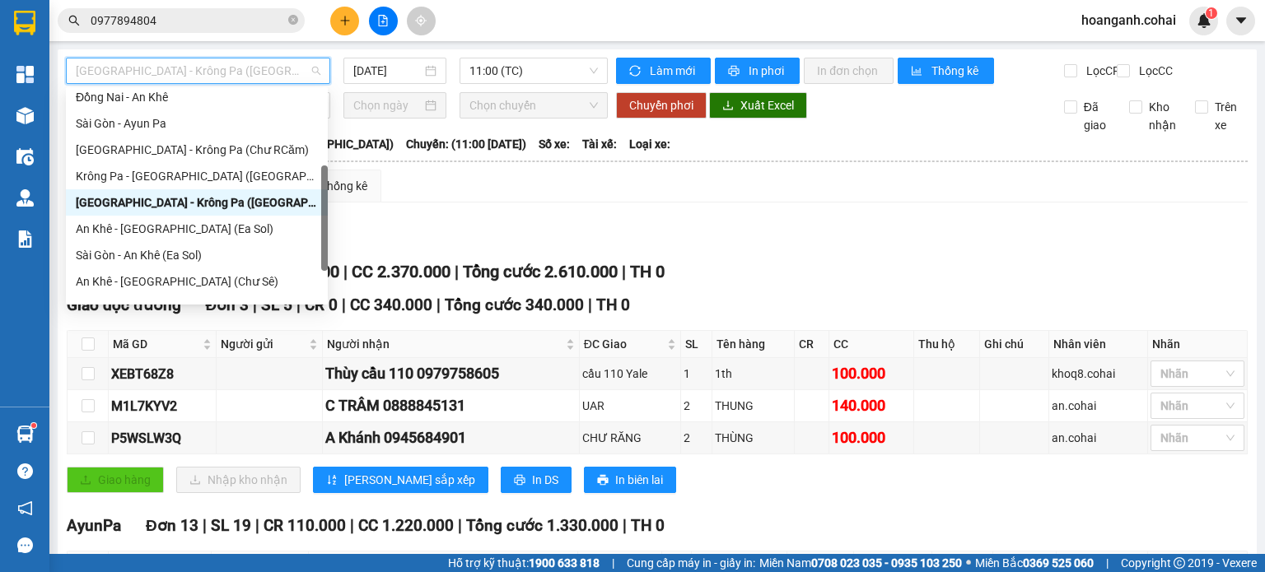
scroll to position [237, 0]
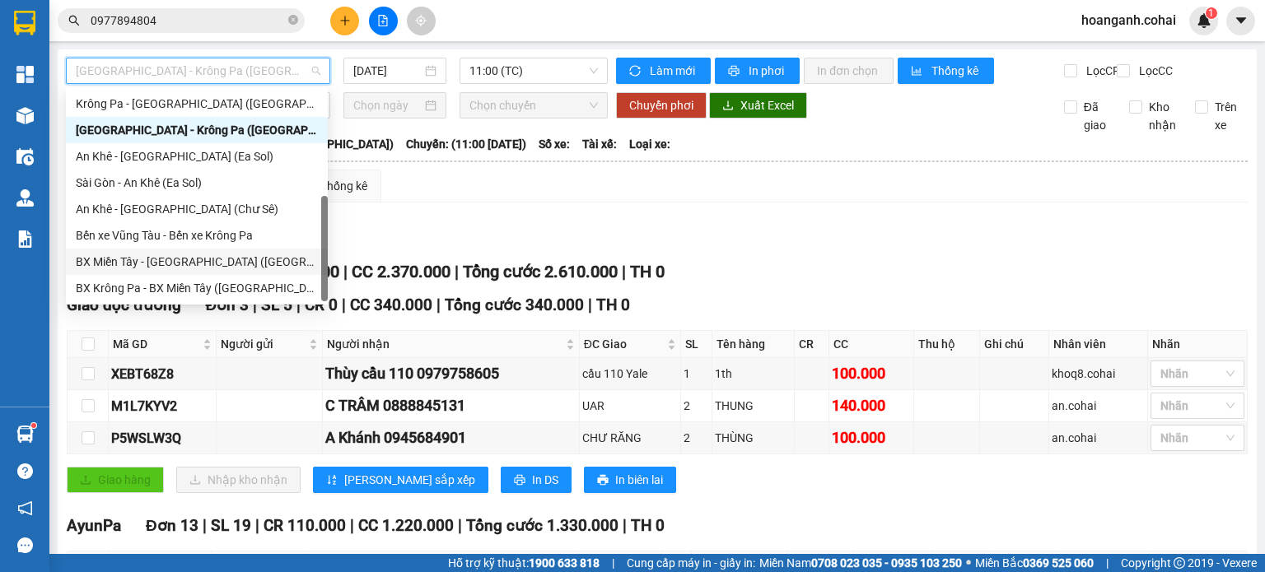
click at [215, 268] on div "BX Miền Tây - [GEOGRAPHIC_DATA] ([GEOGRAPHIC_DATA] - [GEOGRAPHIC_DATA])" at bounding box center [197, 262] width 242 height 18
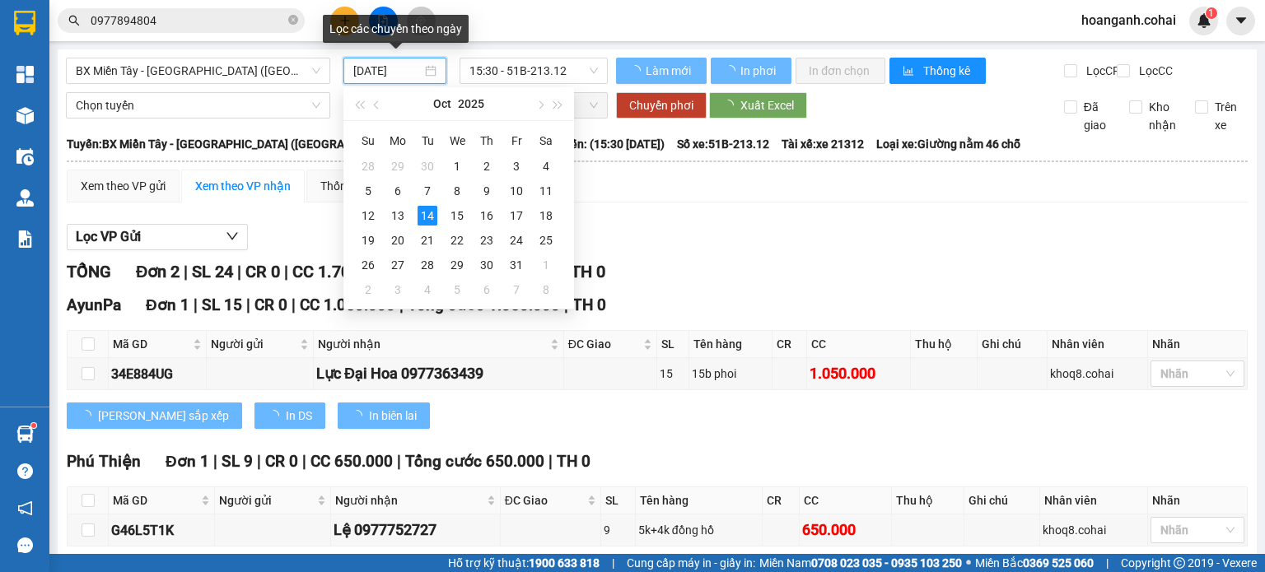
click at [370, 72] on input "[DATE]" at bounding box center [387, 71] width 68 height 18
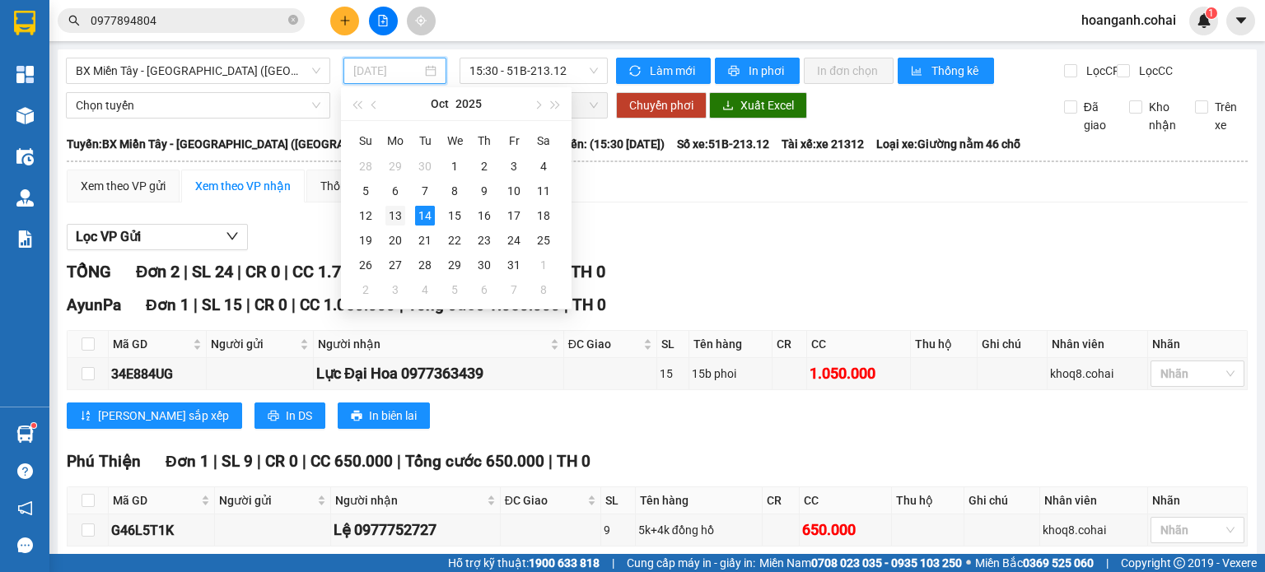
click at [390, 216] on div "13" at bounding box center [395, 216] width 20 height 20
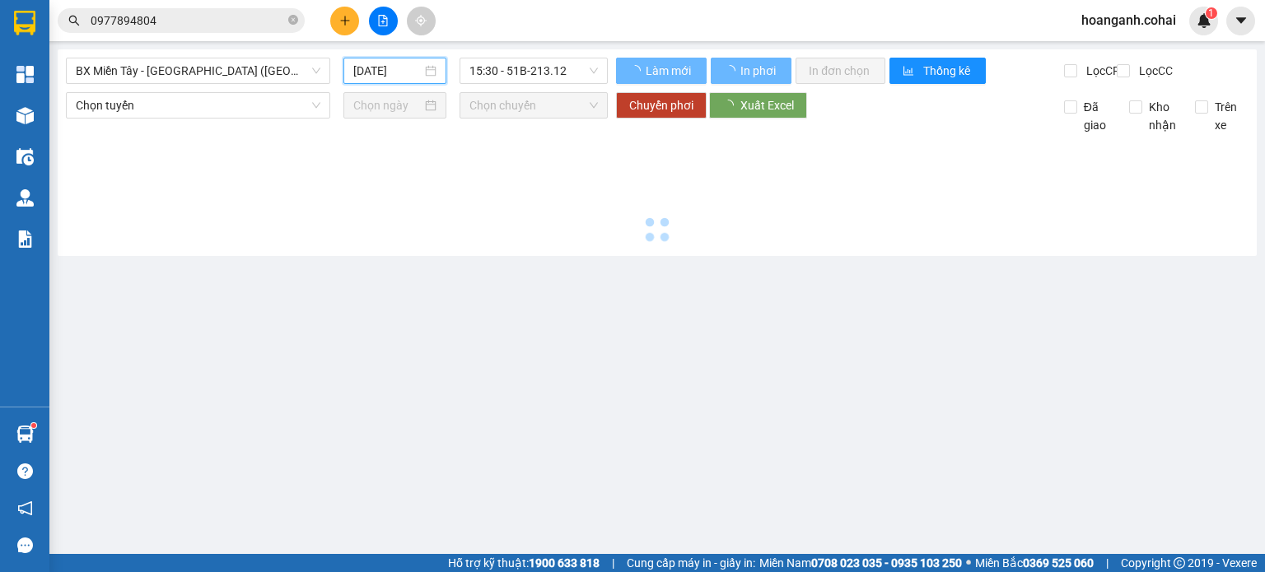
type input "[DATE]"
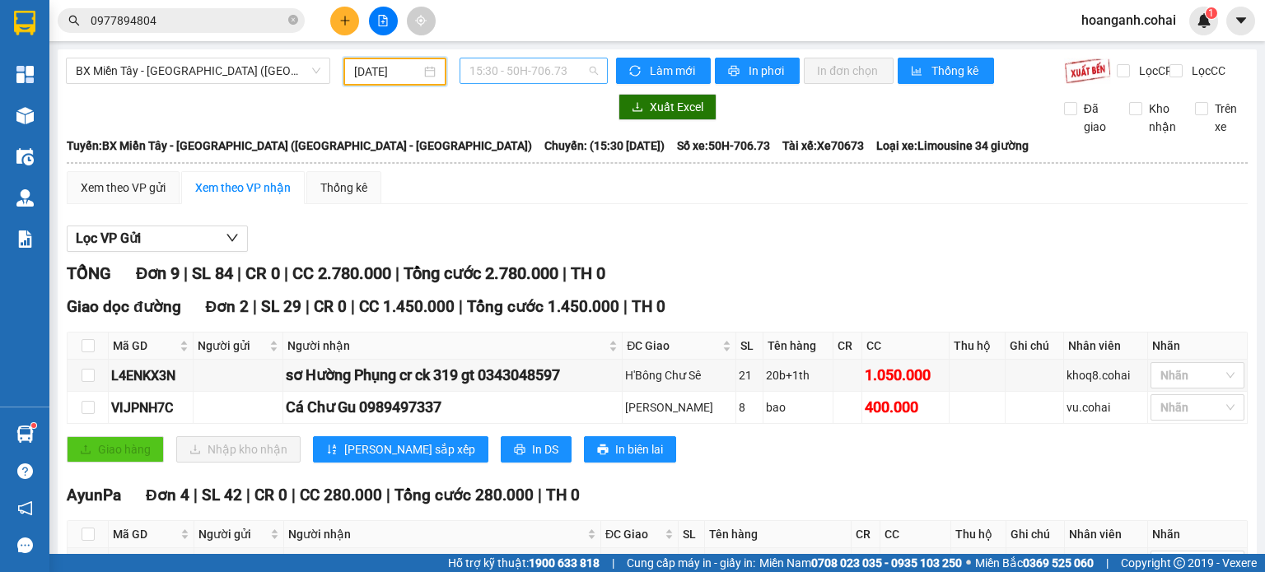
click at [563, 66] on span "15:30 - 50H-706.73" at bounding box center [533, 70] width 129 height 25
click at [545, 108] on div "Chọn chuyến" at bounding box center [529, 104] width 128 height 18
click at [580, 79] on span "15:30 - 50H-706.73" at bounding box center [533, 70] width 129 height 25
click at [515, 131] on div "15:30 - 50H-706.73" at bounding box center [529, 130] width 128 height 18
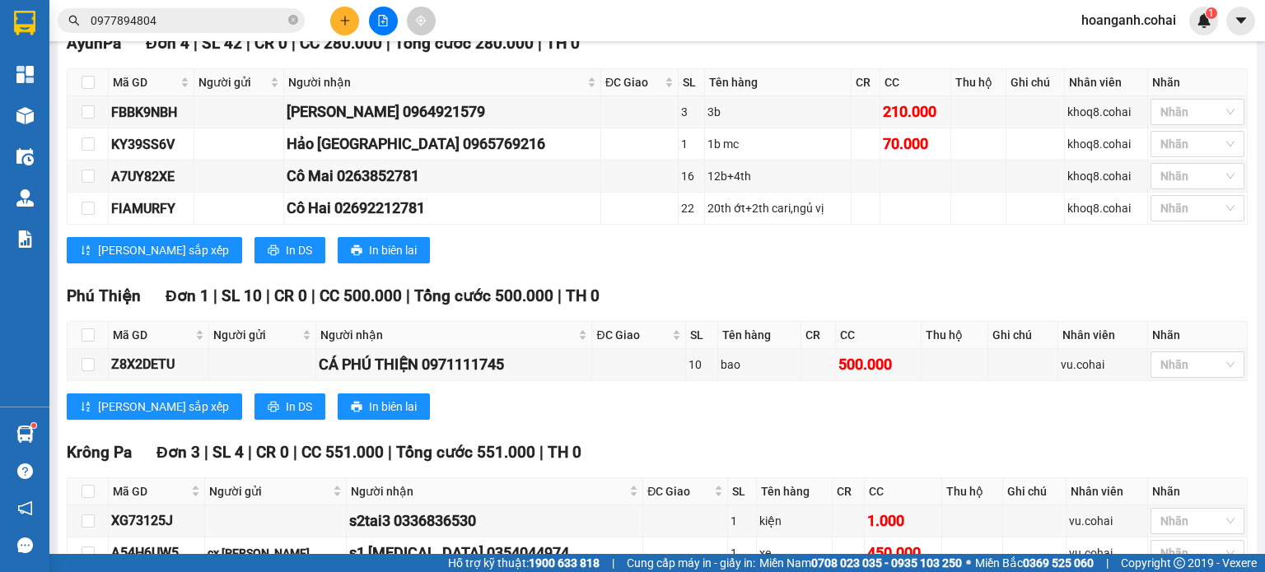
scroll to position [576, 0]
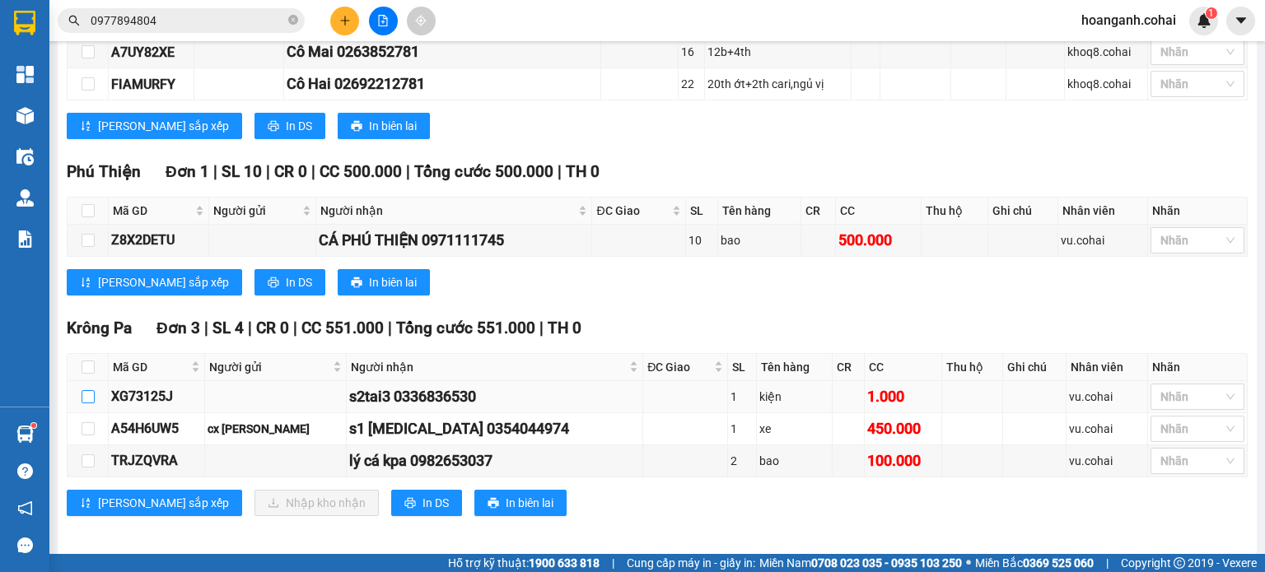
click at [90, 404] on input "checkbox" at bounding box center [88, 396] width 13 height 13
checkbox input "true"
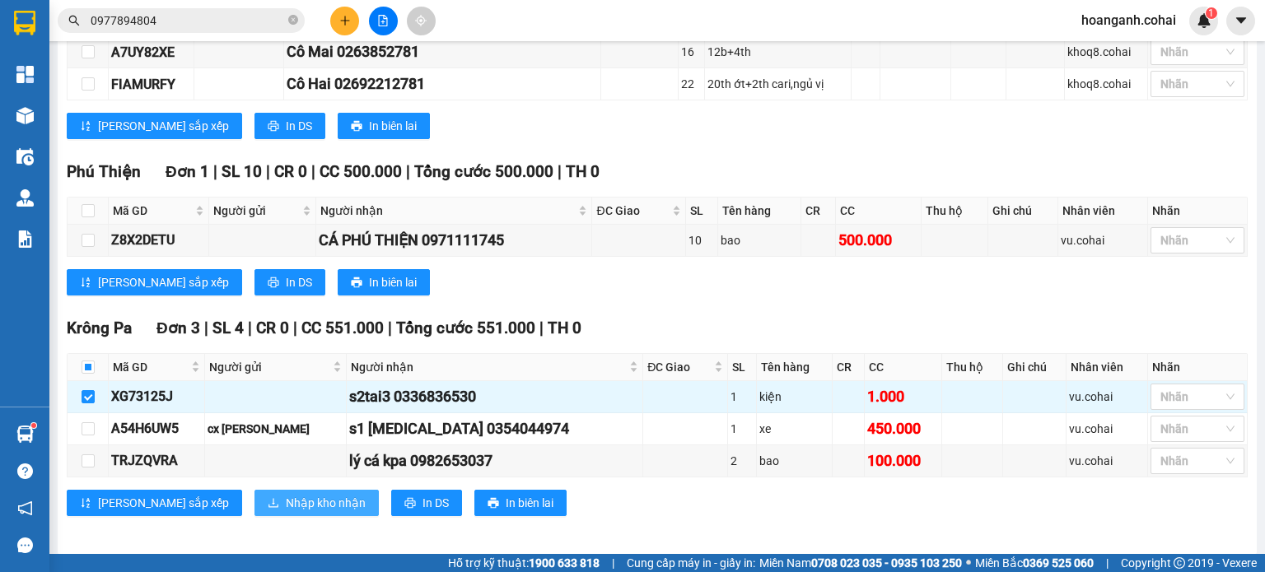
click at [286, 505] on span "Nhập kho nhận" at bounding box center [326, 503] width 80 height 18
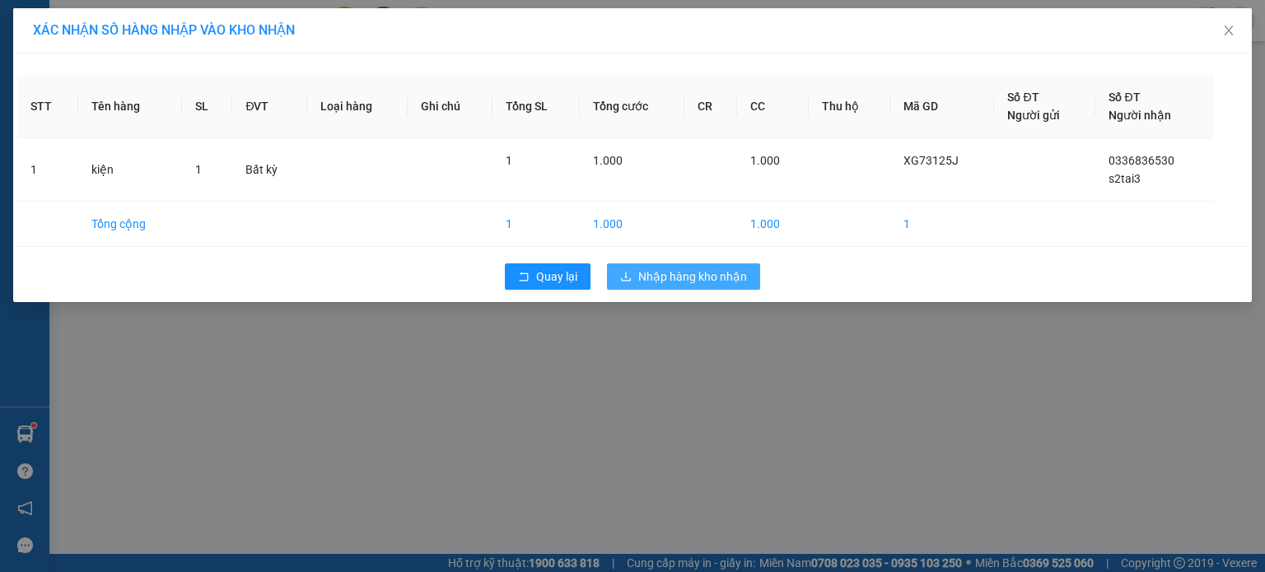
click at [679, 273] on span "Nhập hàng kho nhận" at bounding box center [692, 277] width 109 height 18
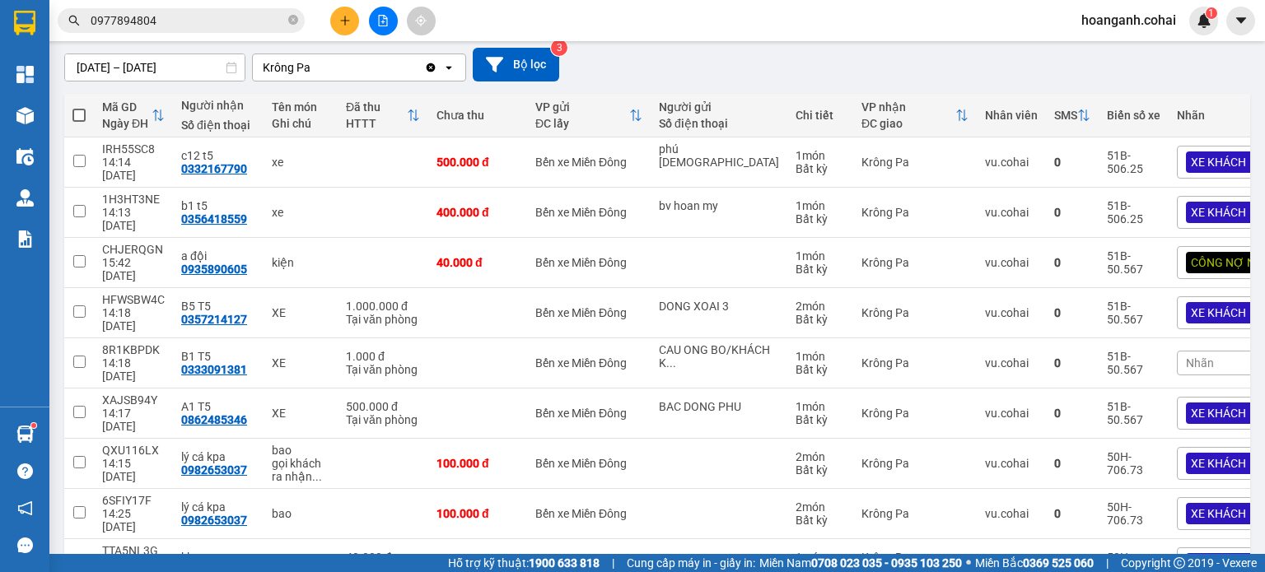
scroll to position [248, 0]
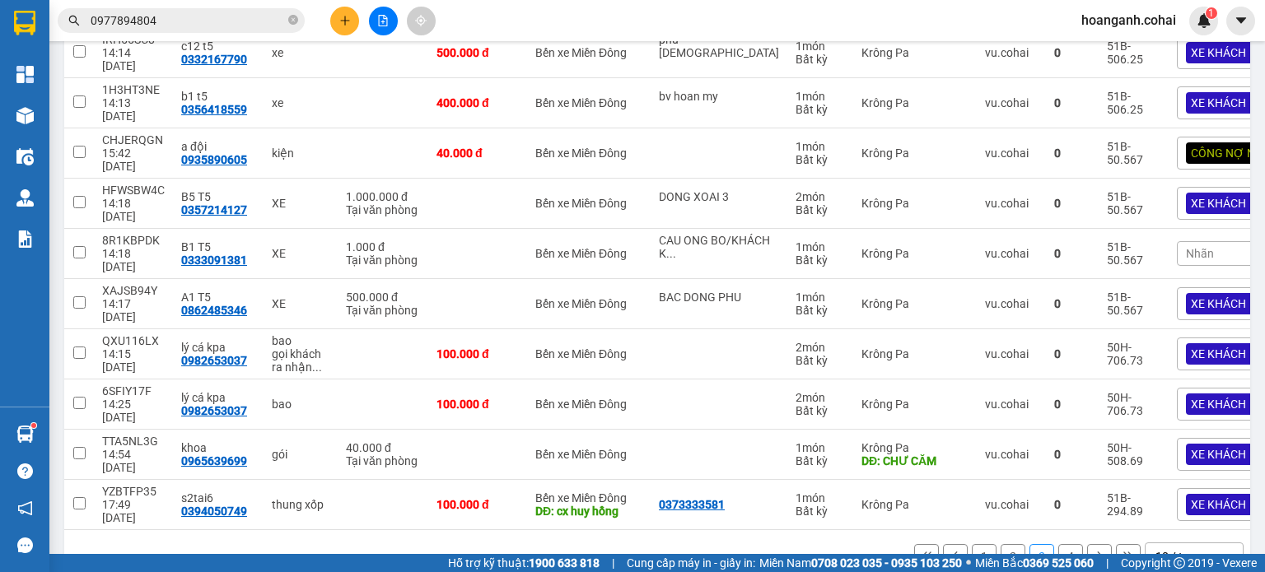
click at [972, 544] on button "1" at bounding box center [984, 556] width 25 height 25
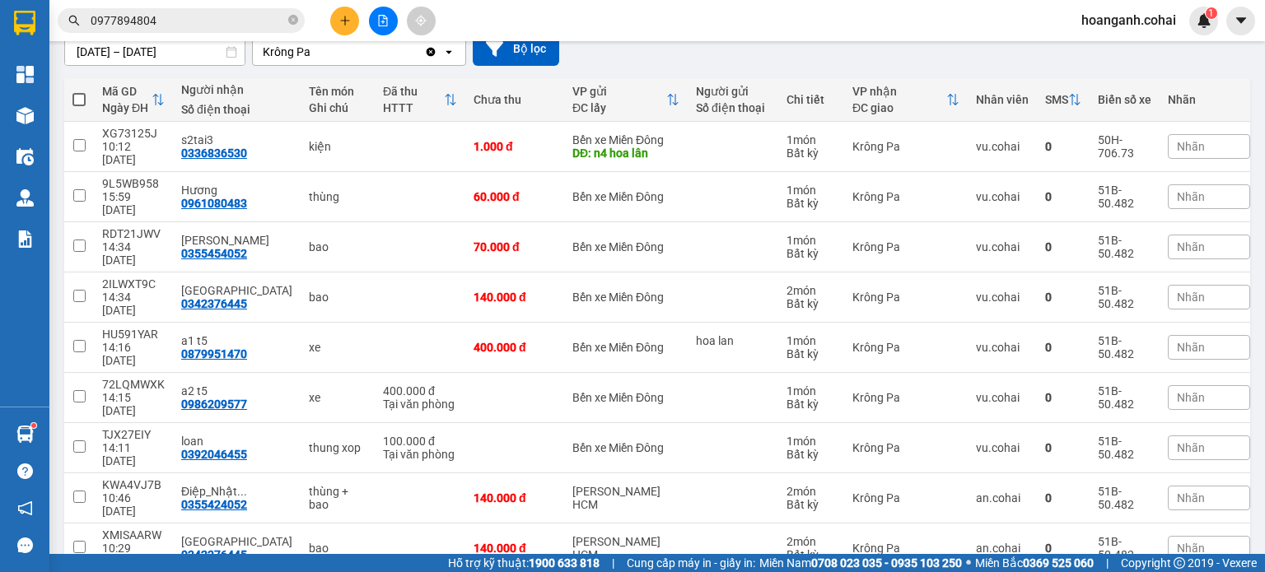
scroll to position [156, 0]
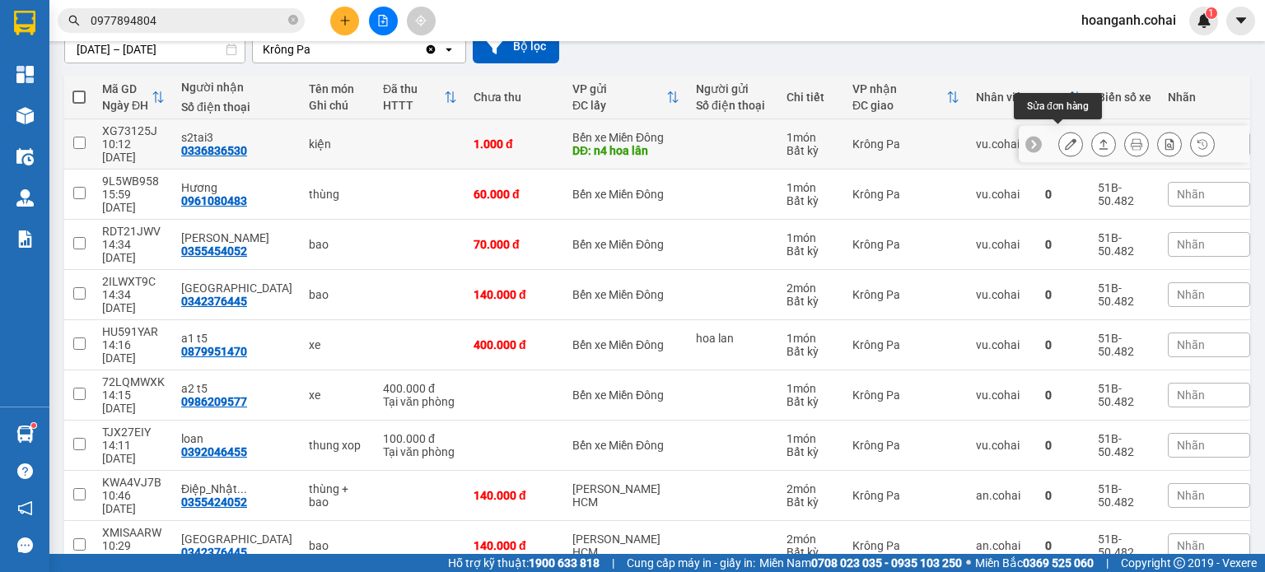
click at [1065, 140] on icon at bounding box center [1071, 144] width 12 height 12
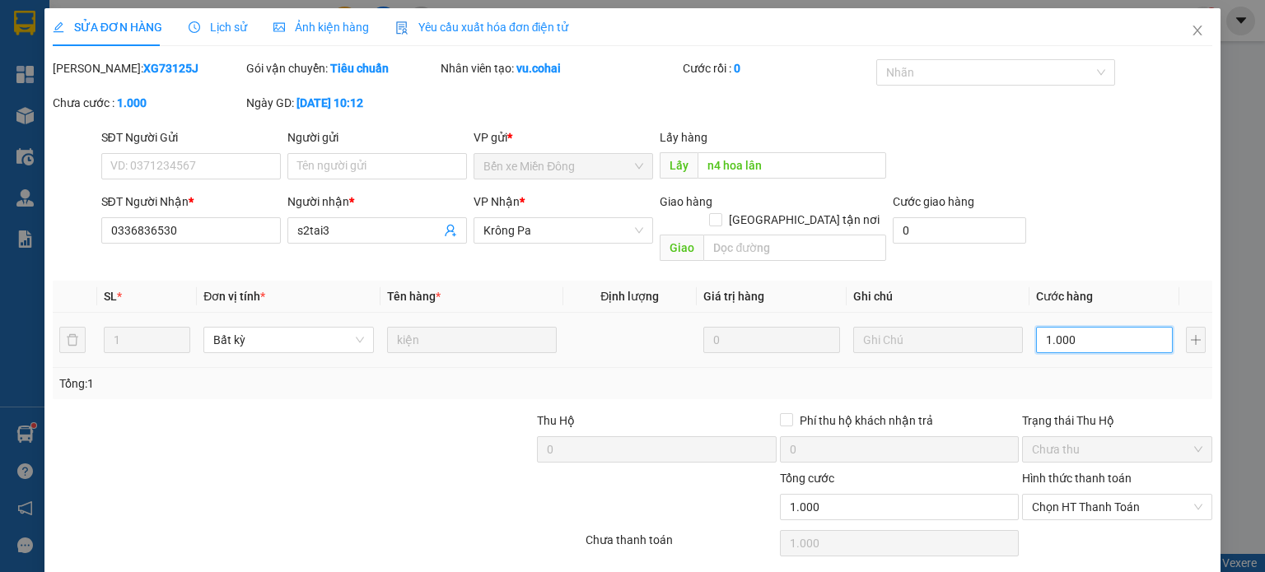
click at [1079, 327] on input "1.000" at bounding box center [1104, 340] width 137 height 26
type input "6"
type input "0"
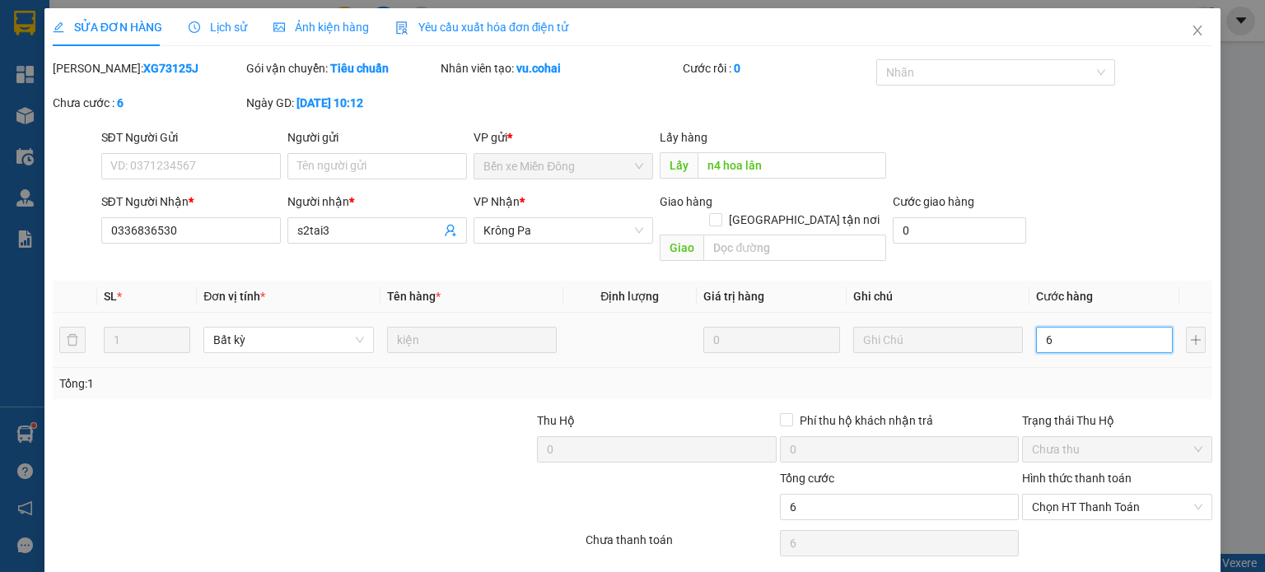
type input "0"
type input "07"
type input "7"
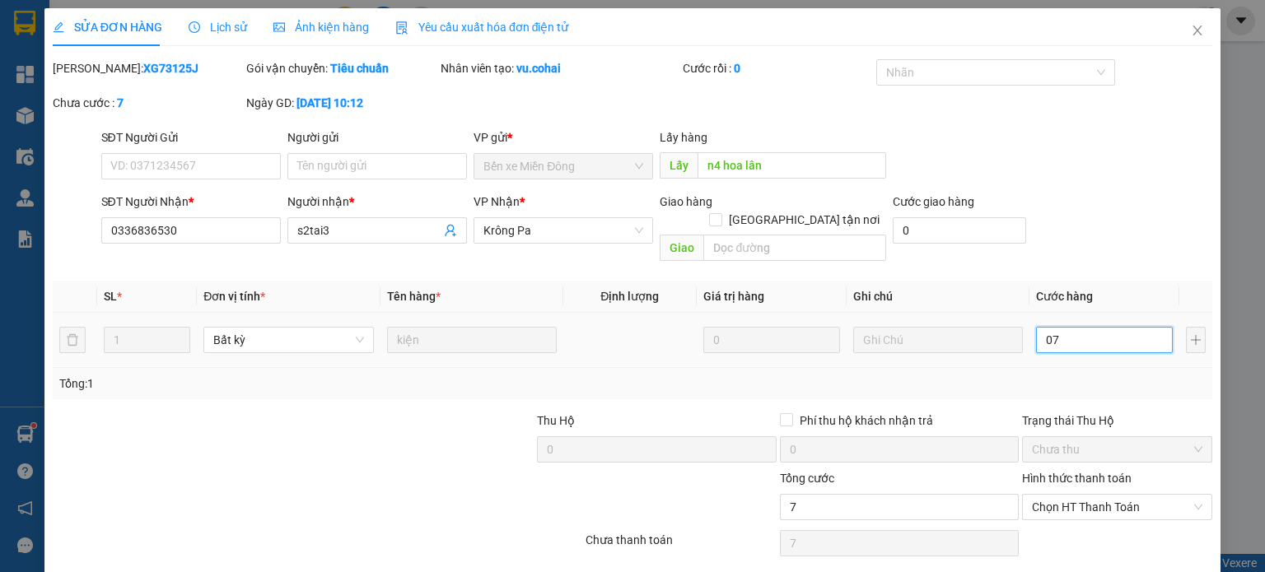
type input "070"
type input "70"
click at [1065, 495] on span "Chọn HT Thanh Toán" at bounding box center [1117, 507] width 170 height 25
type input "70.000"
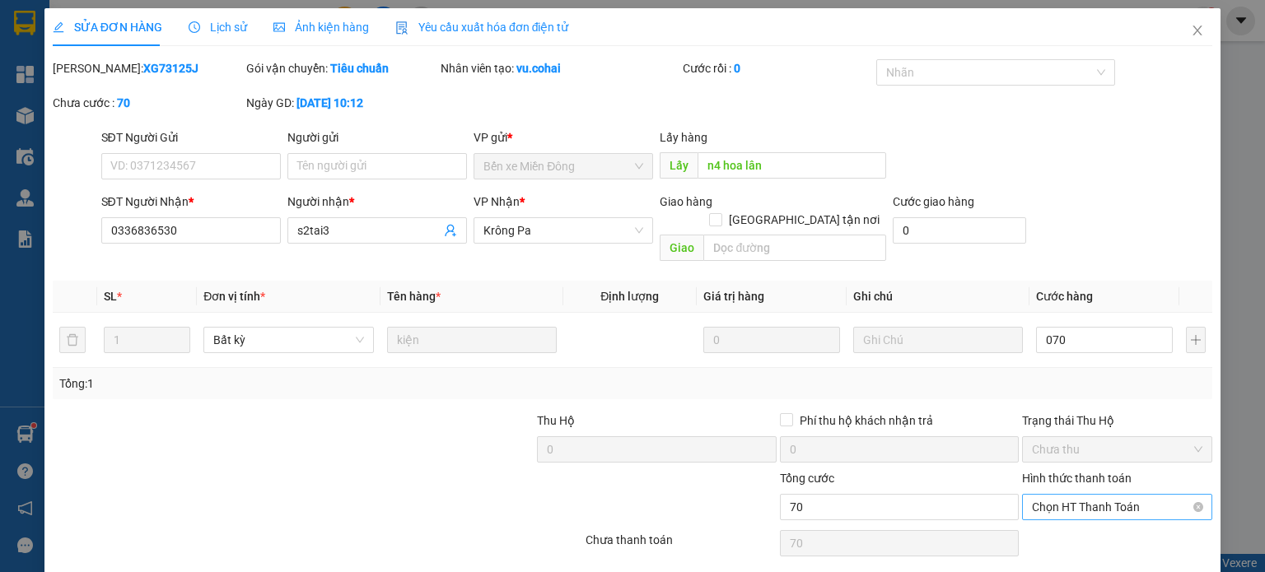
type input "70.000"
click at [1066, 520] on div "Tại văn phòng" at bounding box center [1106, 521] width 169 height 18
type input "0"
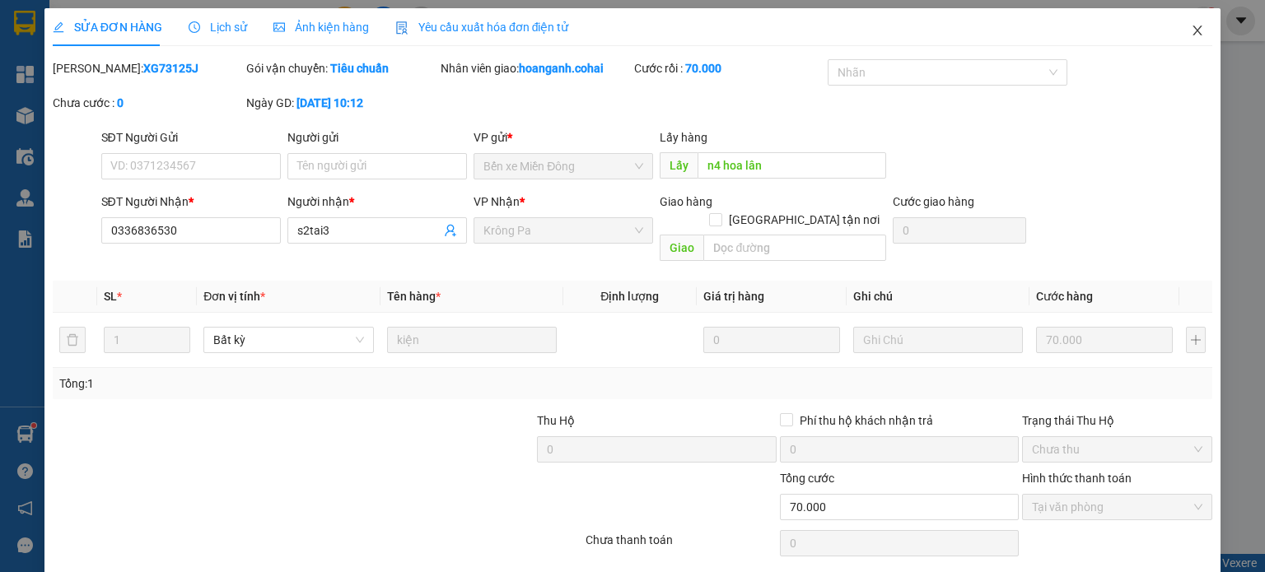
click at [1195, 42] on span "Close" at bounding box center [1197, 31] width 46 height 46
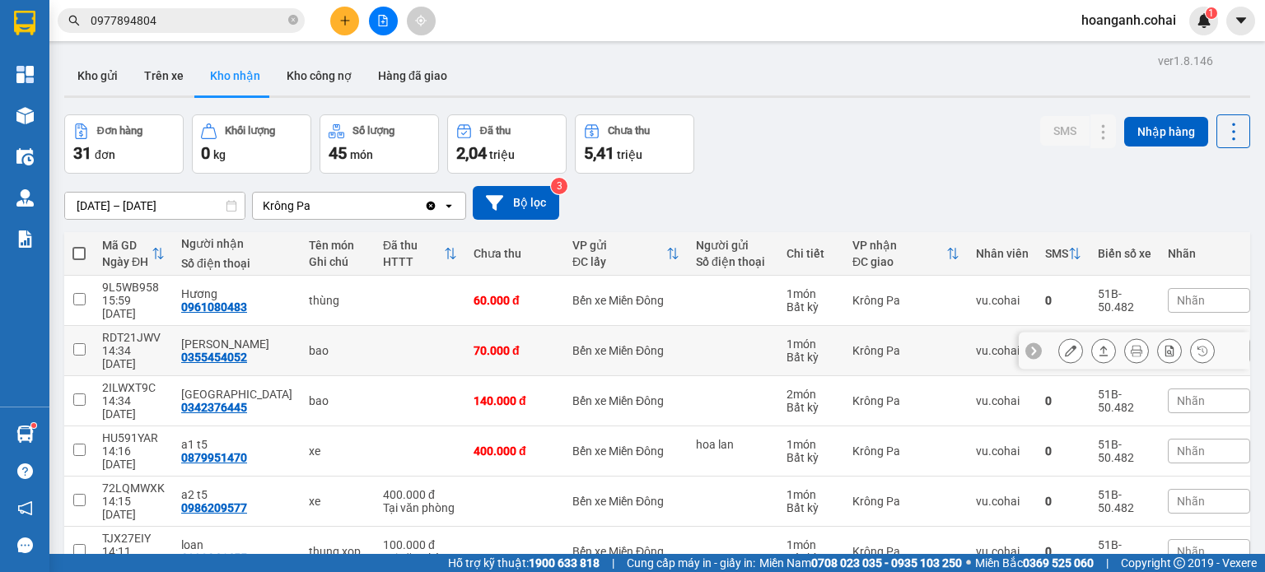
click at [1071, 338] on div at bounding box center [1136, 350] width 156 height 25
click at [1065, 345] on icon at bounding box center [1071, 351] width 12 height 12
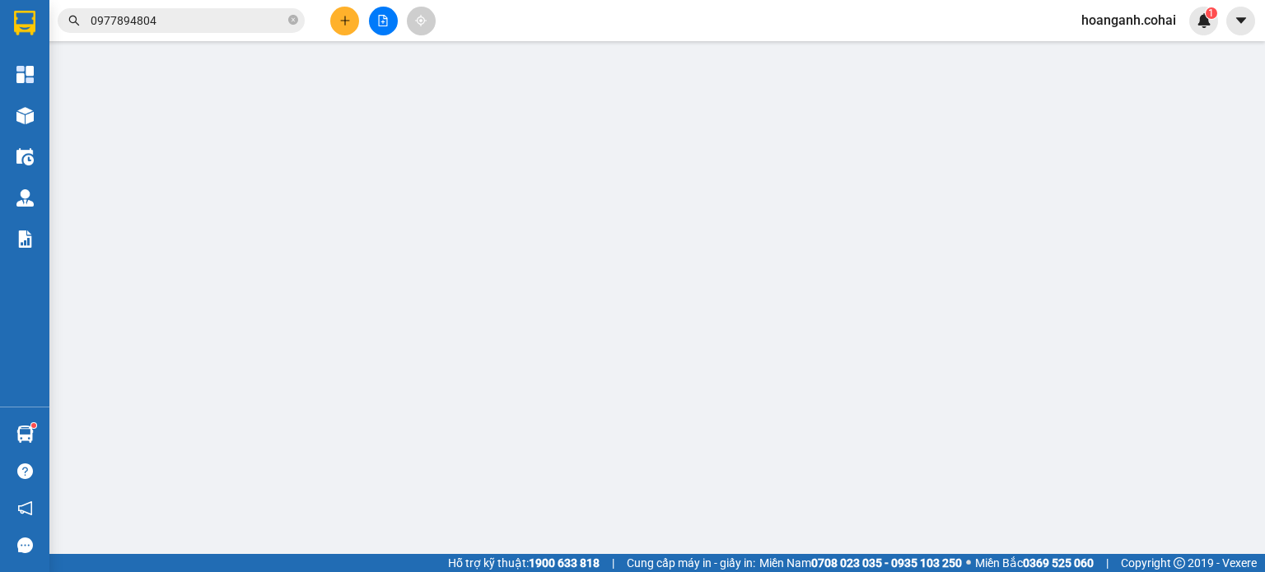
type input "0355454052"
type input "[PERSON_NAME]"
type input "0"
type input "70.000"
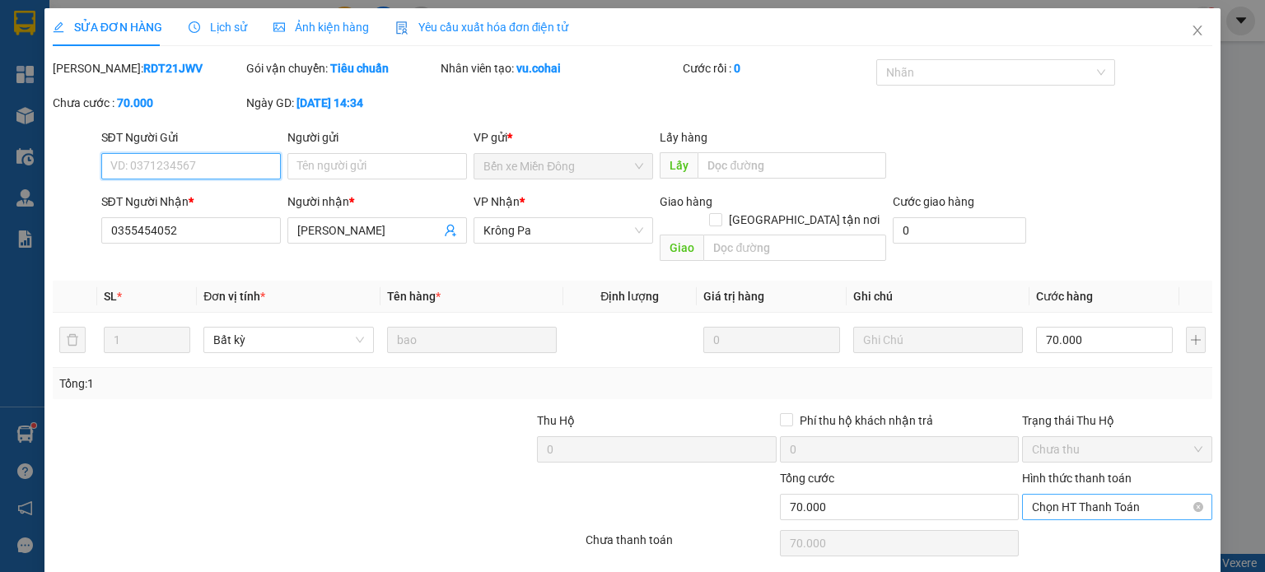
click at [1132, 495] on span "Chọn HT Thanh Toán" at bounding box center [1117, 507] width 170 height 25
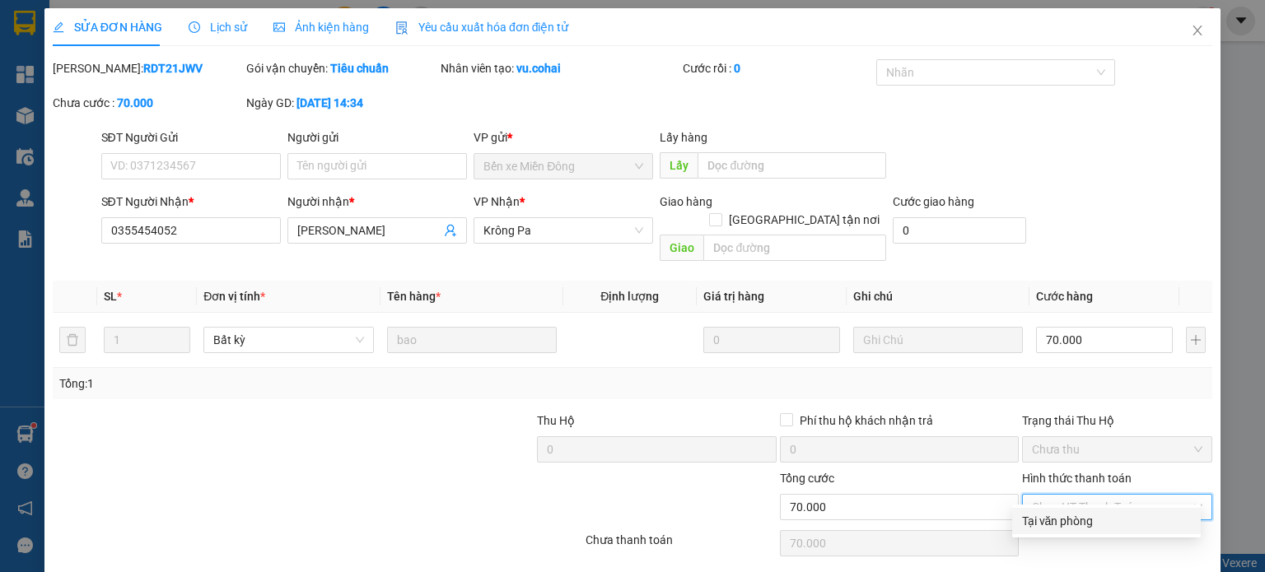
drag, startPoint x: 1101, startPoint y: 525, endPoint x: 948, endPoint y: 553, distance: 155.6
click at [1098, 526] on div "Tại văn phòng" at bounding box center [1106, 521] width 169 height 18
type input "0"
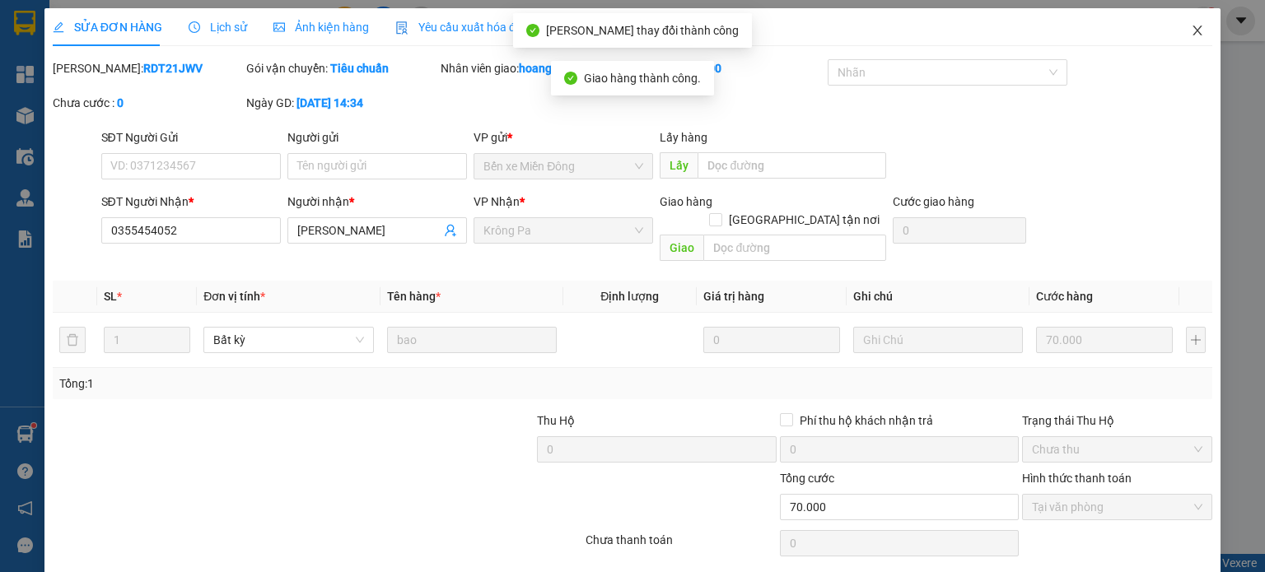
click at [1191, 31] on icon "close" at bounding box center [1197, 30] width 13 height 13
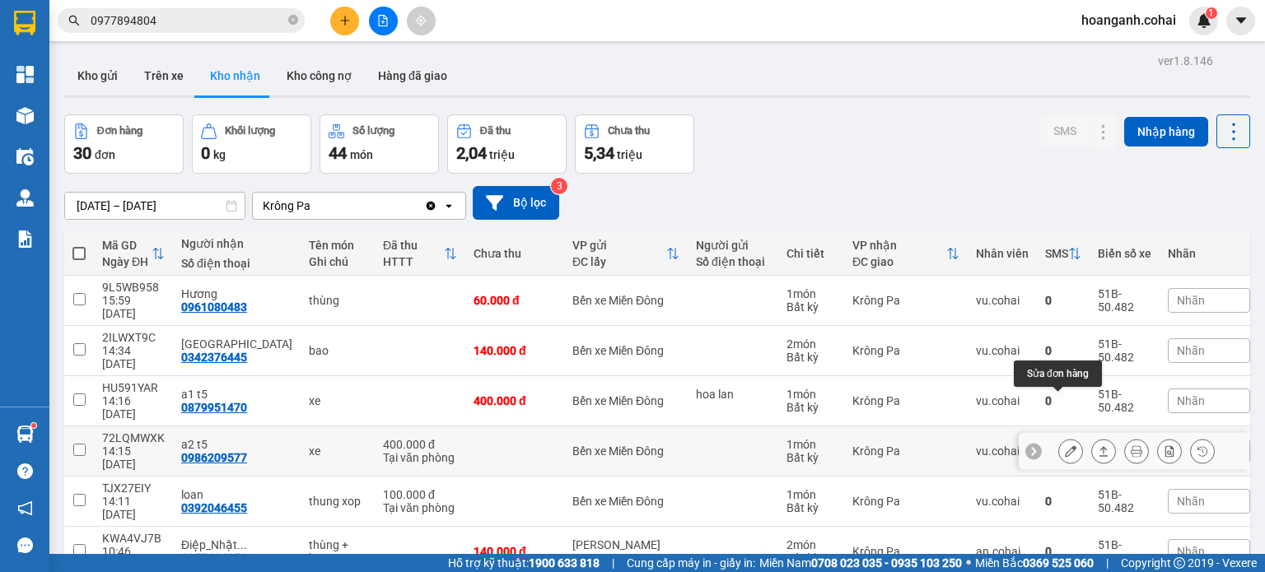
click at [1065, 446] on icon at bounding box center [1071, 452] width 12 height 12
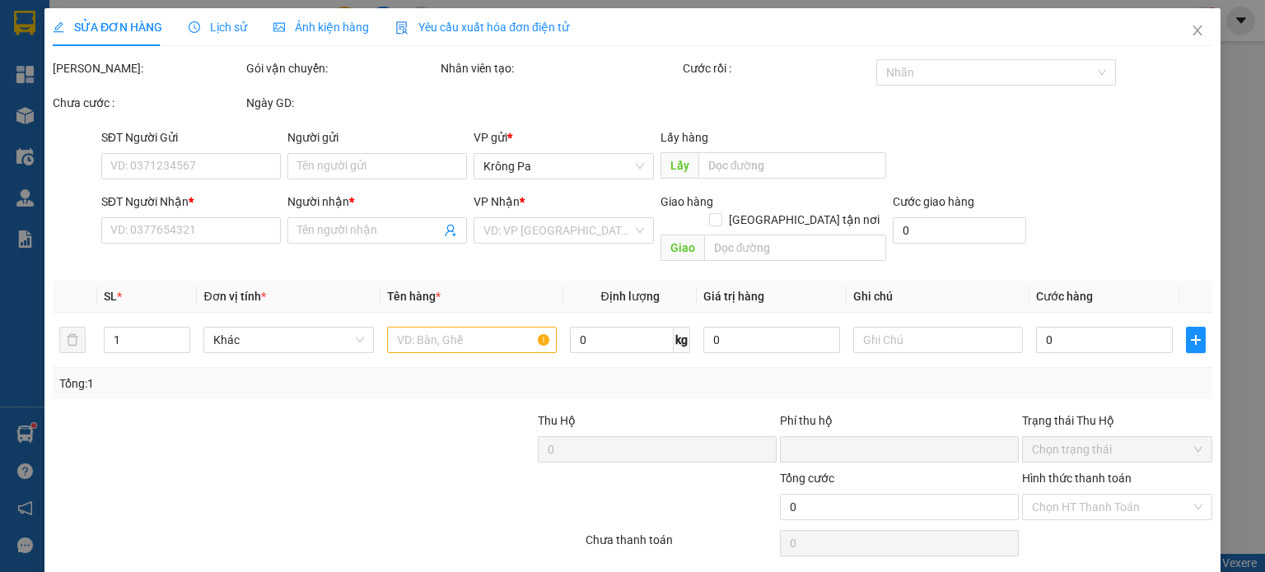
type input "0986209577"
type input "a2 t5"
type input "0"
type input "400.000"
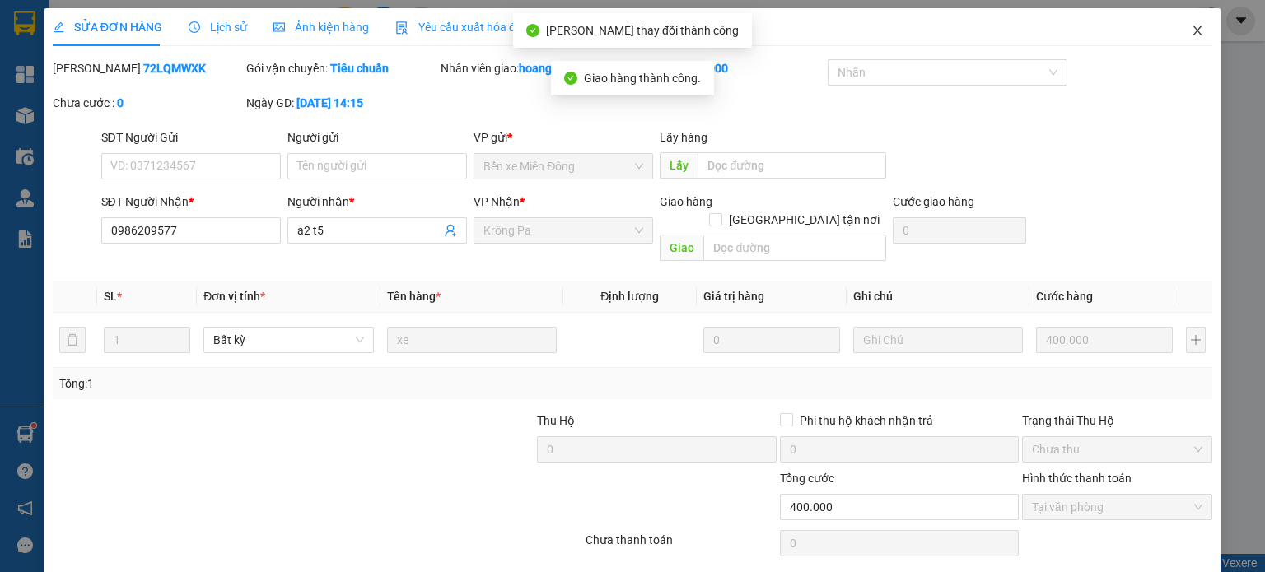
click at [1191, 25] on icon "close" at bounding box center [1197, 30] width 13 height 13
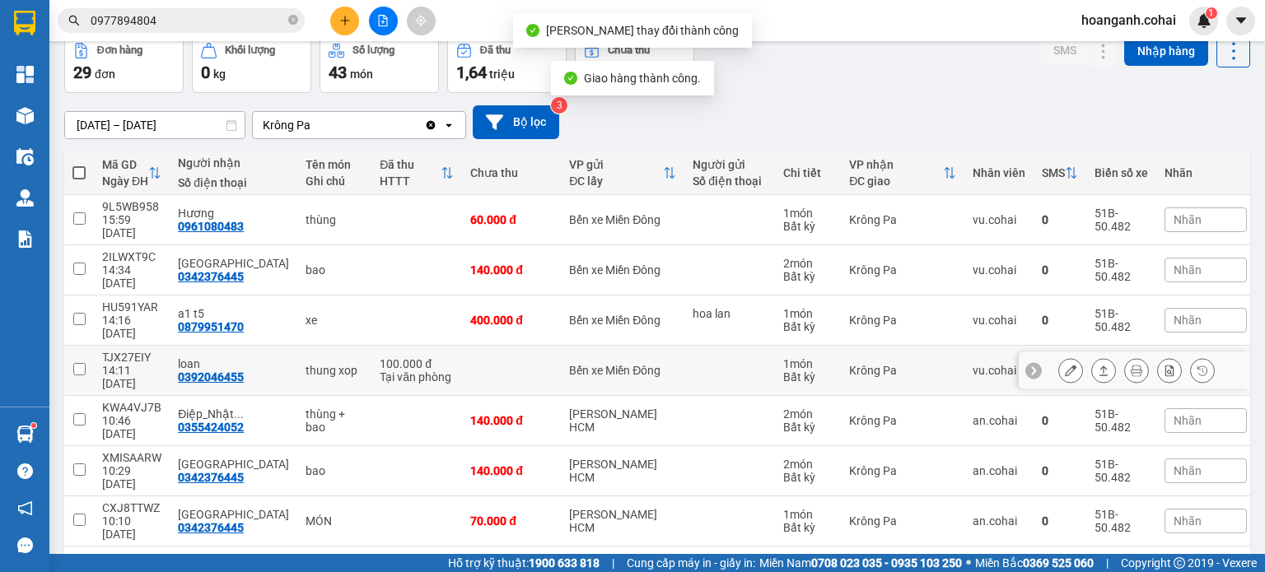
scroll to position [156, 0]
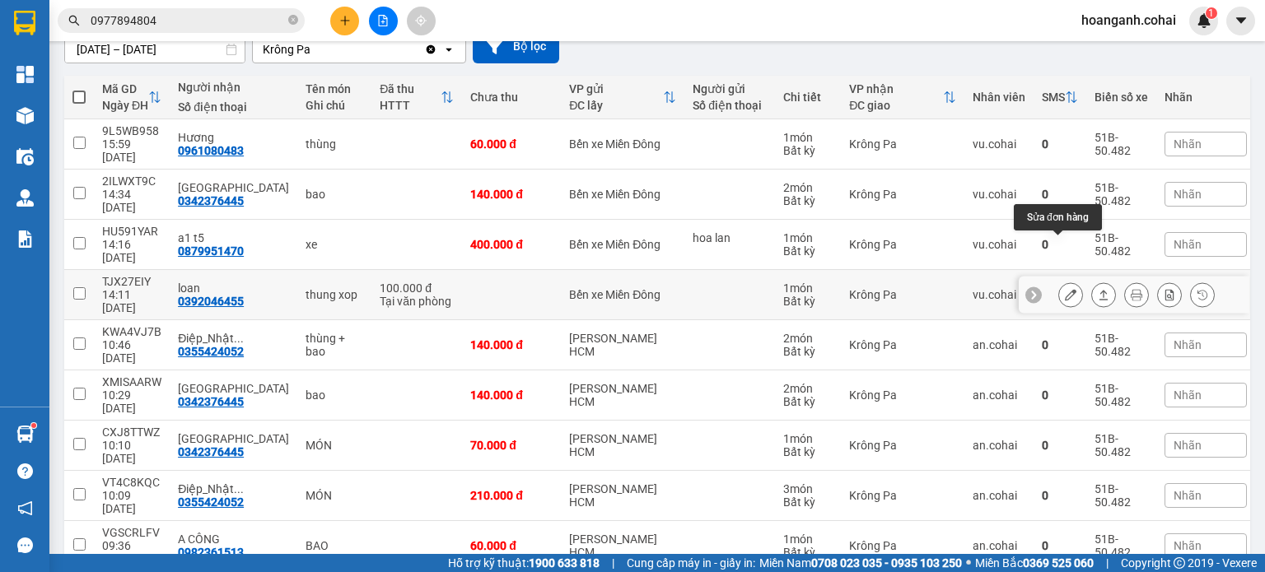
click at [1066, 281] on button at bounding box center [1070, 295] width 23 height 29
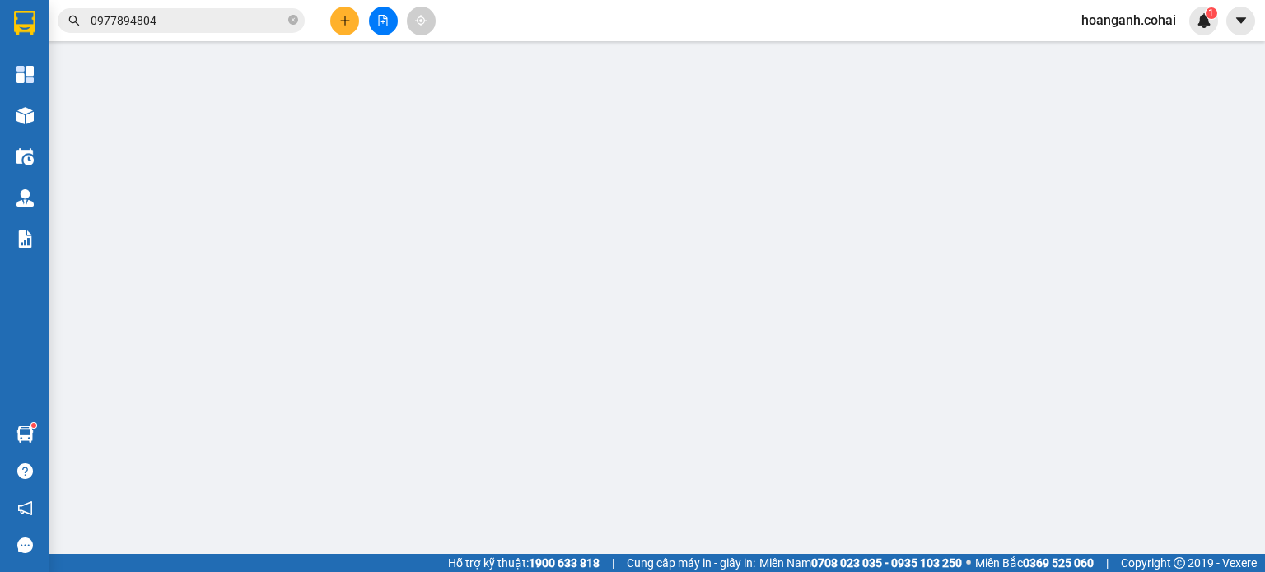
type input "0392046455"
type input "loan"
type input "0"
type input "100.000"
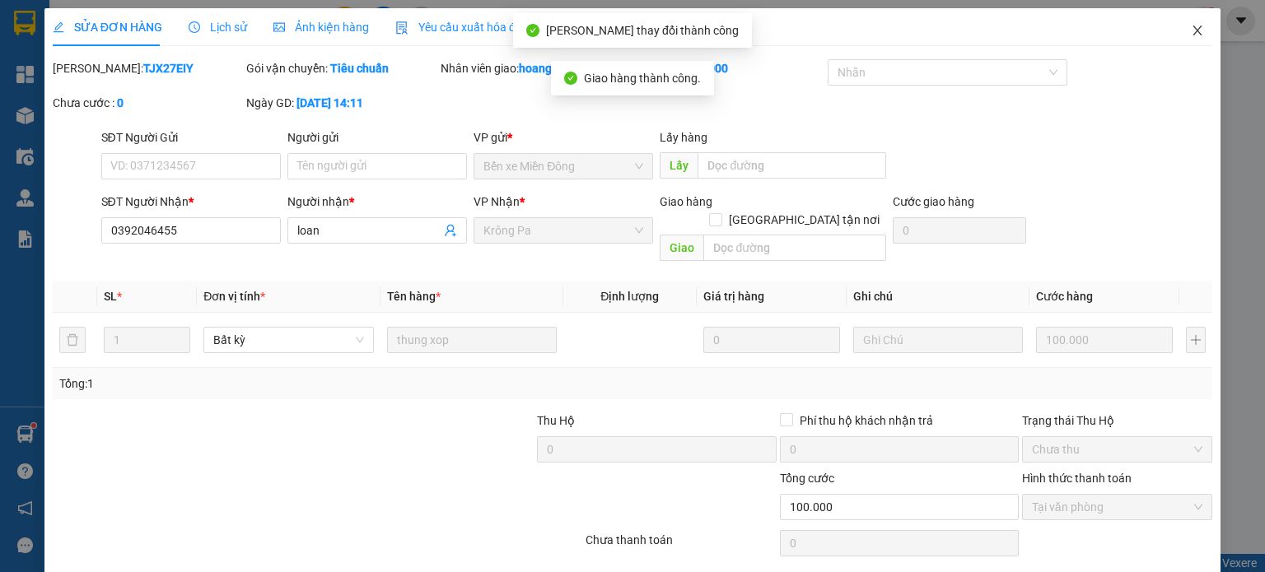
click at [1174, 30] on span "Close" at bounding box center [1197, 31] width 46 height 46
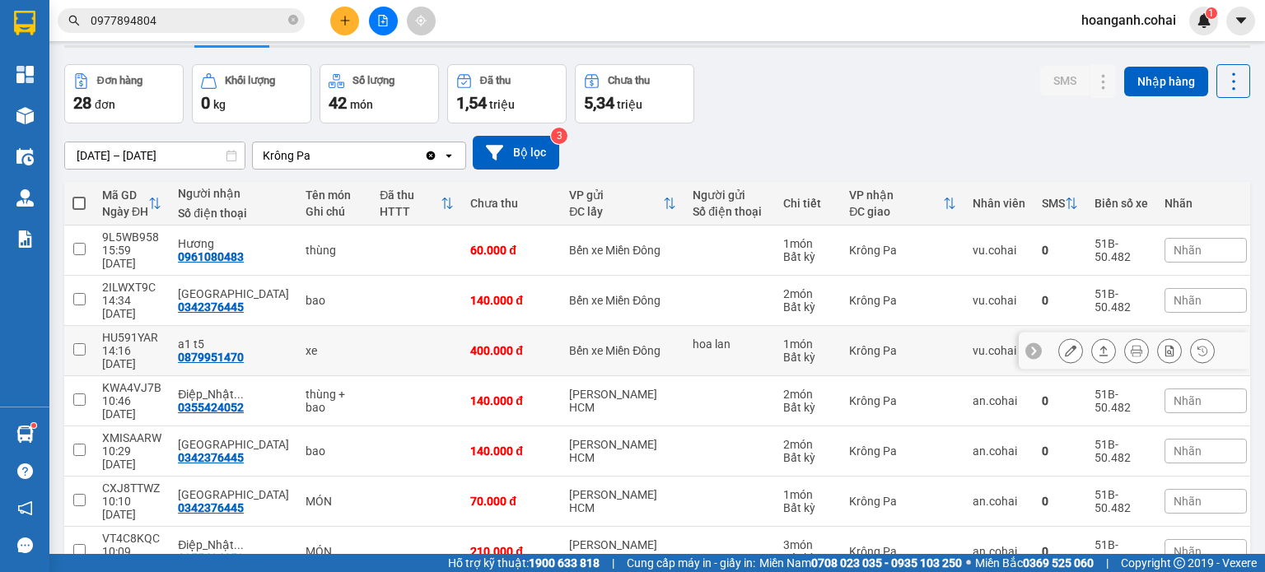
scroll to position [156, 0]
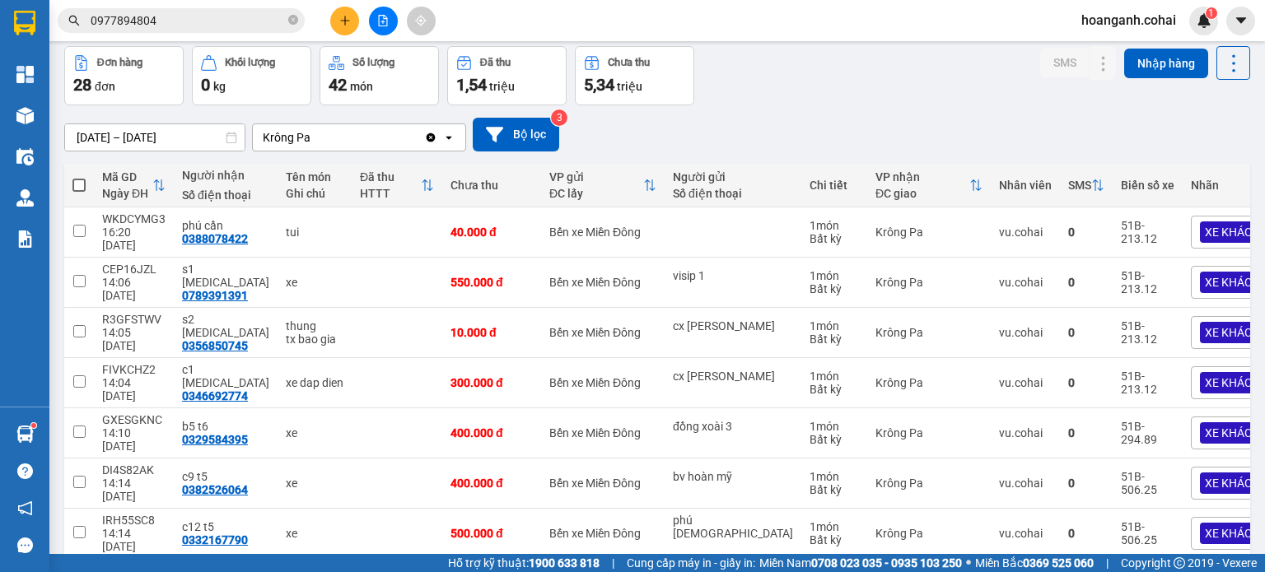
scroll to position [0, 0]
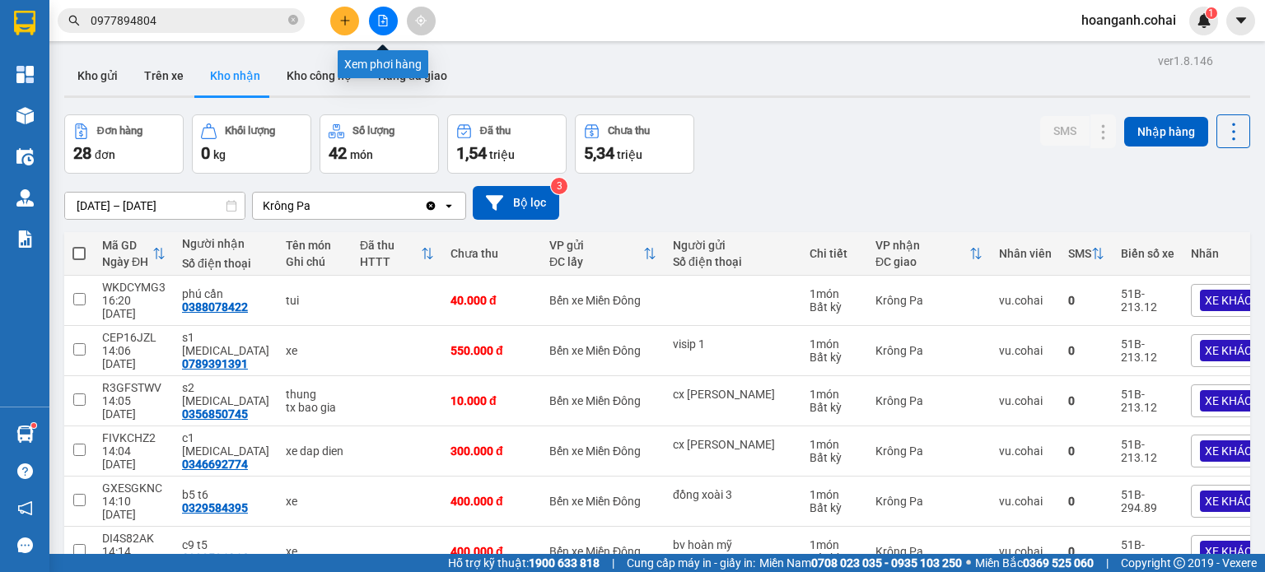
click at [401, 16] on div at bounding box center [383, 21] width 124 height 29
click at [391, 19] on button at bounding box center [383, 21] width 29 height 29
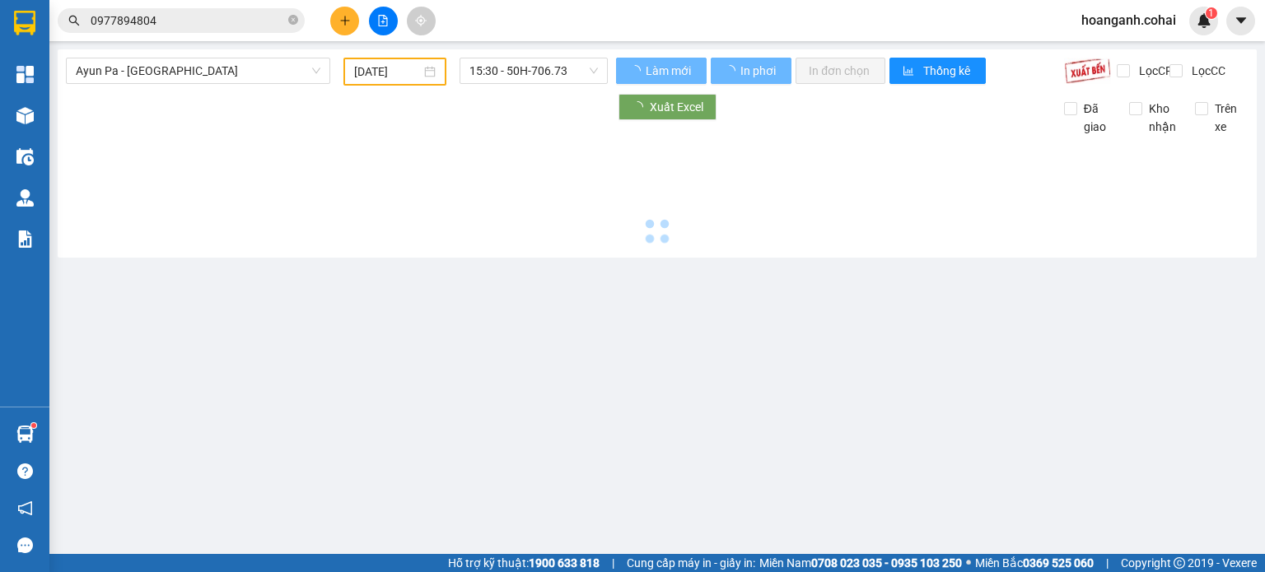
type input "[DATE]"
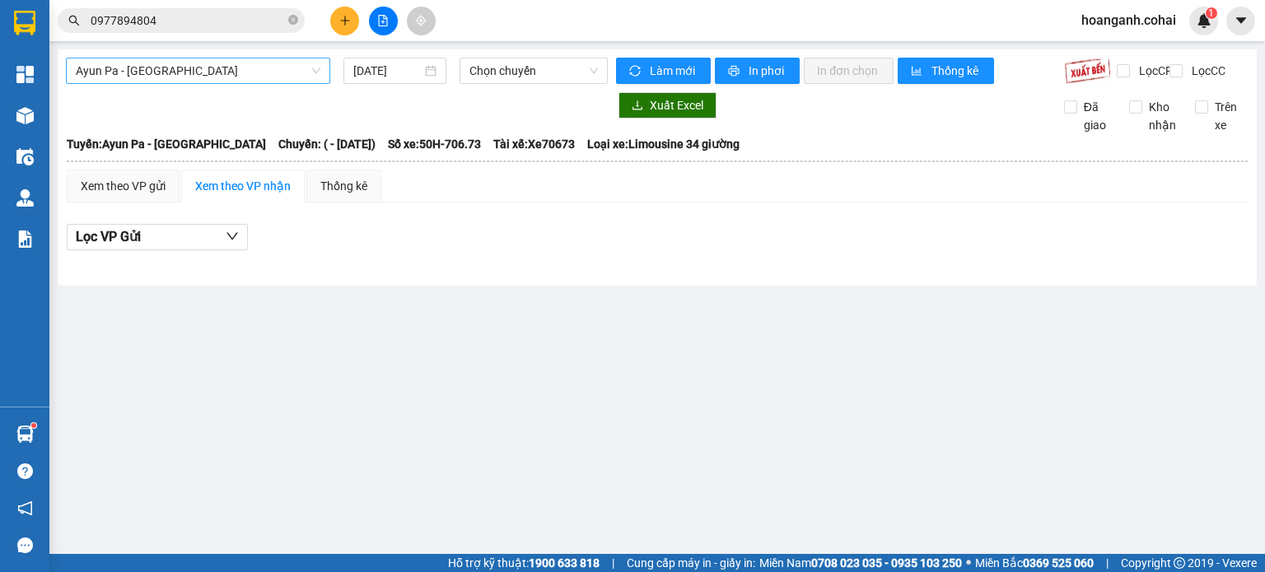
click at [249, 69] on span "Ayun Pa - [GEOGRAPHIC_DATA]" at bounding box center [198, 70] width 245 height 25
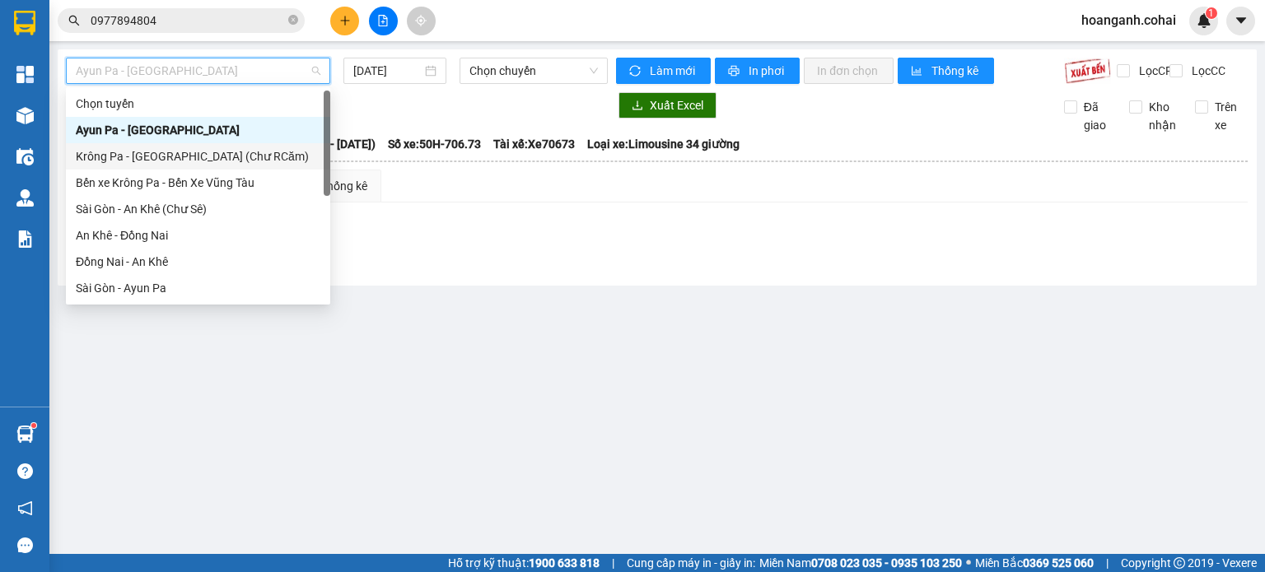
scroll to position [165, 0]
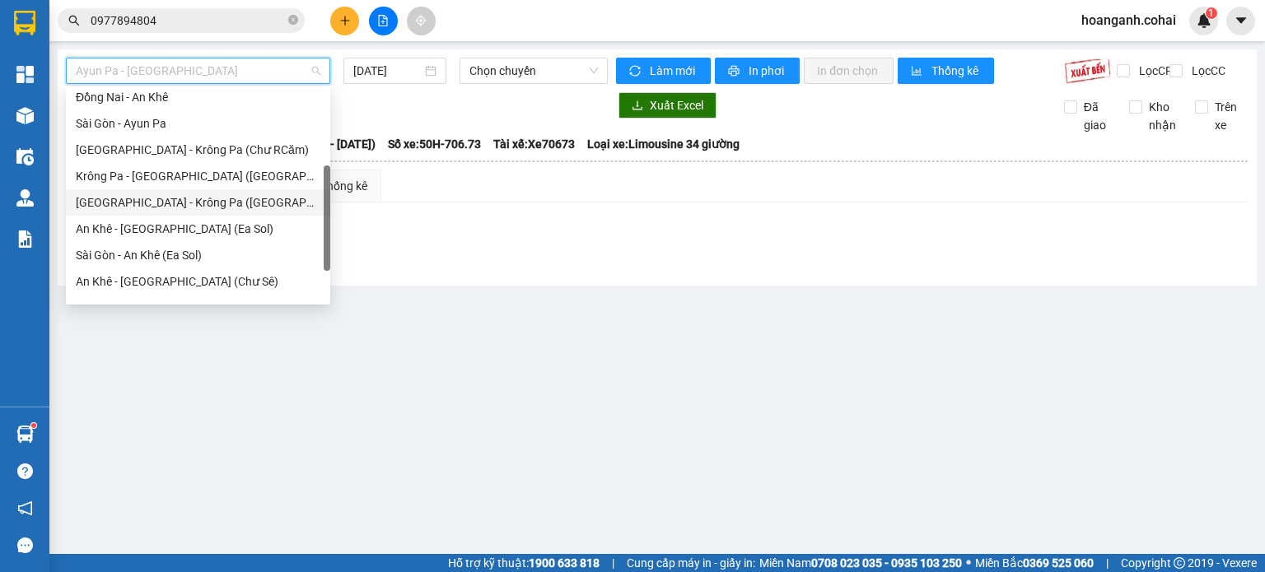
click at [156, 203] on div "[GEOGRAPHIC_DATA] - Krông Pa ([GEOGRAPHIC_DATA])" at bounding box center [198, 203] width 245 height 18
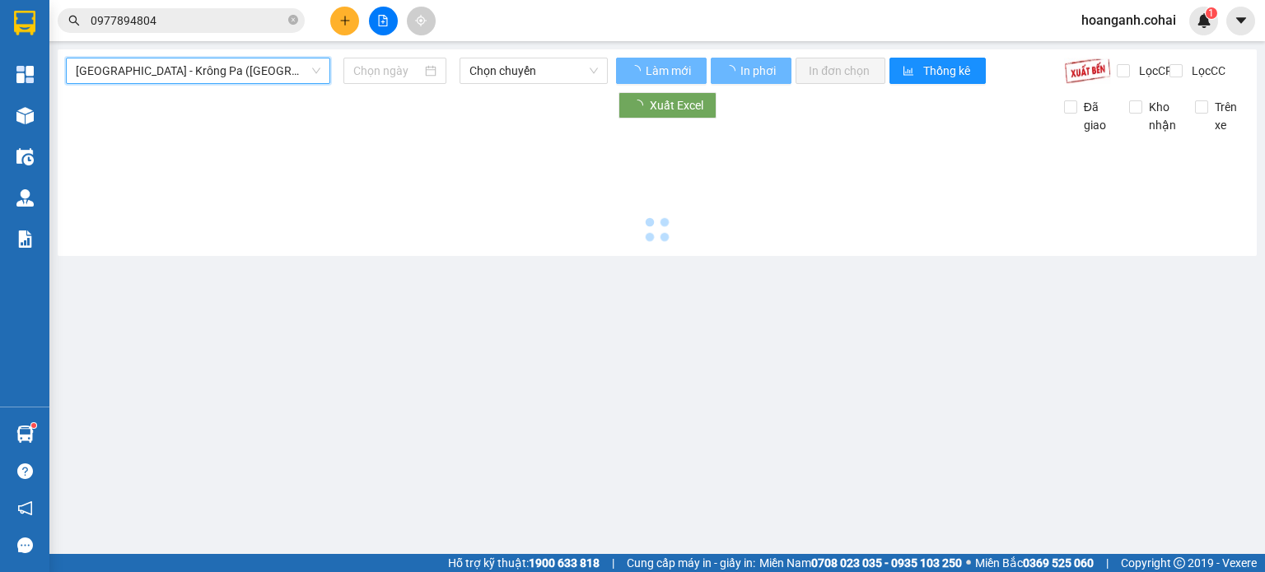
type input "[DATE]"
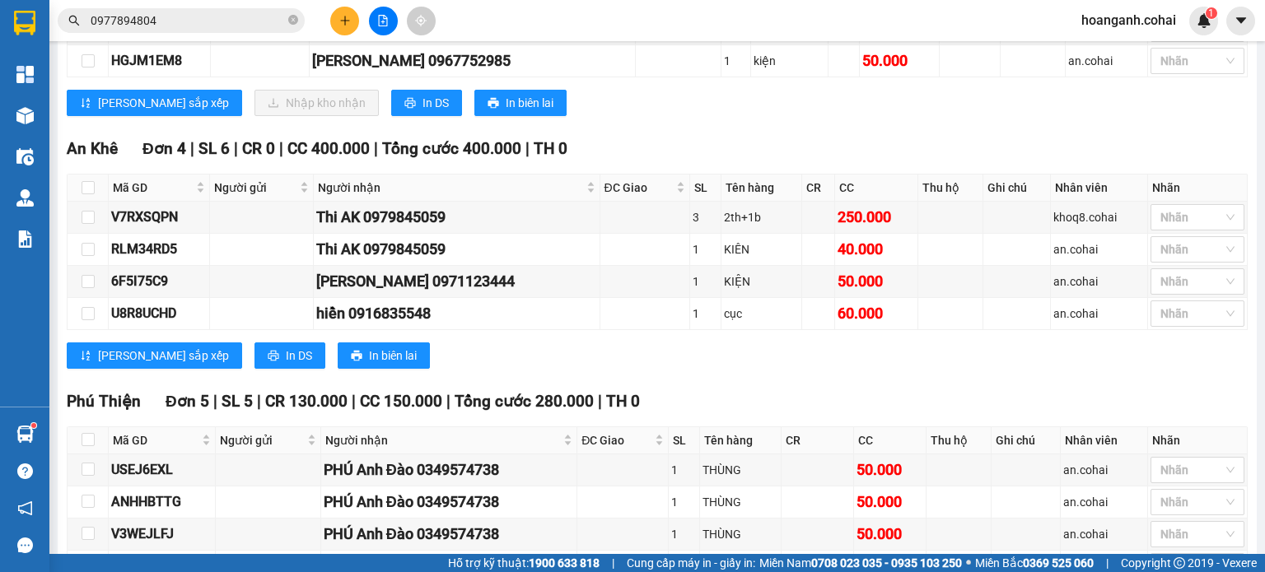
scroll to position [1111, 0]
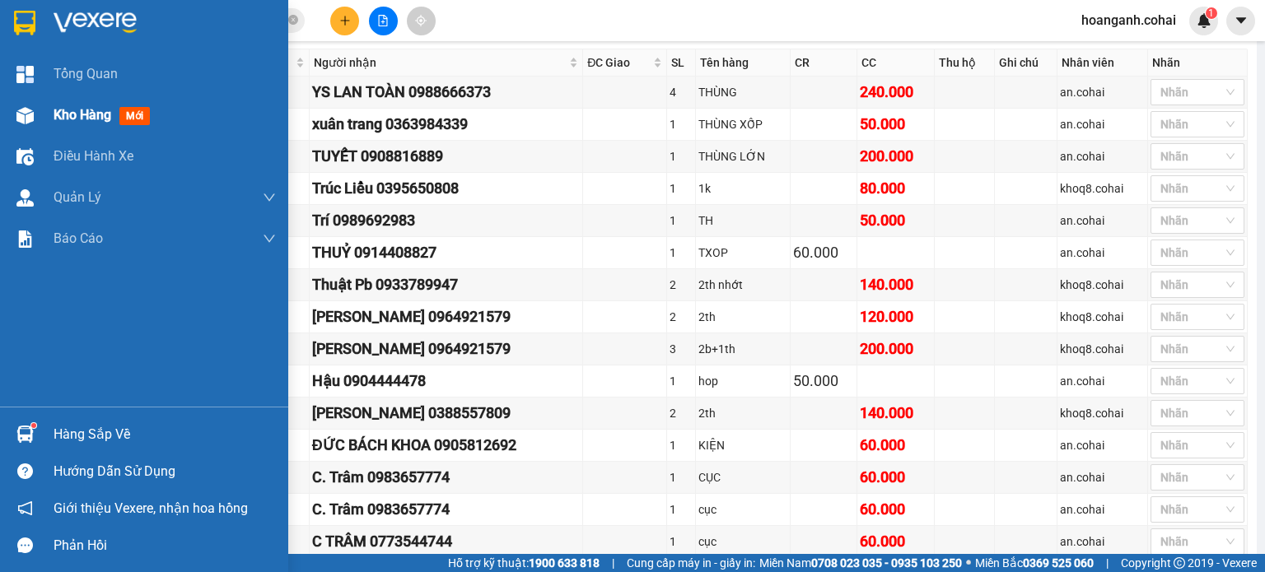
click at [57, 109] on span "Kho hàng" at bounding box center [83, 115] width 58 height 16
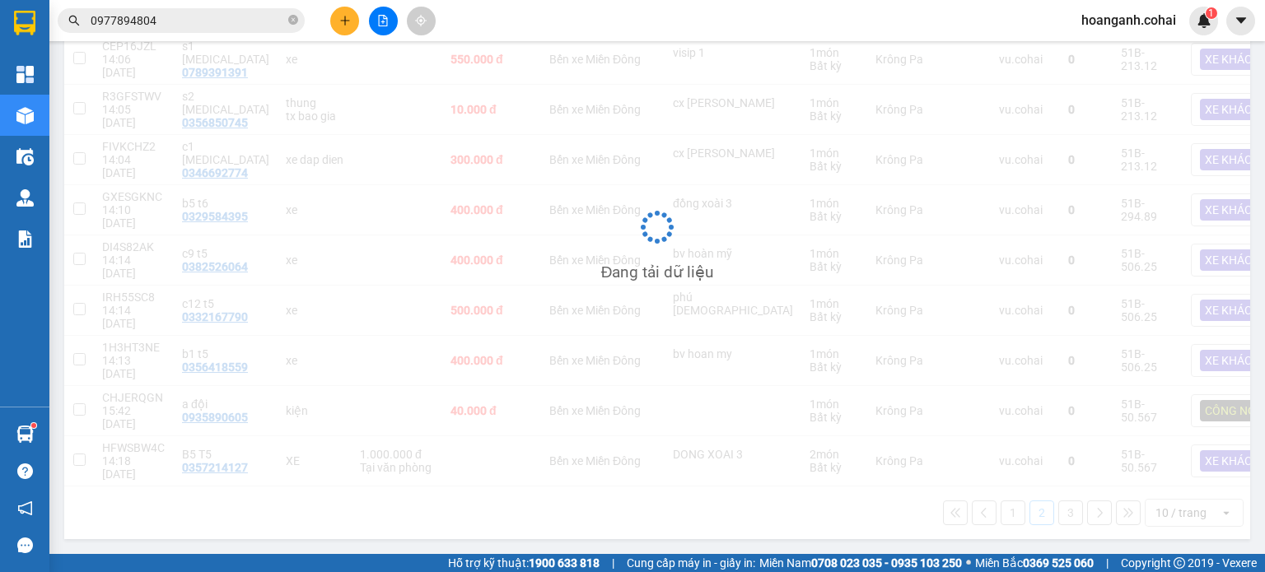
scroll to position [156, 0]
